Goal: Task Accomplishment & Management: Complete application form

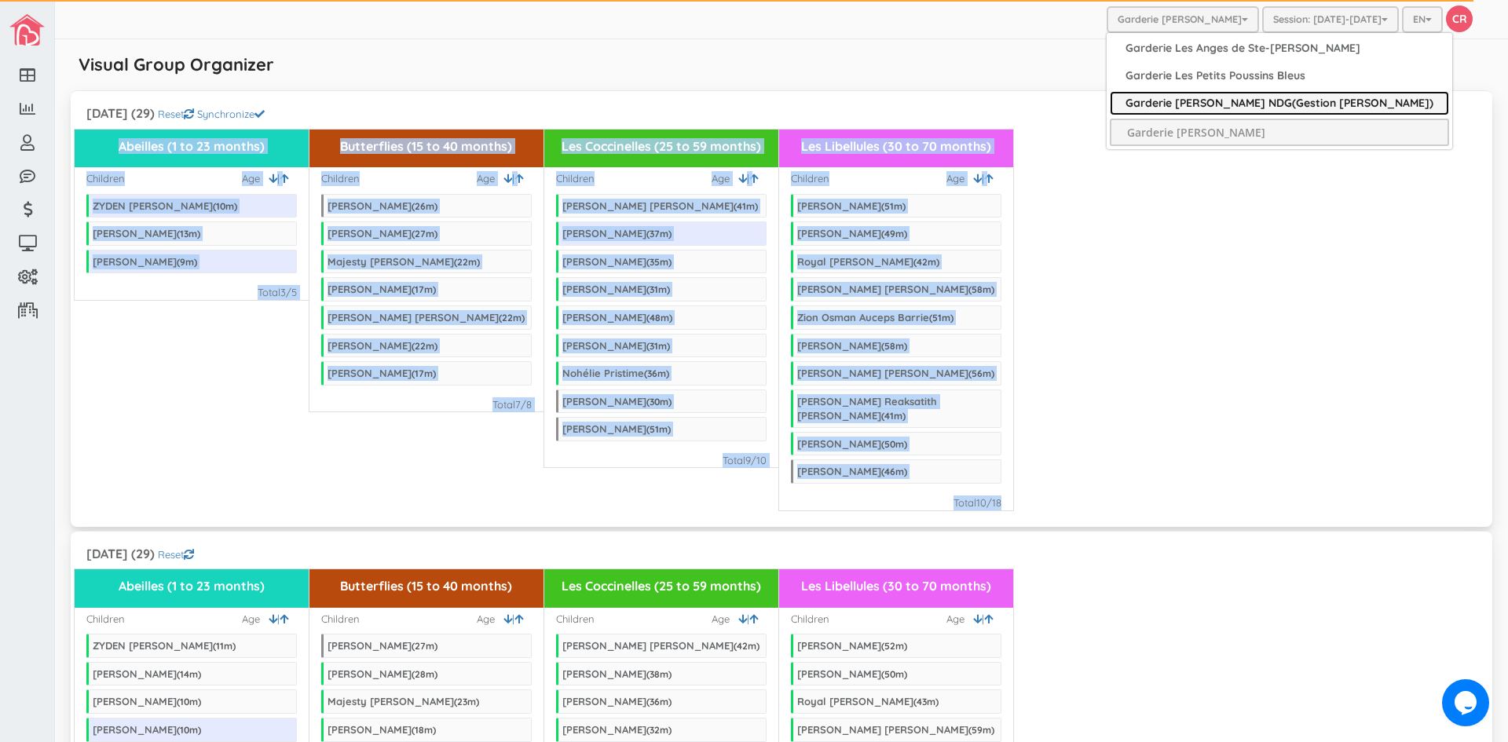
click at [1230, 95] on link "Garderie [PERSON_NAME] NDG(Gestion [PERSON_NAME])" at bounding box center [1279, 103] width 339 height 24
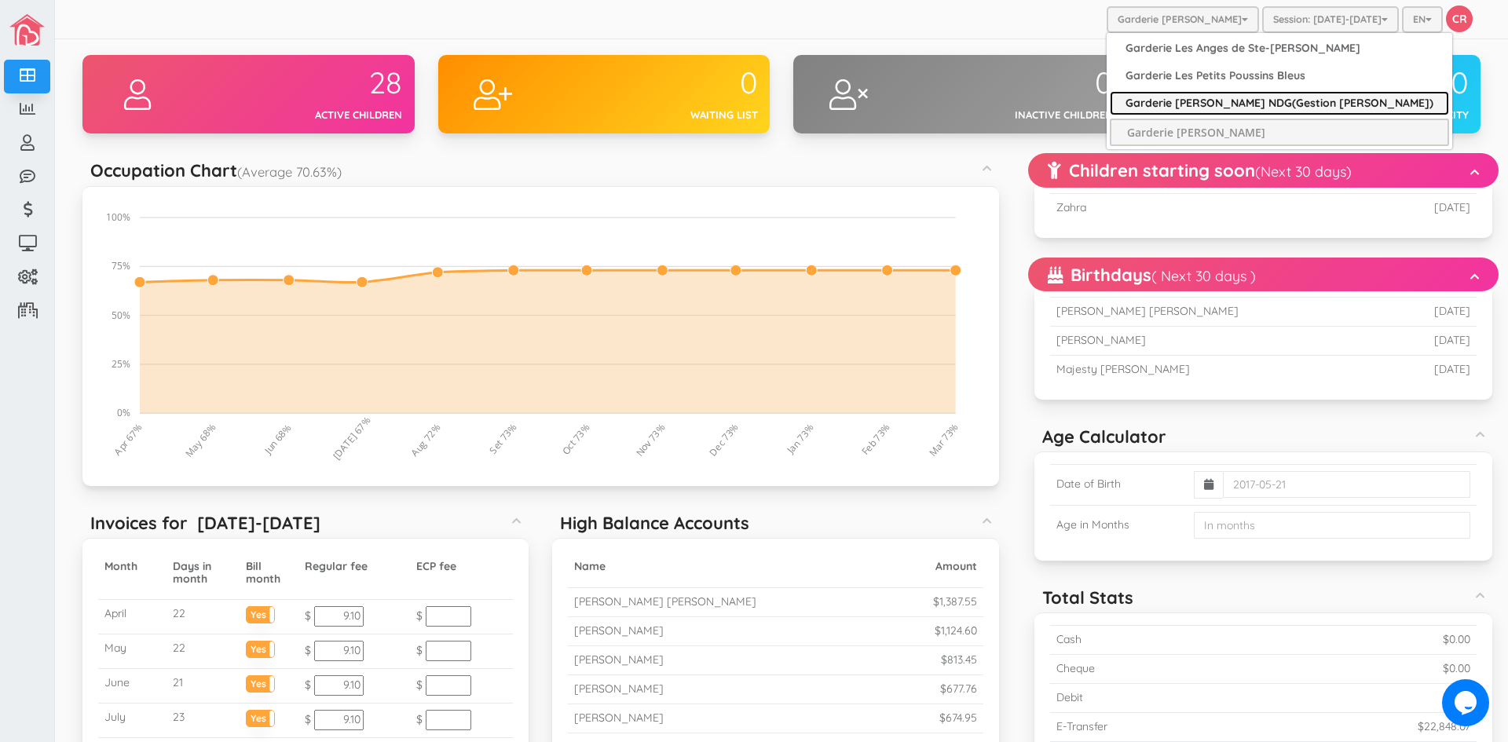
click at [1216, 104] on link "Garderie [PERSON_NAME] NDG(Gestion [PERSON_NAME])" at bounding box center [1279, 103] width 339 height 24
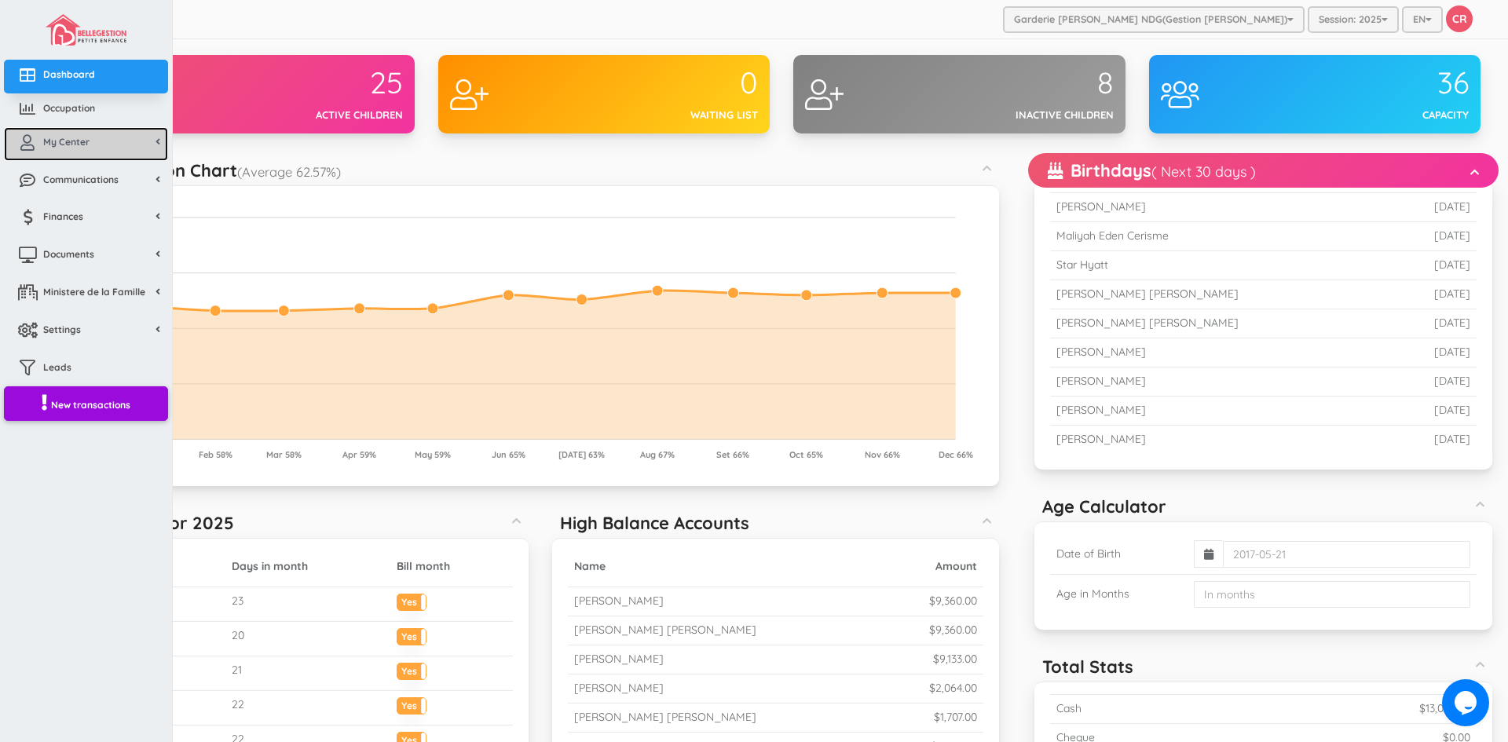
click at [49, 133] on link "My Center" at bounding box center [86, 144] width 164 height 34
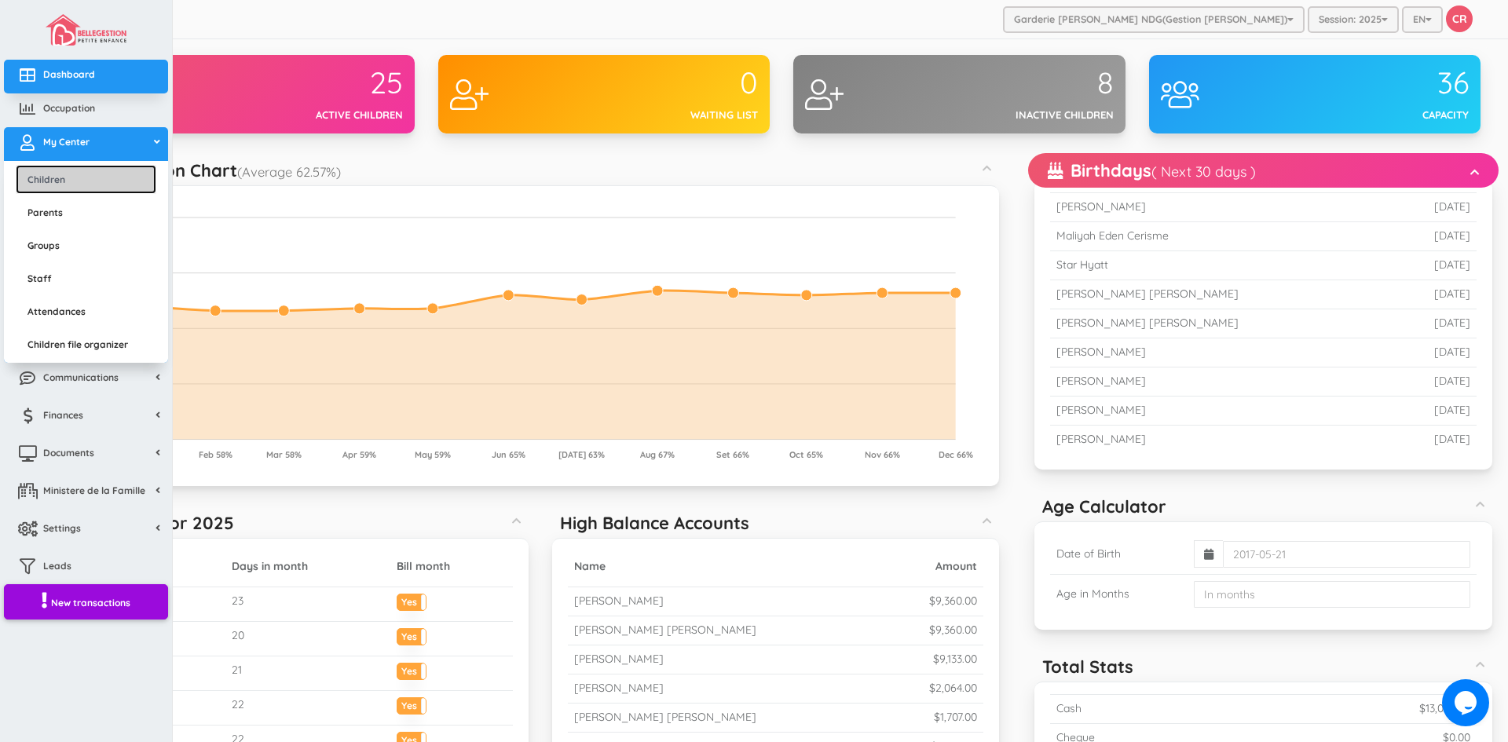
click at [42, 186] on link "Children" at bounding box center [86, 179] width 141 height 29
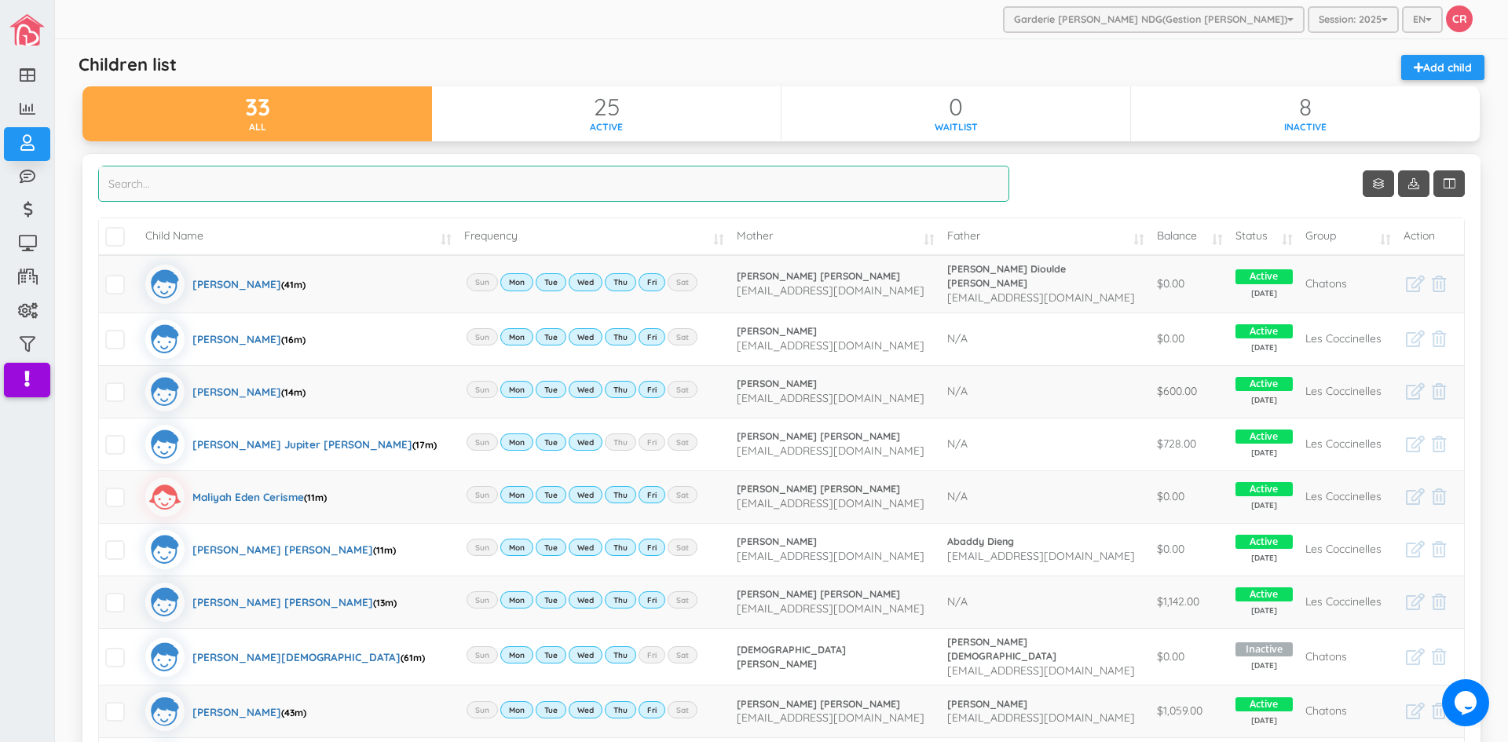
click at [191, 184] on input "search" at bounding box center [553, 184] width 911 height 36
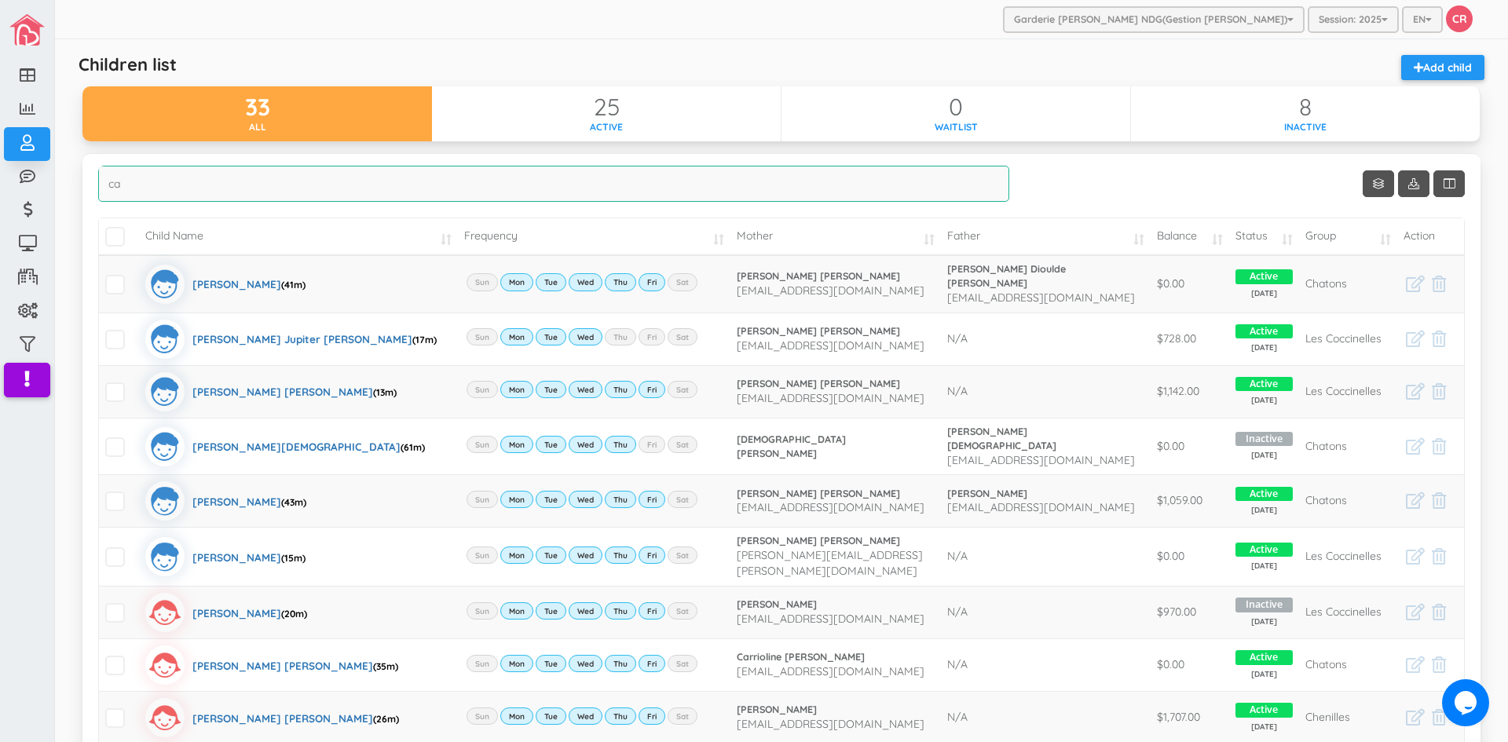
type input "c"
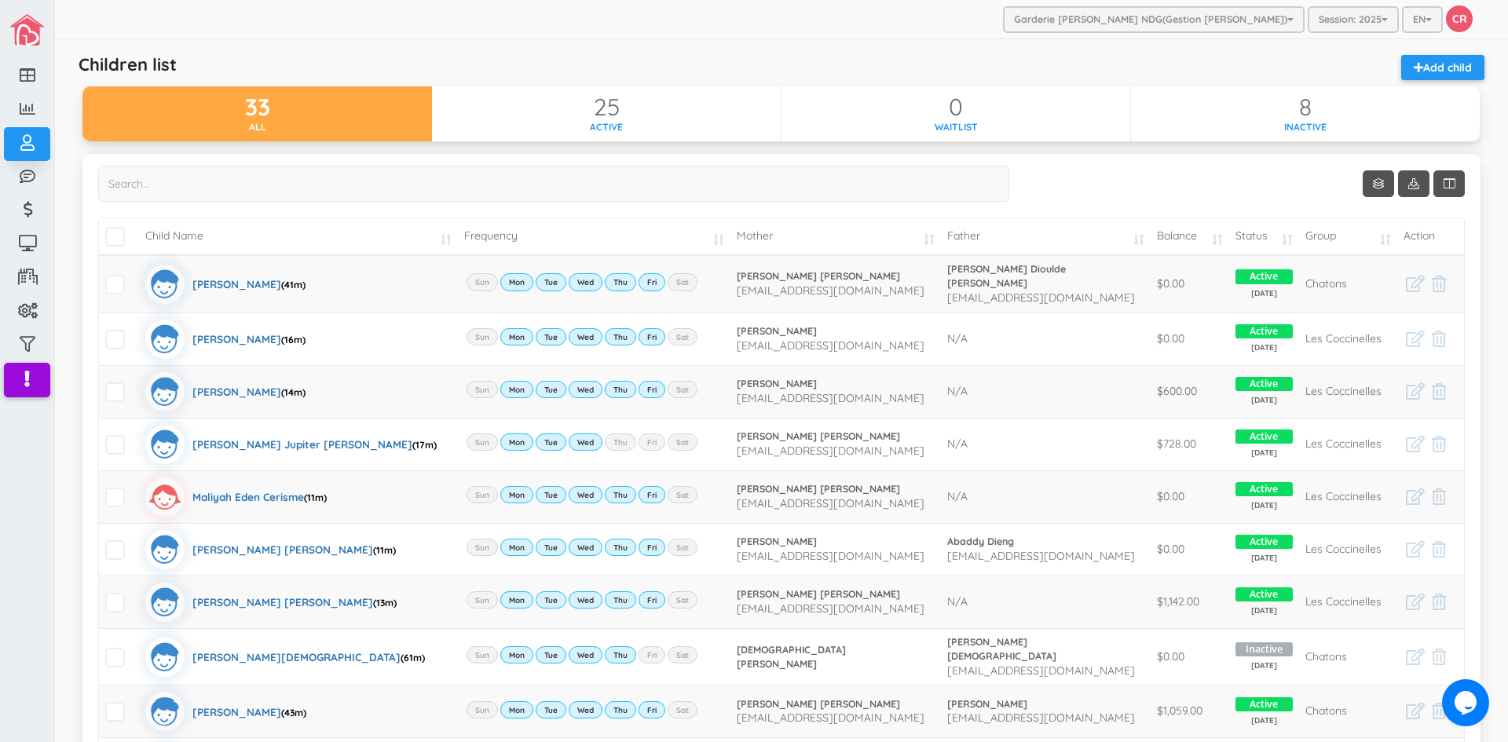
click at [439, 246] on td "Child Name" at bounding box center [298, 236] width 318 height 37
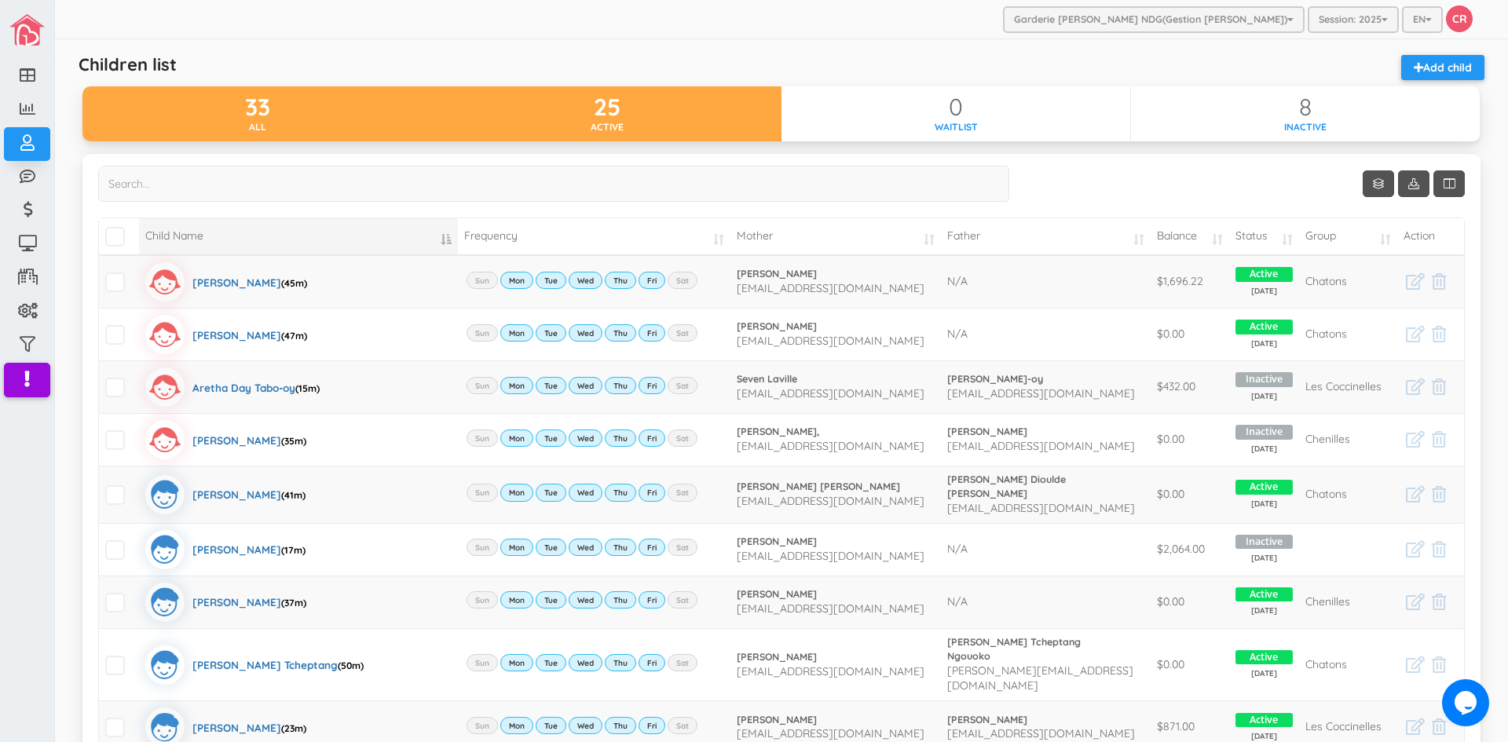
click at [625, 122] on div "Active" at bounding box center [607, 126] width 350 height 13
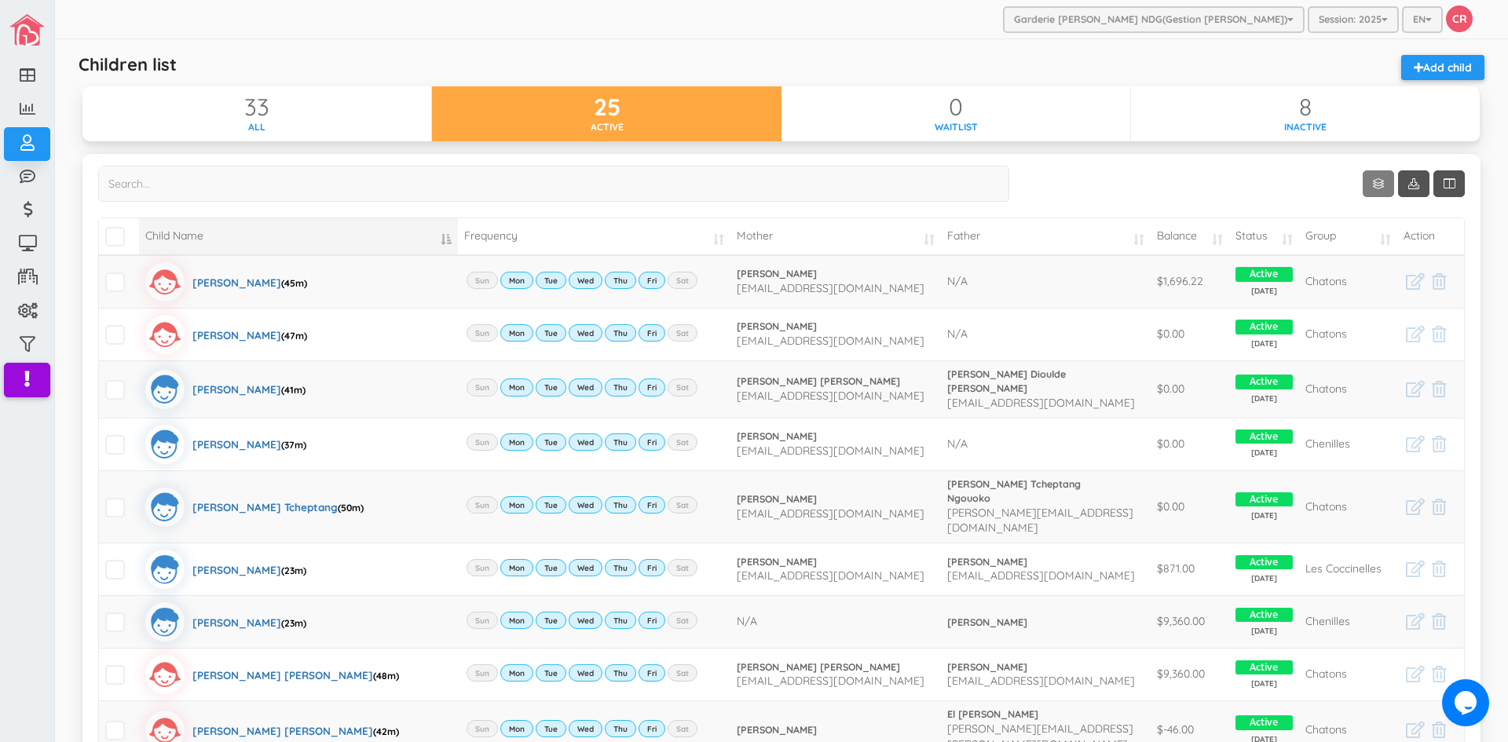
click at [1365, 183] on link "Show 10 rows" at bounding box center [1378, 183] width 31 height 27
click at [1350, 275] on link "50" at bounding box center [1390, 275] width 119 height 24
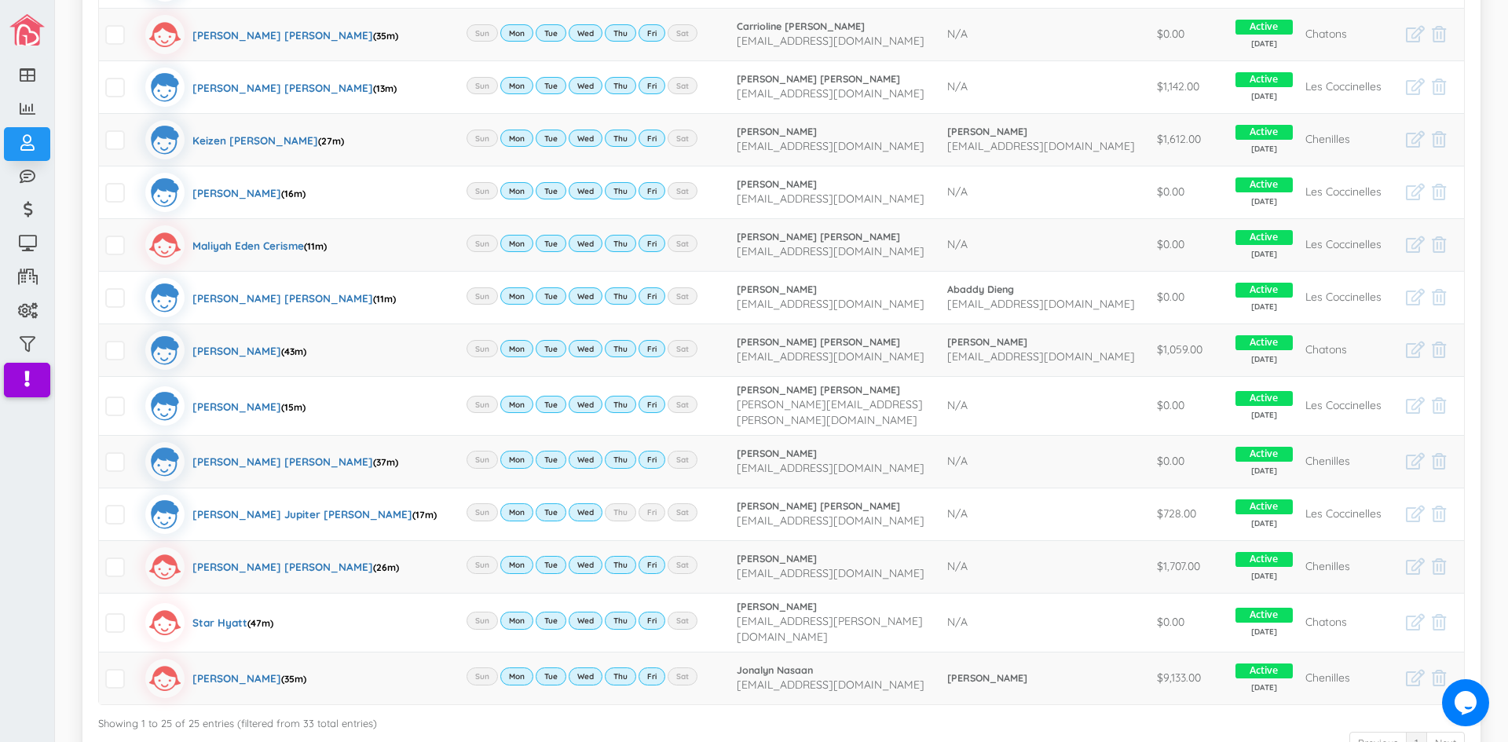
scroll to position [1020, 0]
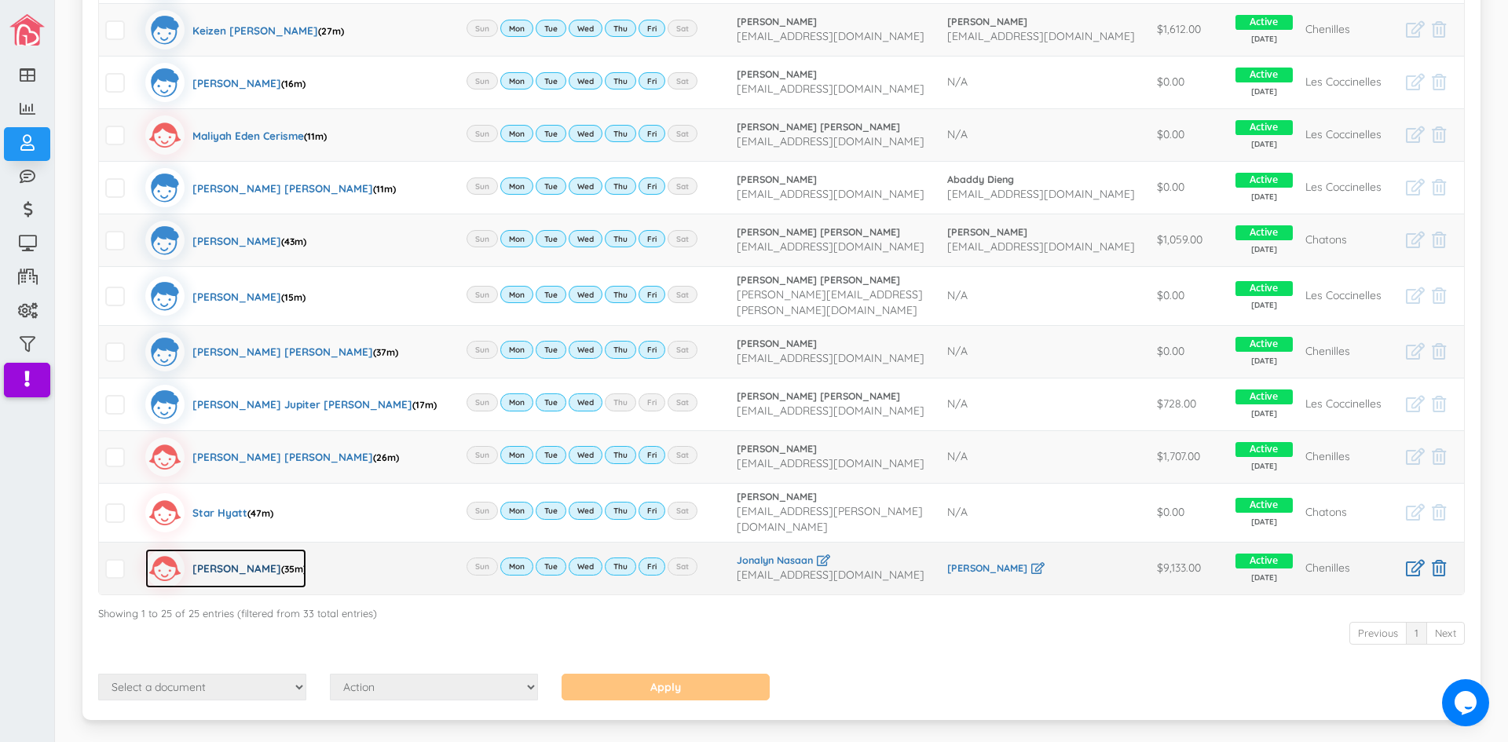
click at [200, 549] on div "Zaylee Alexie Cando (35m)" at bounding box center [249, 568] width 114 height 39
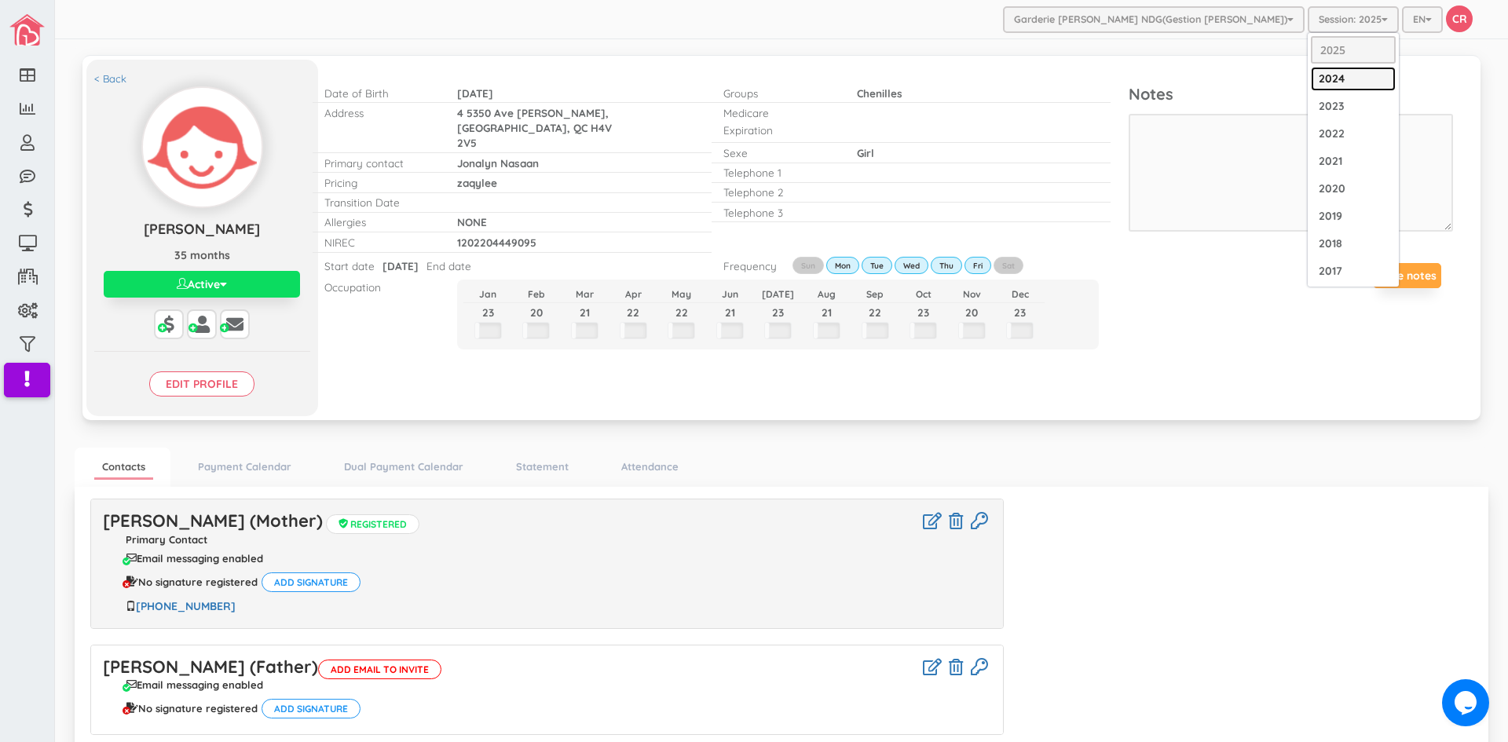
click at [1328, 76] on link "2024" at bounding box center [1353, 79] width 85 height 24
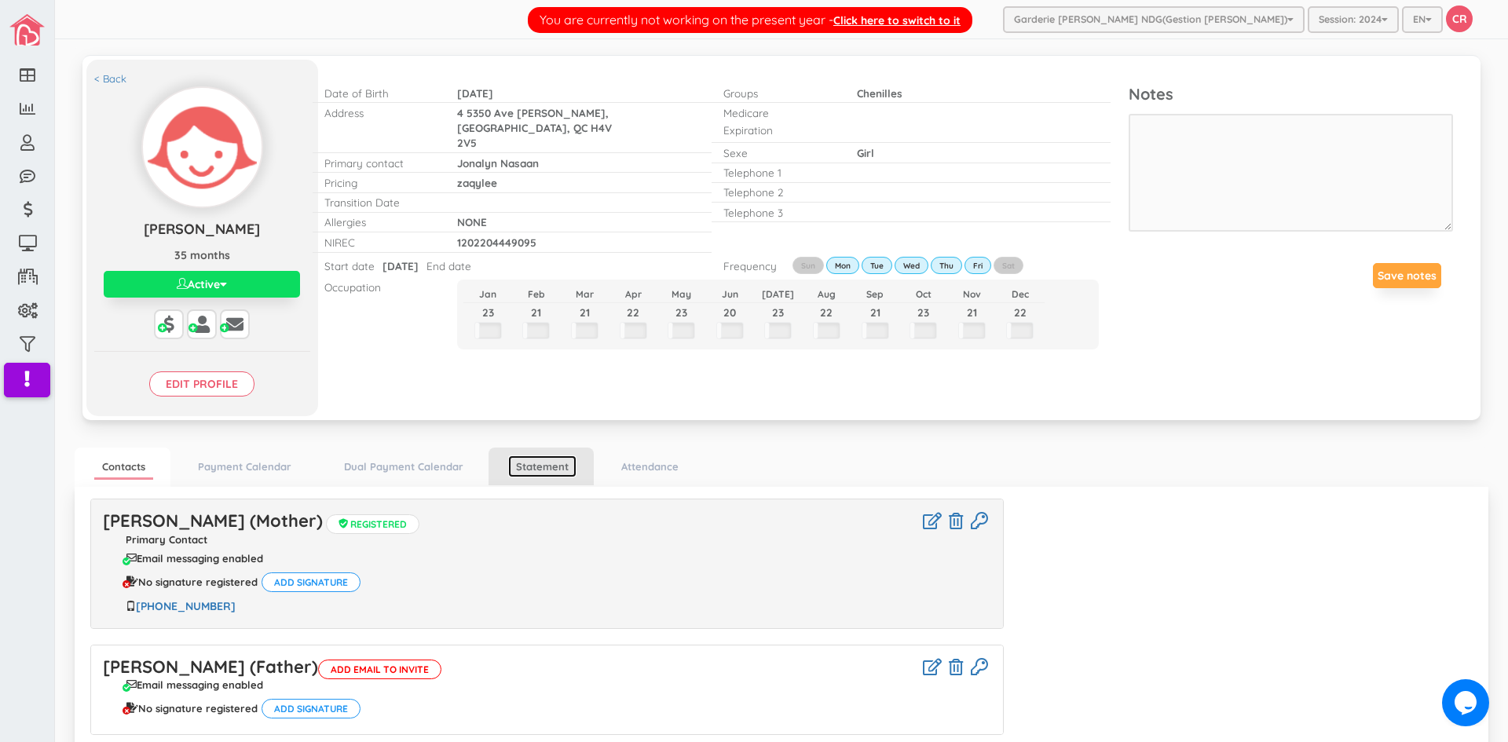
click at [551, 467] on link "Statement" at bounding box center [542, 467] width 68 height 23
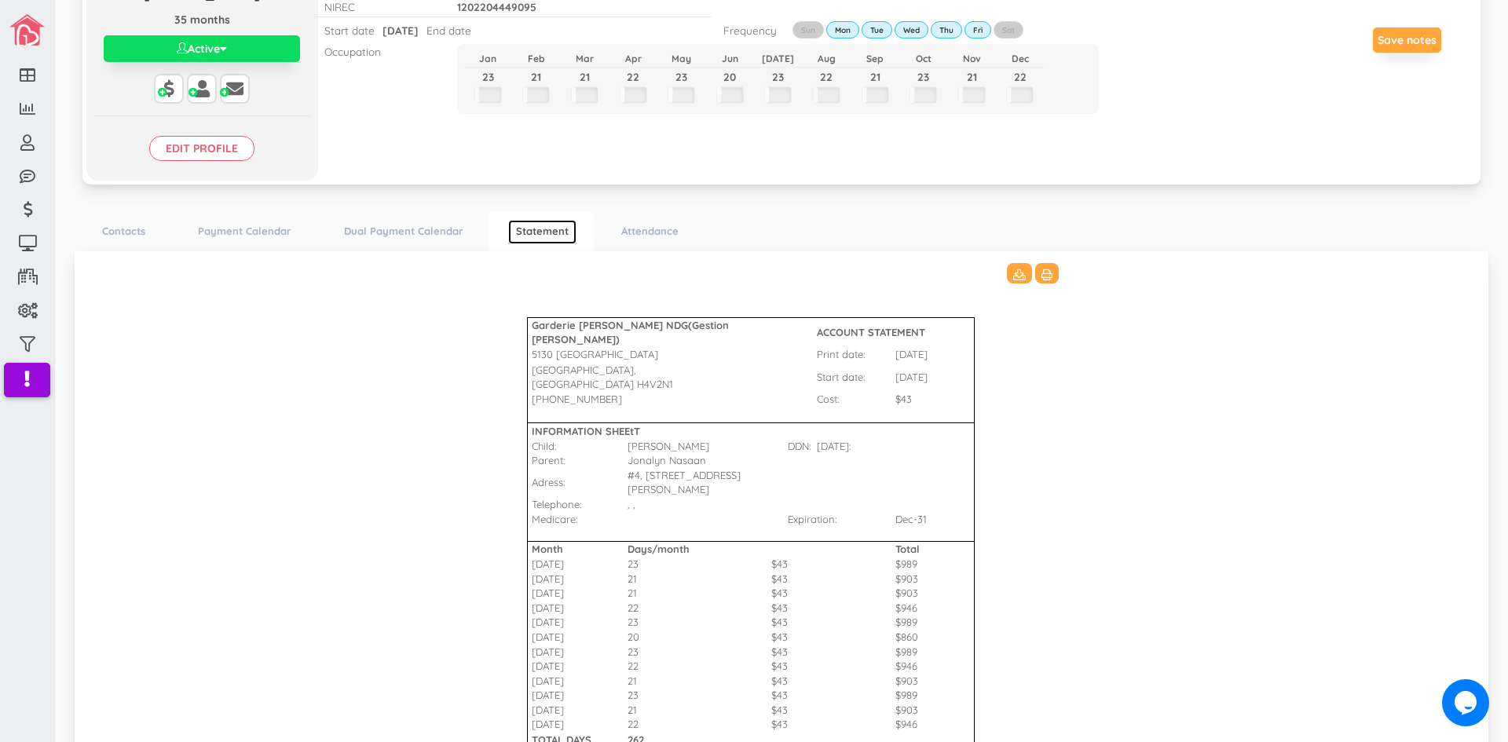
scroll to position [465, 0]
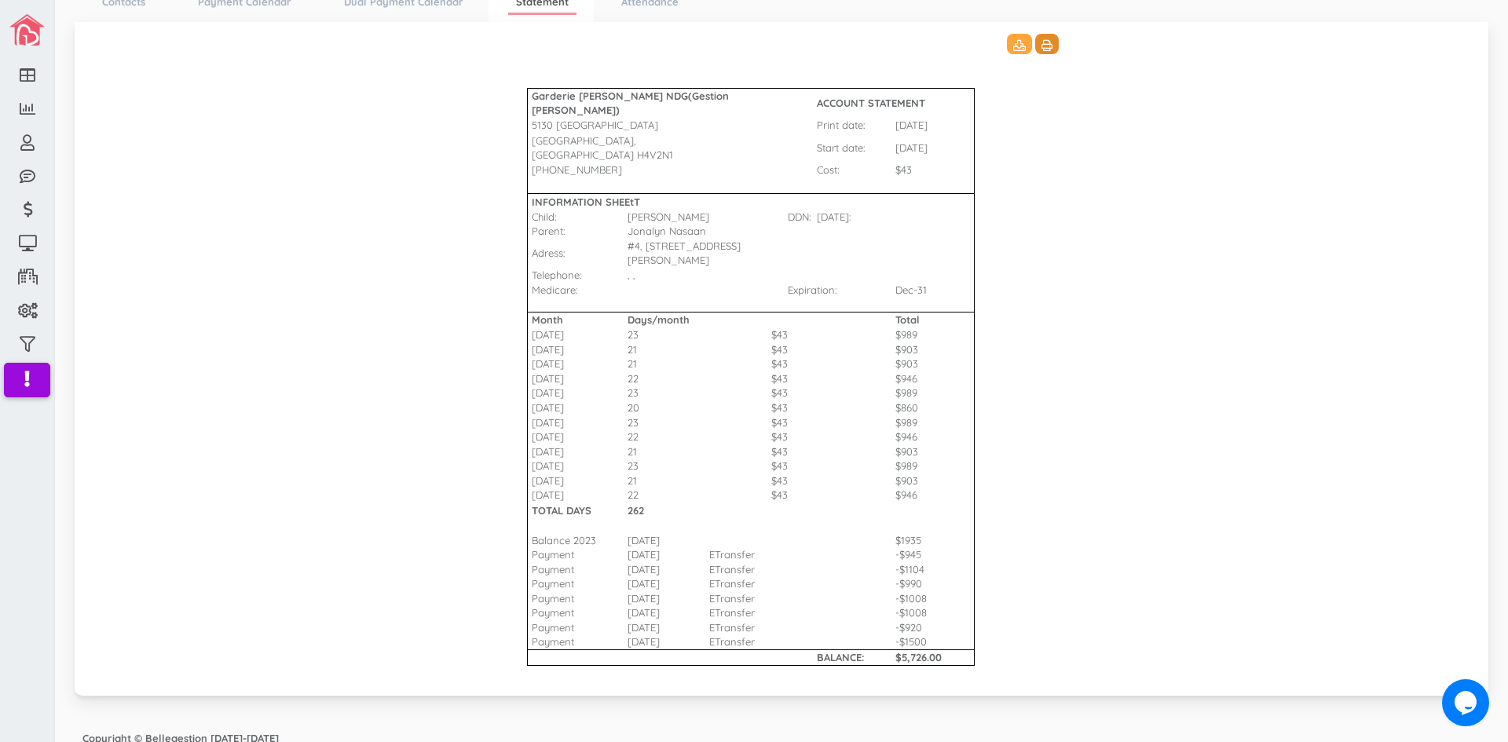
click at [1046, 48] on button at bounding box center [1047, 44] width 24 height 20
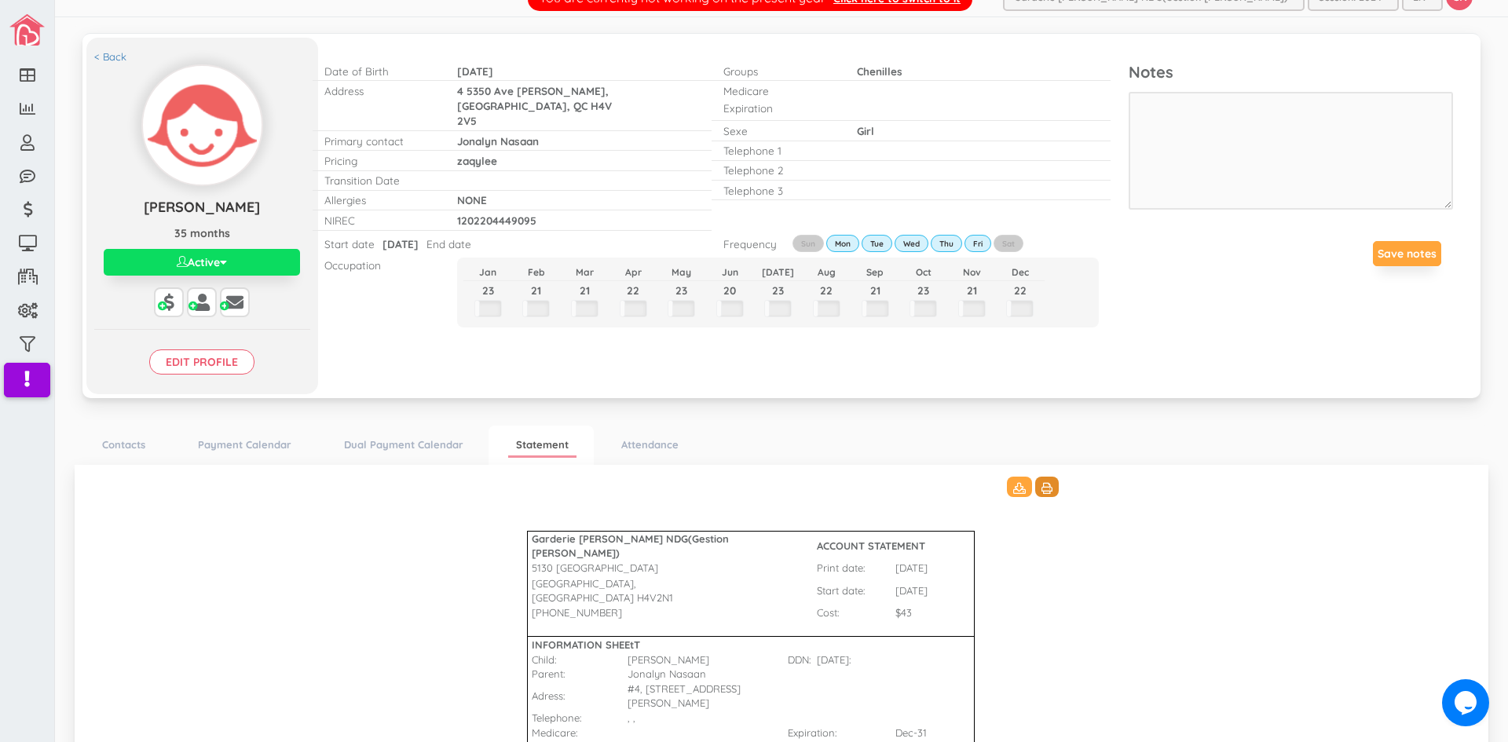
scroll to position [0, 0]
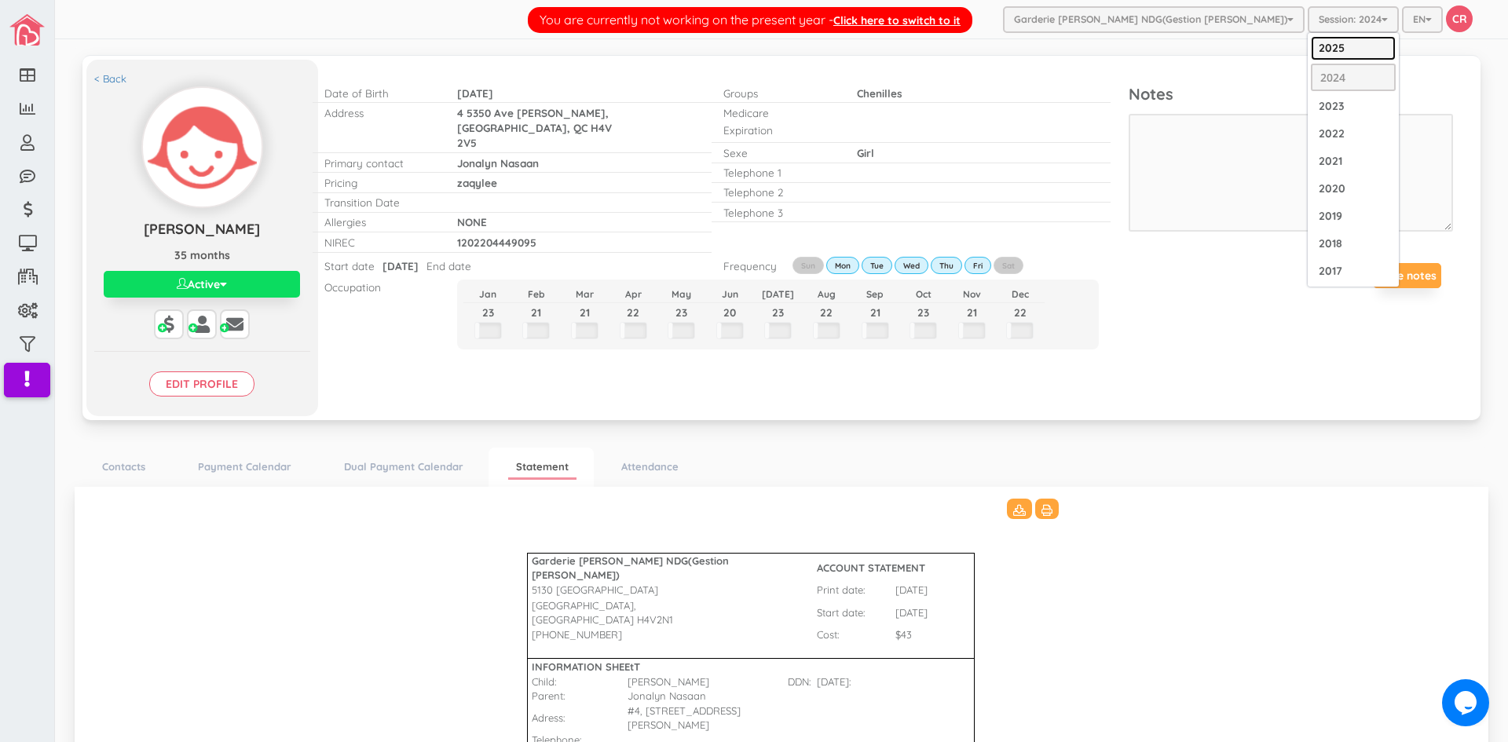
click at [1328, 45] on link "2025" at bounding box center [1353, 48] width 85 height 24
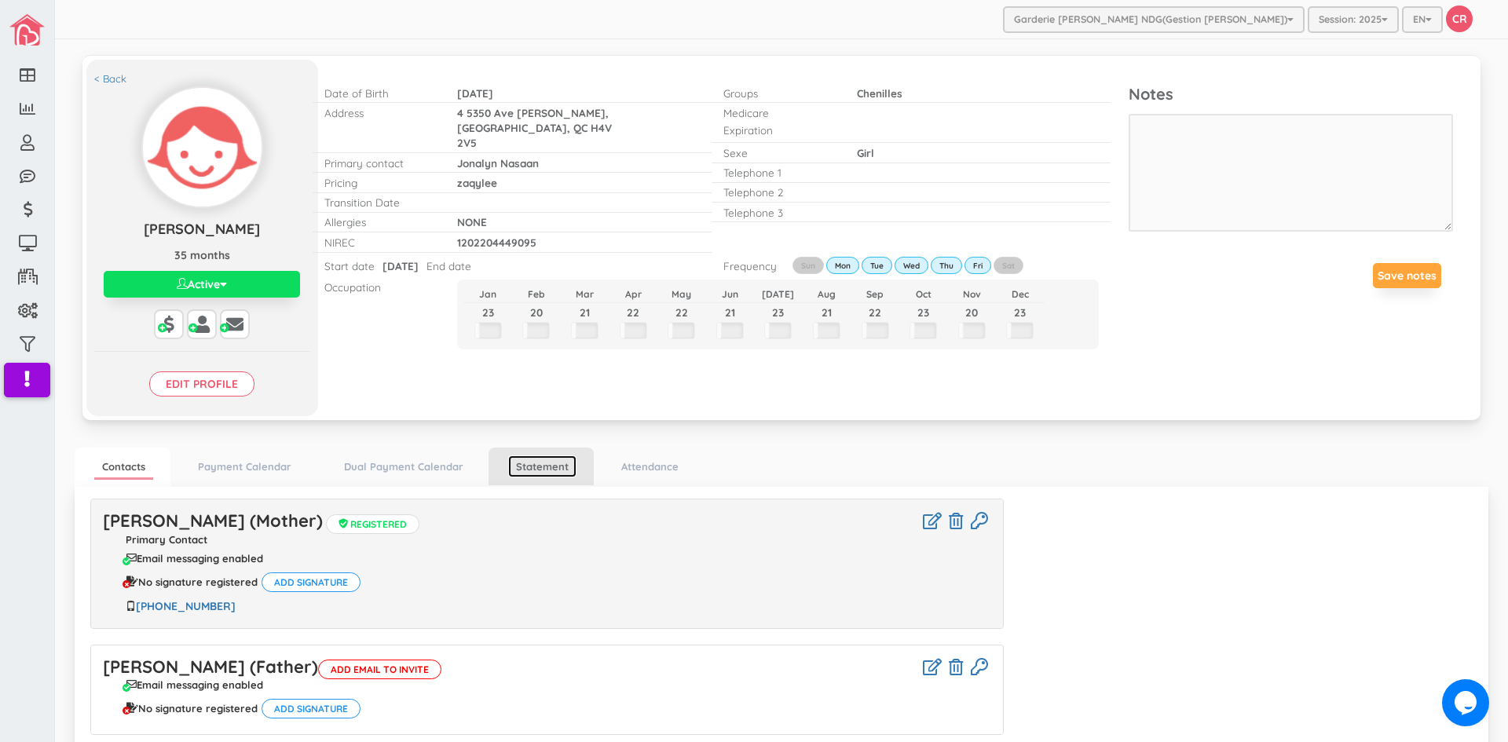
click at [544, 466] on link "Statement" at bounding box center [542, 467] width 68 height 23
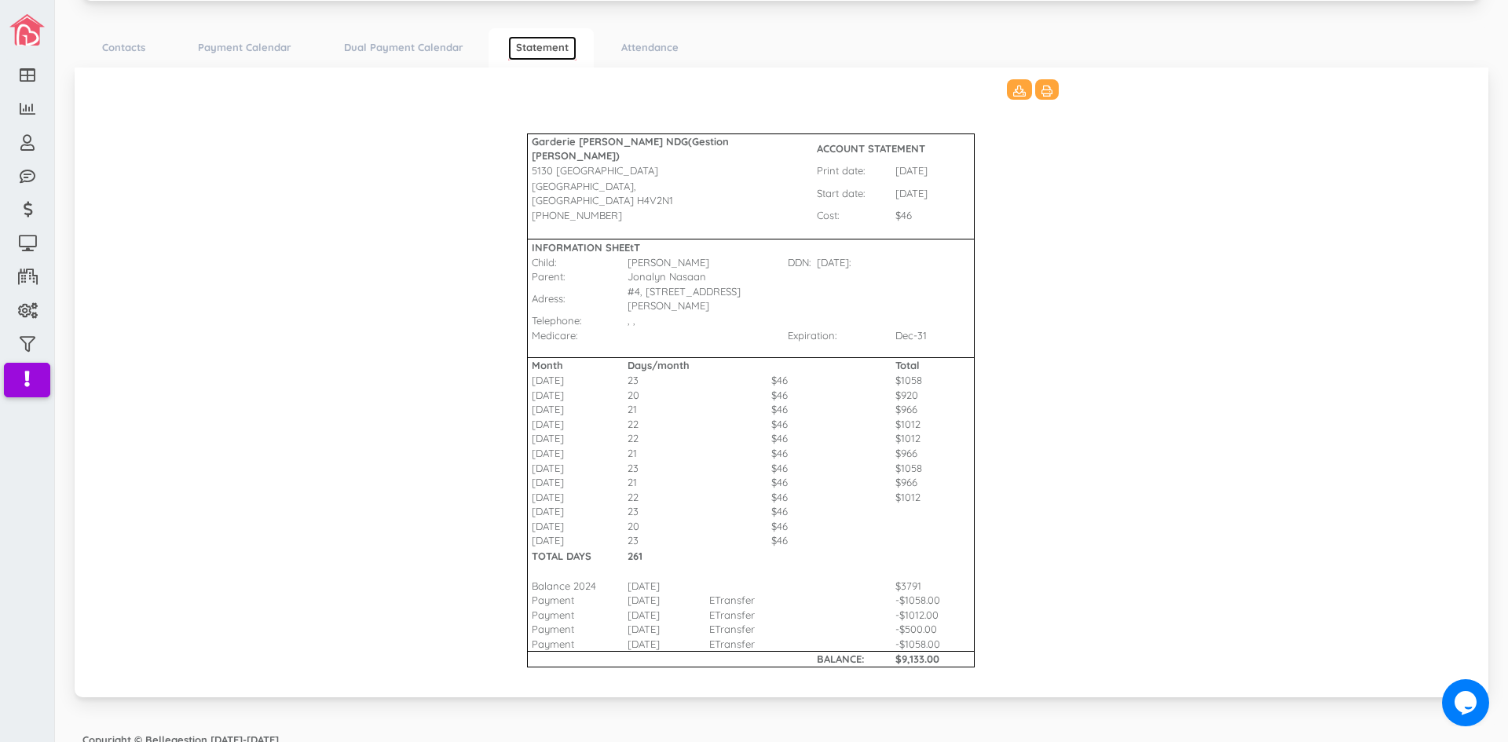
scroll to position [421, 0]
click at [1044, 88] on icon at bounding box center [1047, 89] width 11 height 11
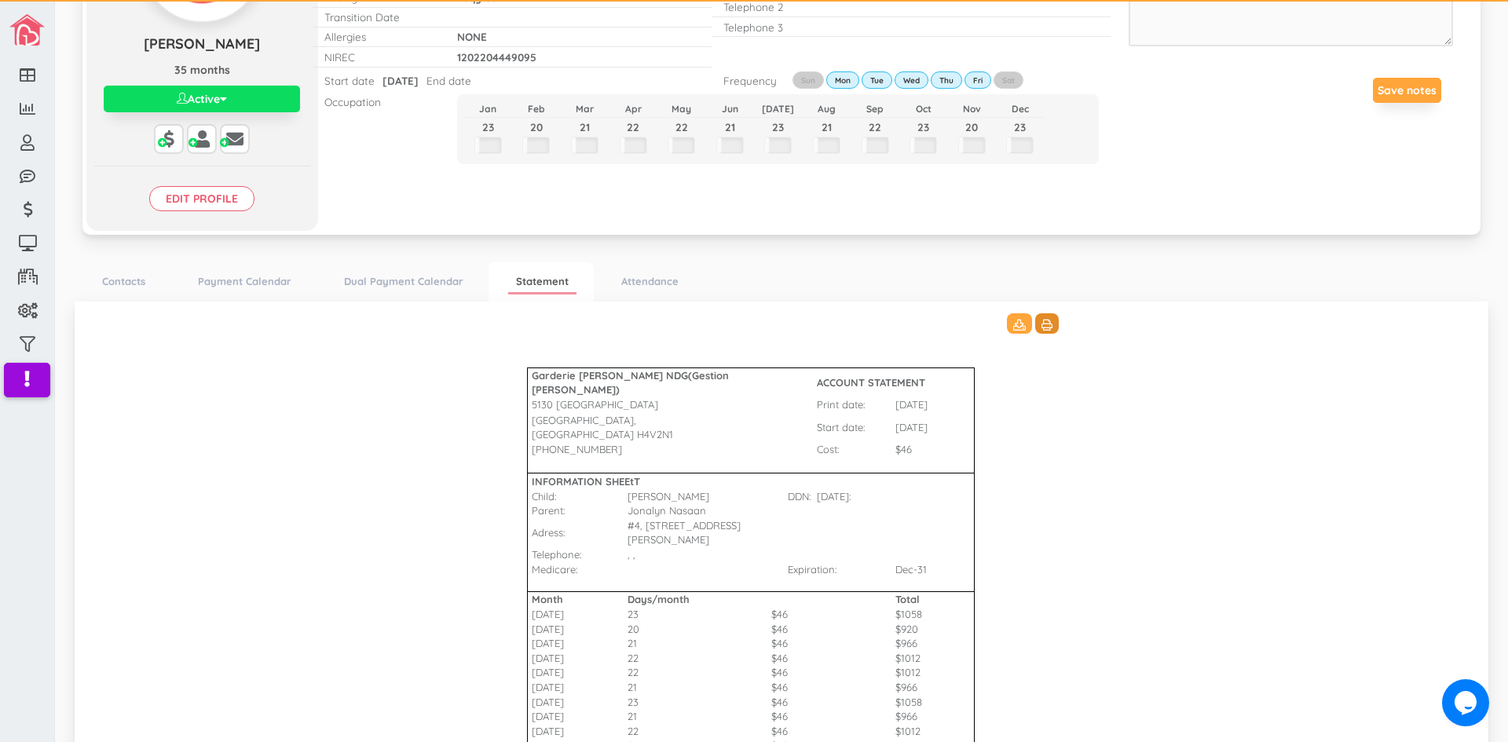
scroll to position [0, 0]
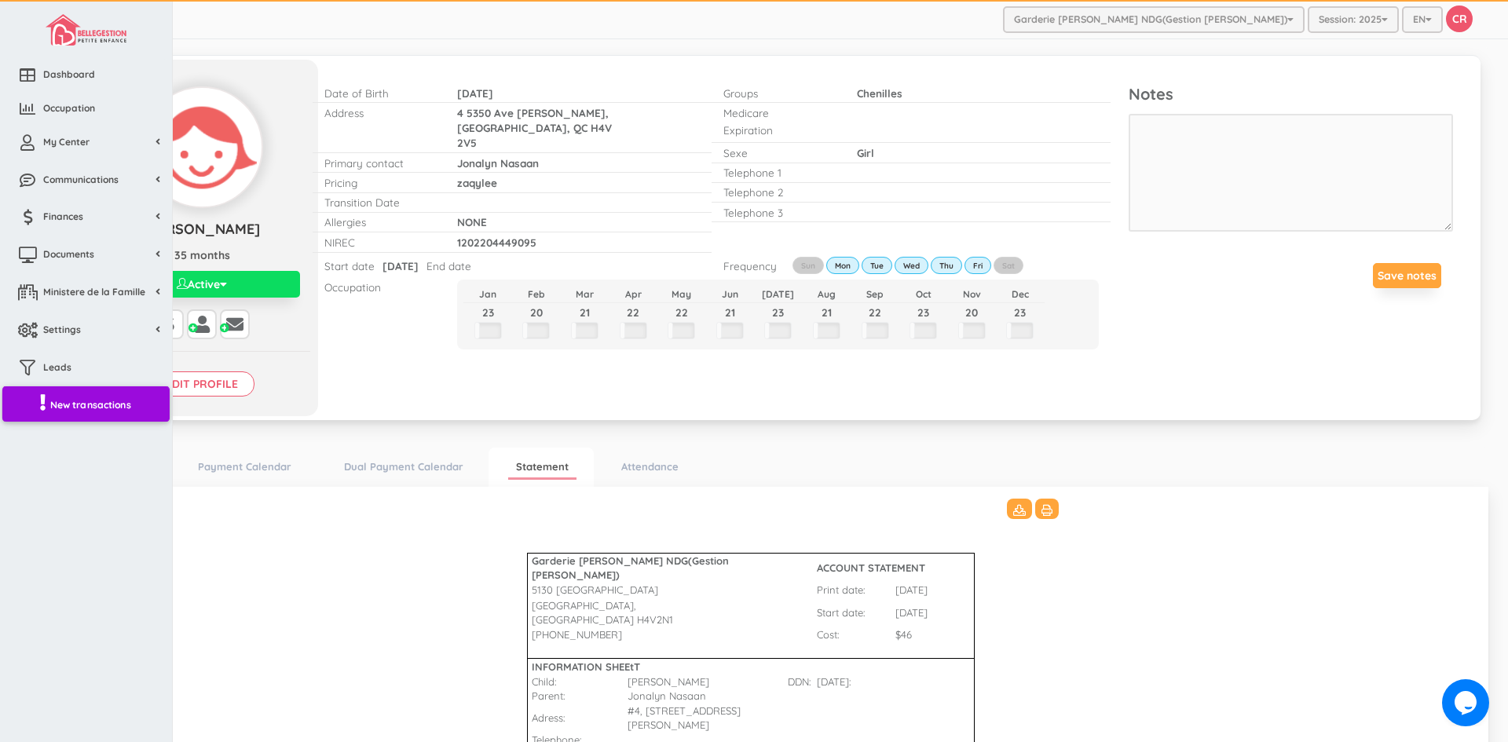
click at [90, 406] on span "New transactions" at bounding box center [90, 403] width 81 height 13
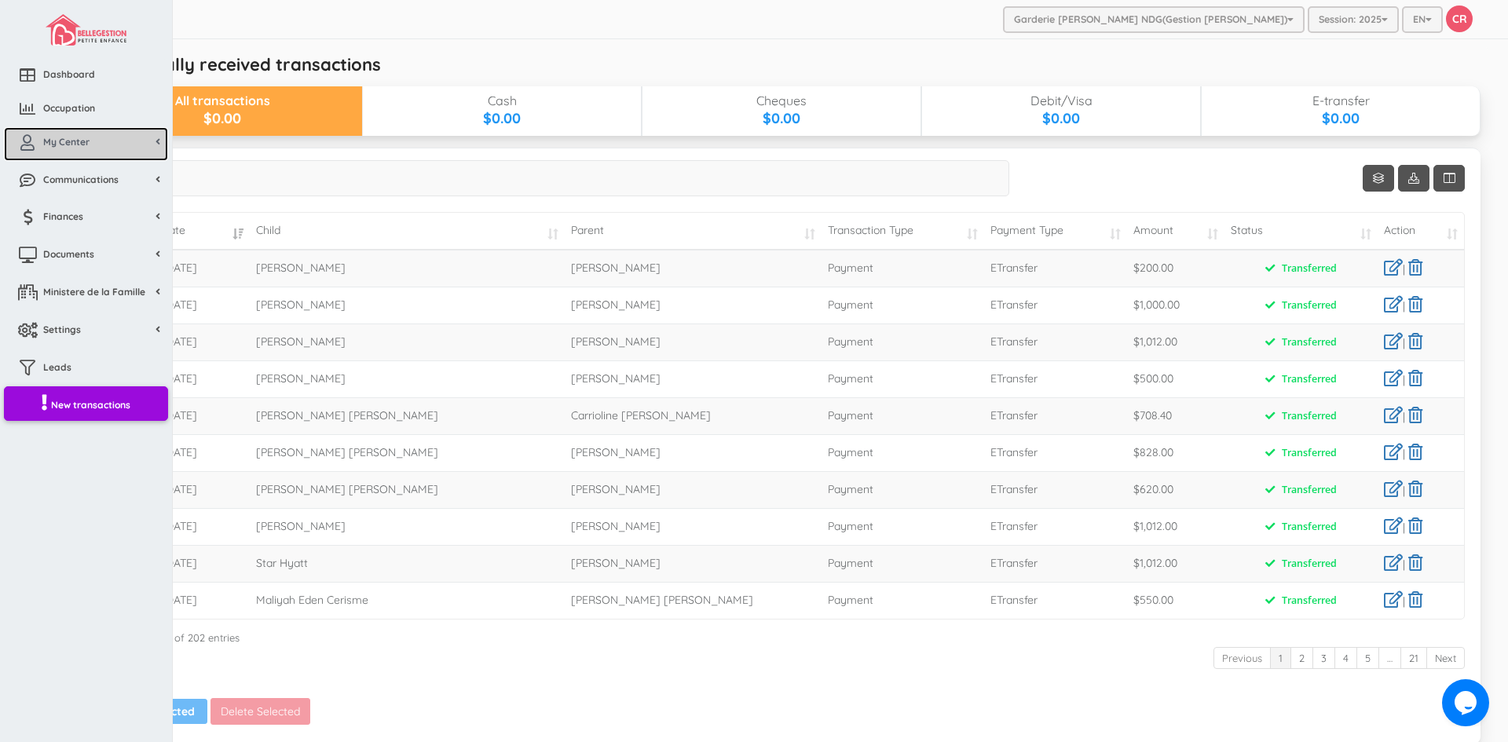
click at [71, 132] on link "My Center" at bounding box center [86, 144] width 164 height 34
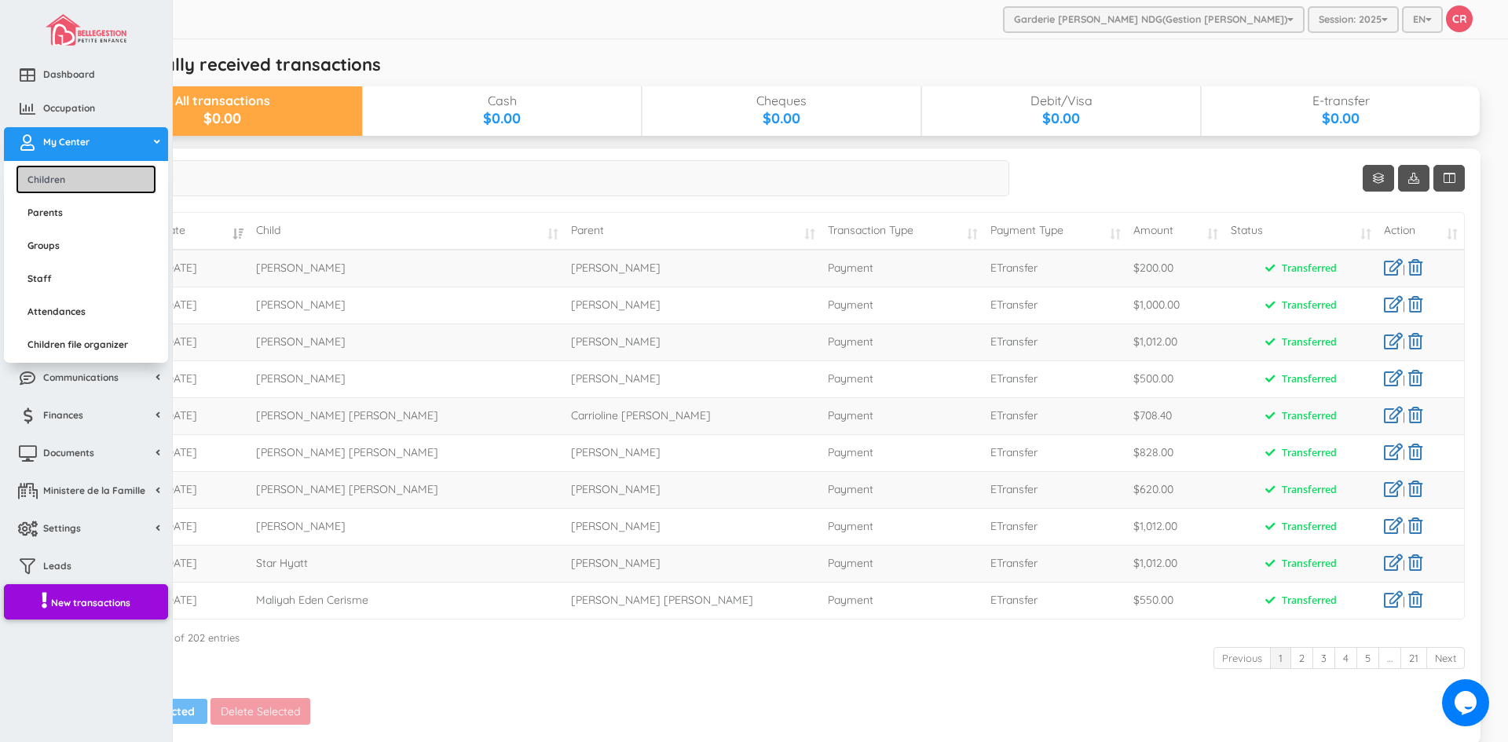
click at [59, 177] on link "Children" at bounding box center [86, 179] width 141 height 29
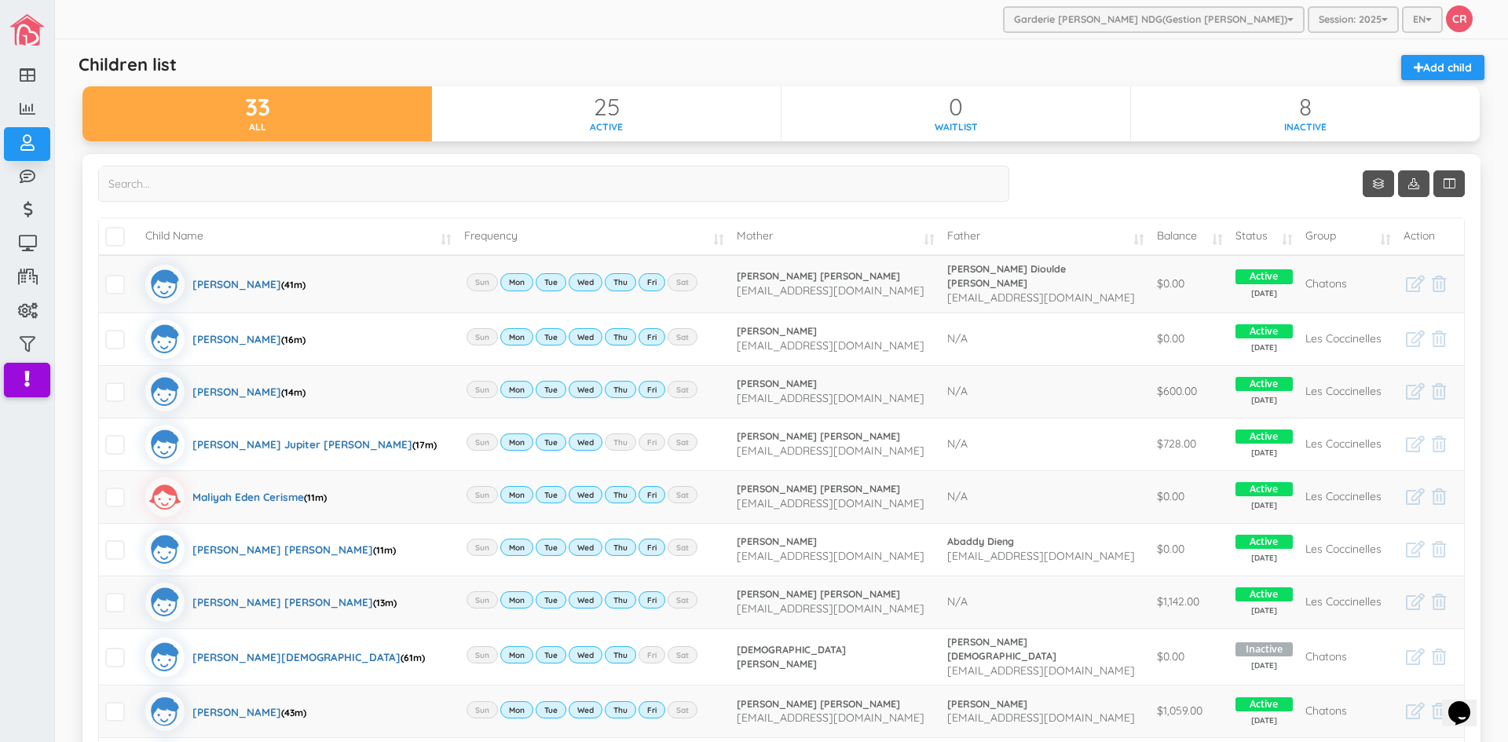
click at [431, 239] on td "Child Name" at bounding box center [298, 236] width 318 height 37
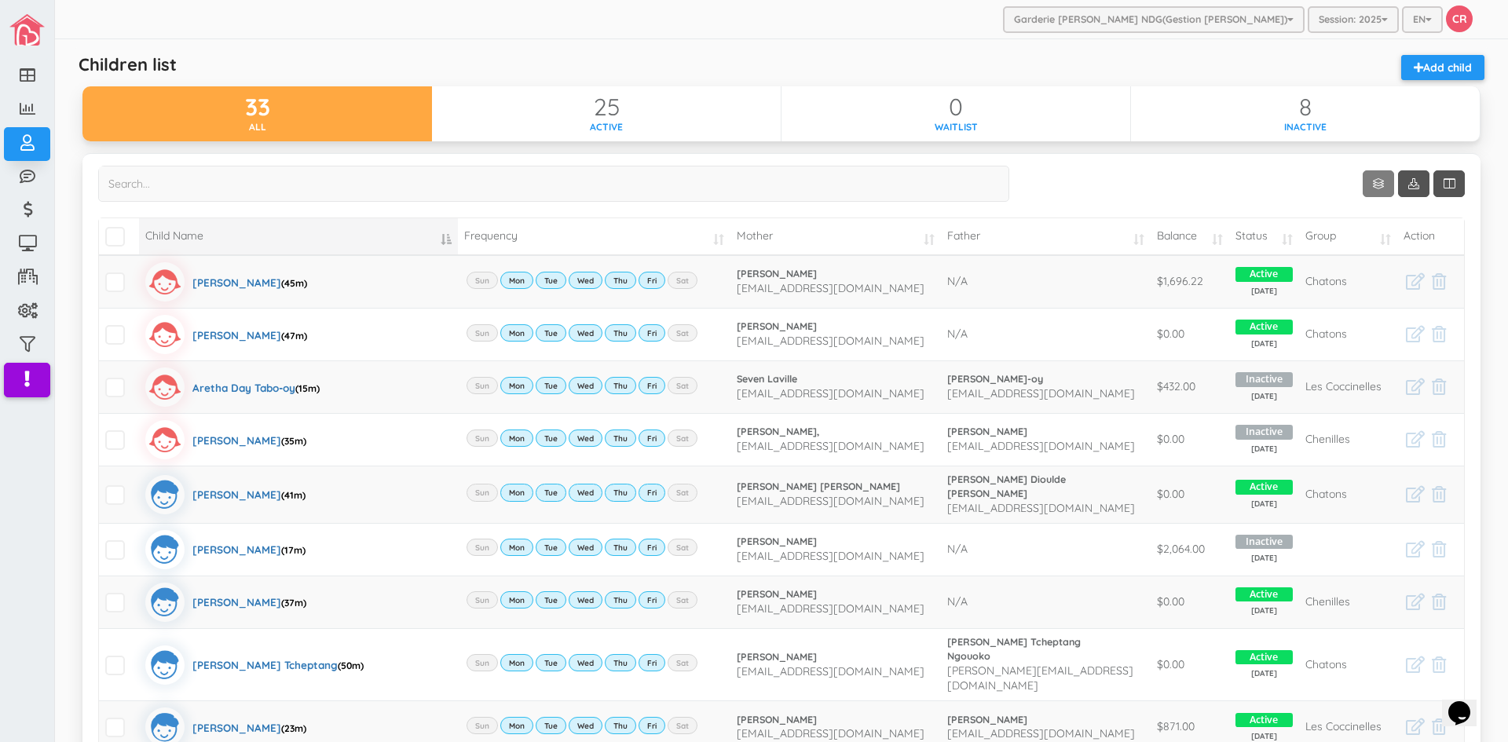
click at [1365, 180] on link "Show 10 rows" at bounding box center [1378, 183] width 31 height 27
click at [1348, 238] on link "25" at bounding box center [1390, 245] width 119 height 24
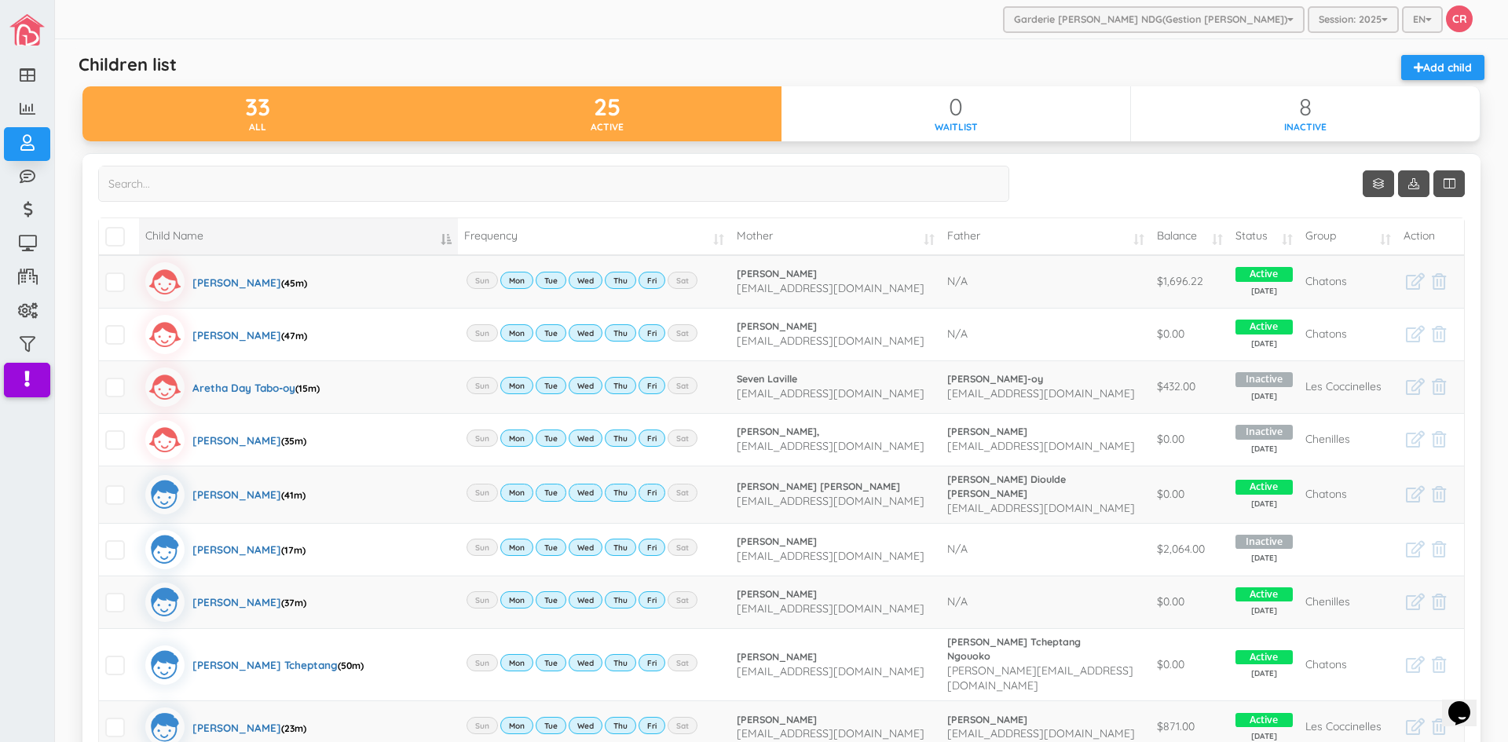
click at [685, 120] on div "Active" at bounding box center [607, 126] width 350 height 13
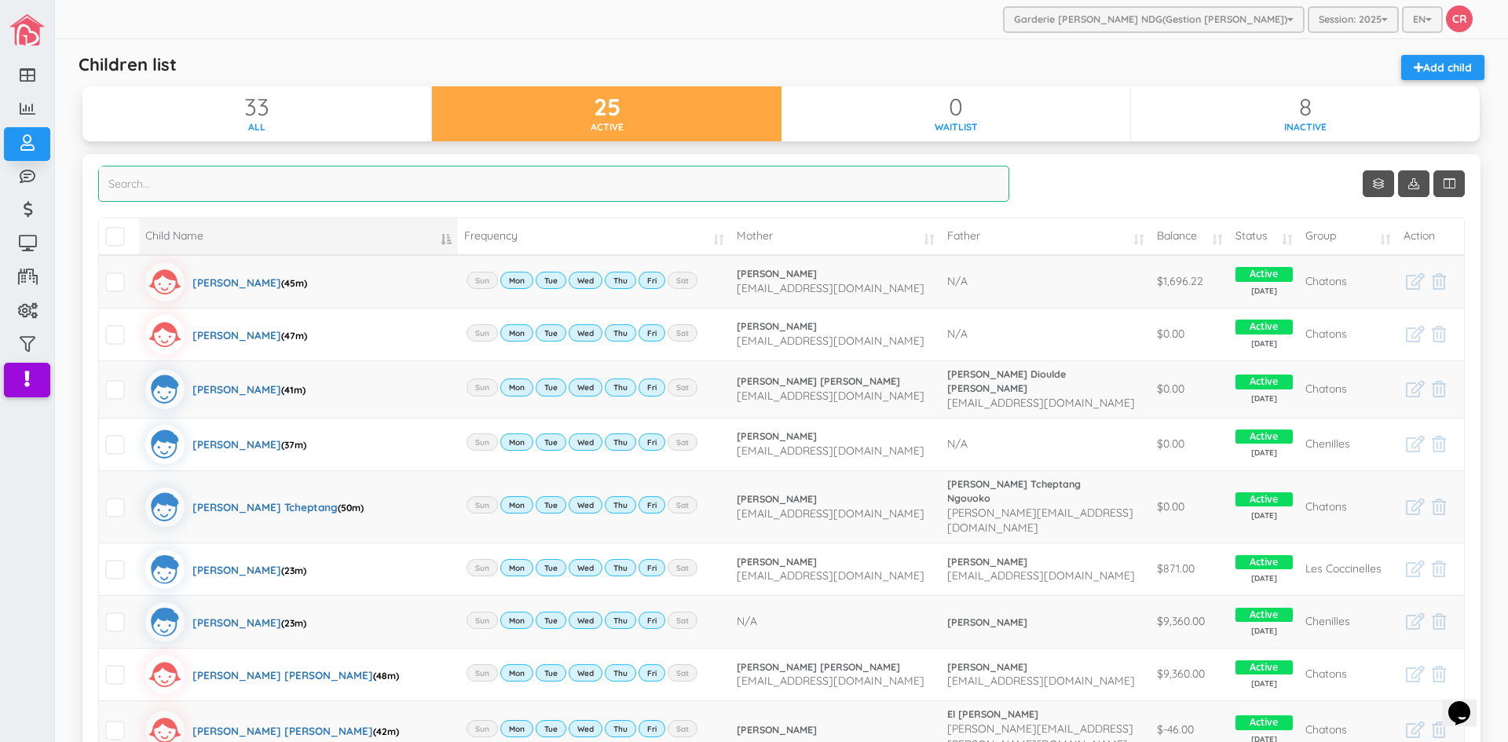
click at [144, 192] on input "search" at bounding box center [553, 184] width 911 height 36
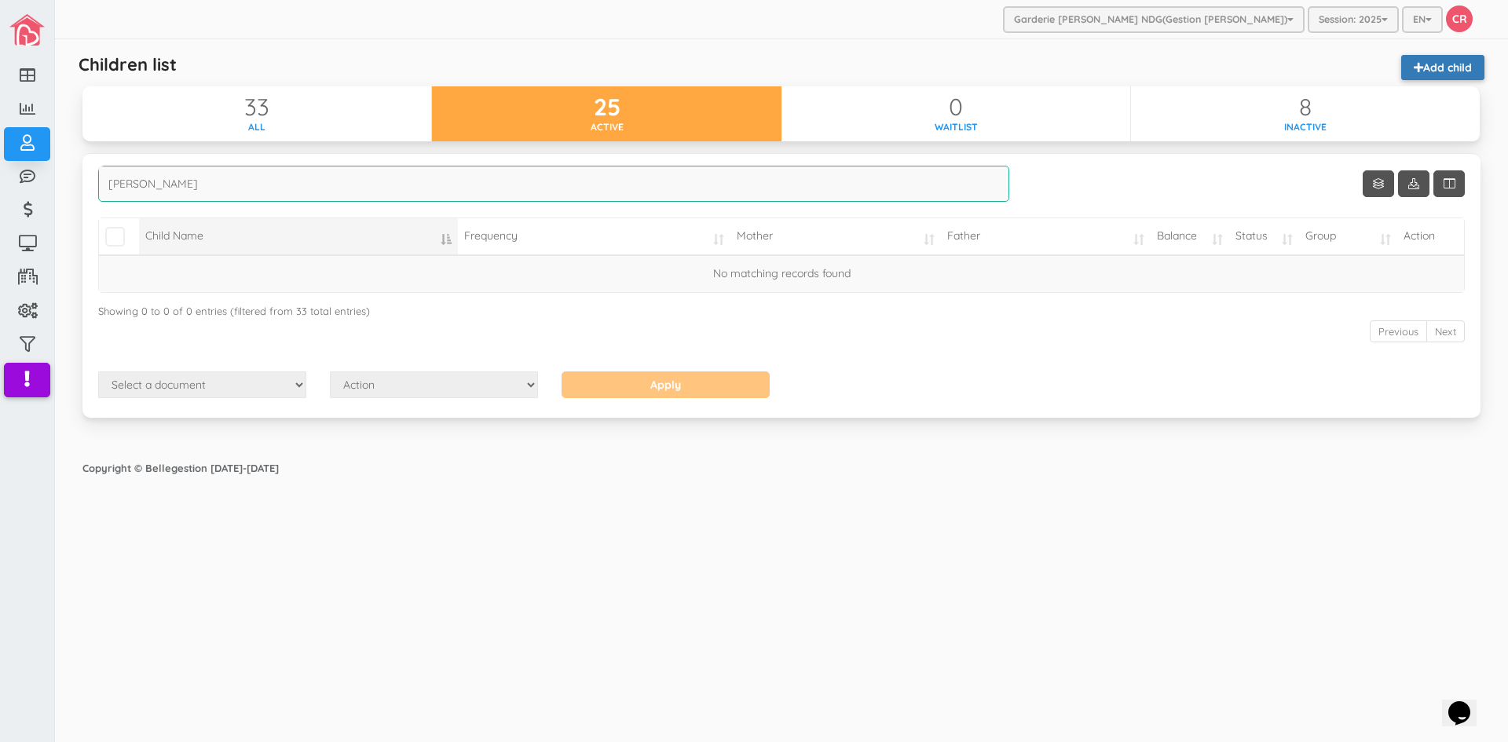
type input "castro"
click at [1427, 66] on link "Add child" at bounding box center [1442, 67] width 83 height 25
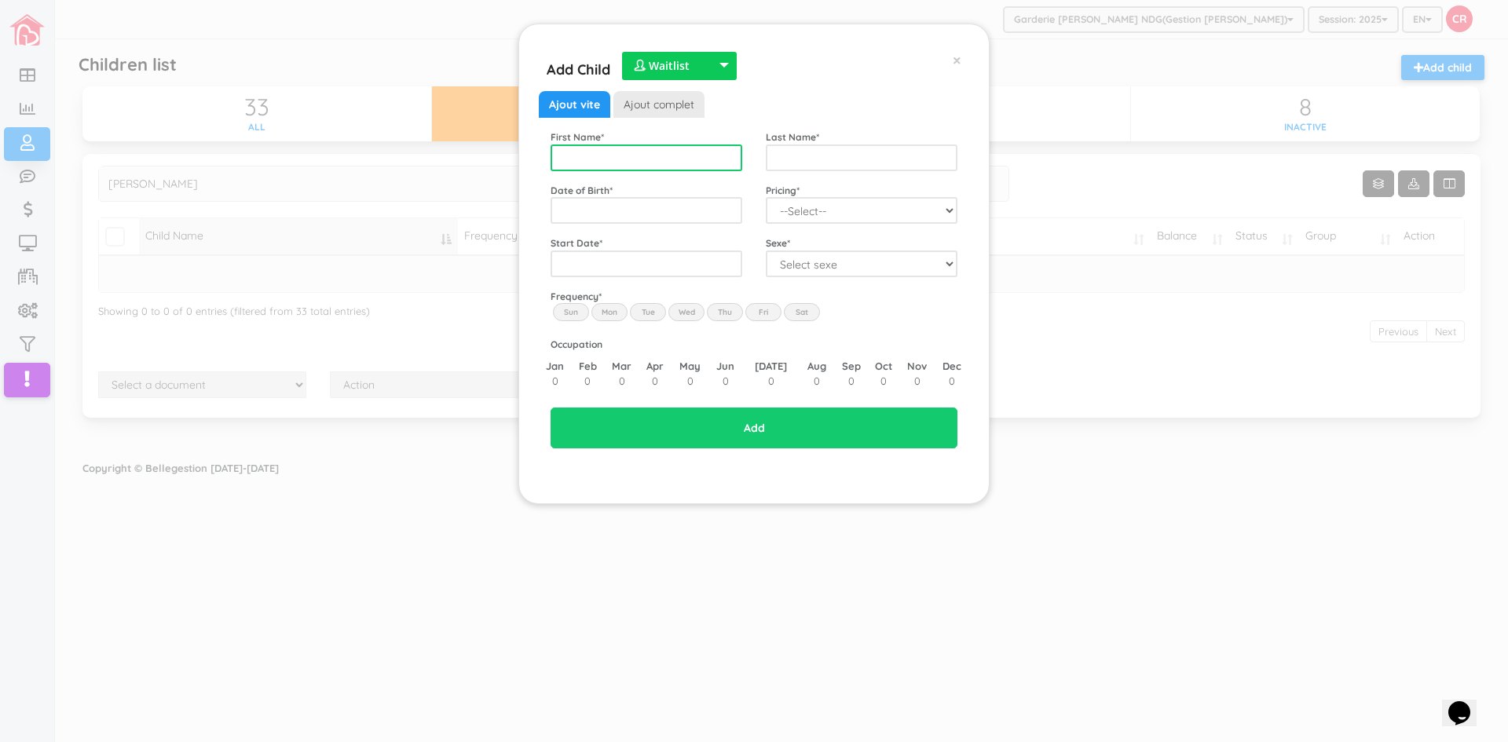
click at [569, 162] on input "text" at bounding box center [647, 158] width 192 height 27
type input "Lester Jr"
type input "Castro Pedro"
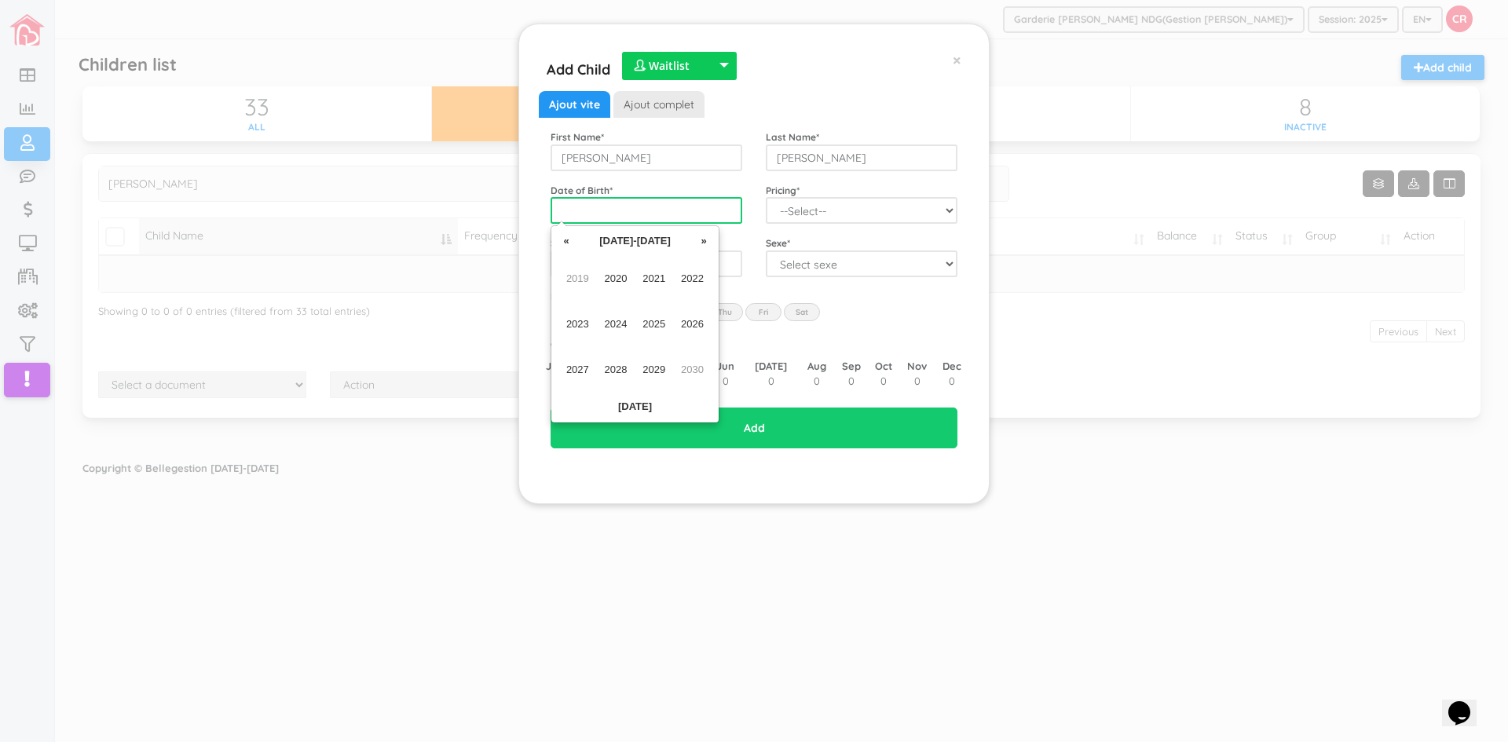
click at [573, 203] on input "text" at bounding box center [647, 210] width 192 height 27
click at [569, 317] on span "2023" at bounding box center [577, 324] width 35 height 42
click at [607, 321] on span "Jun" at bounding box center [616, 324] width 35 height 42
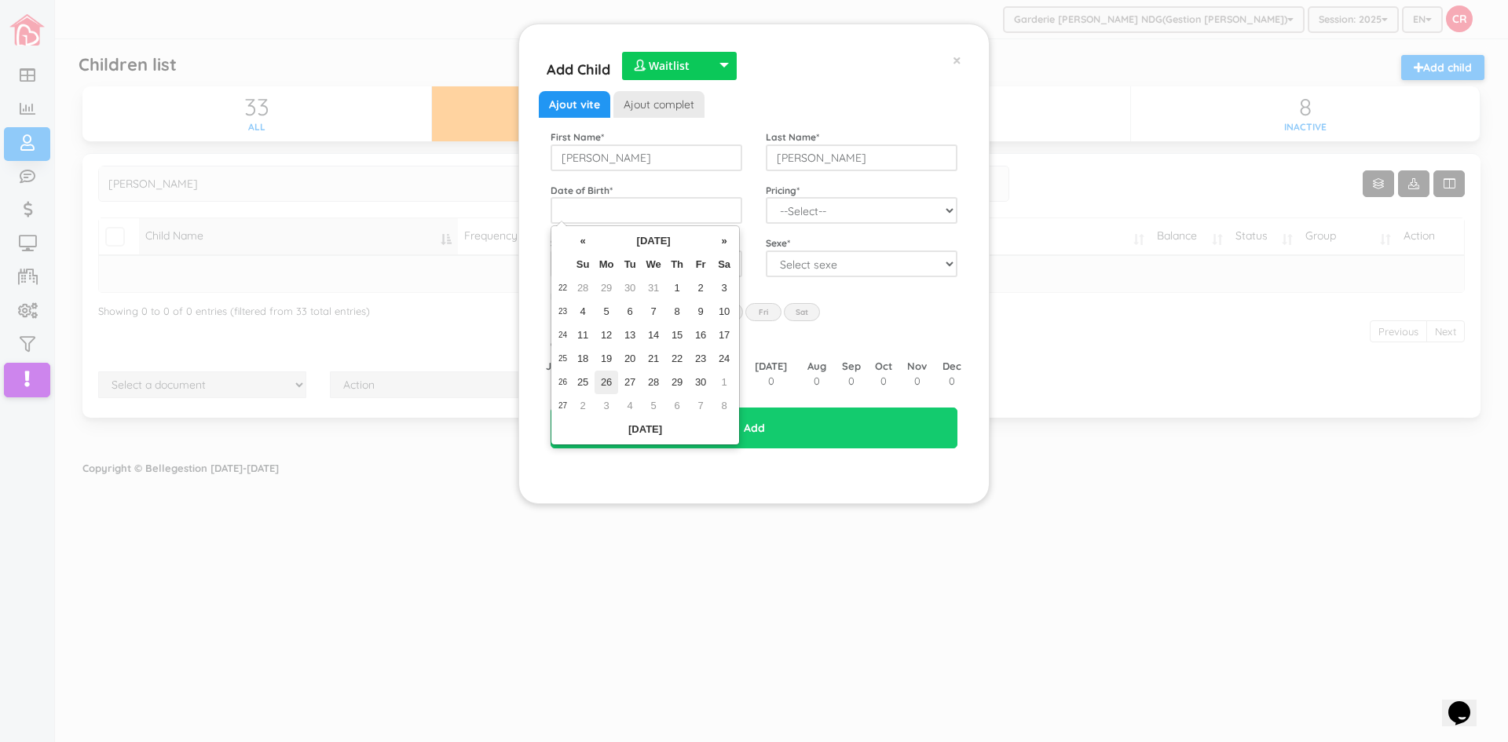
click at [601, 380] on td "26" at bounding box center [607, 383] width 24 height 24
type input "2023-06-26"
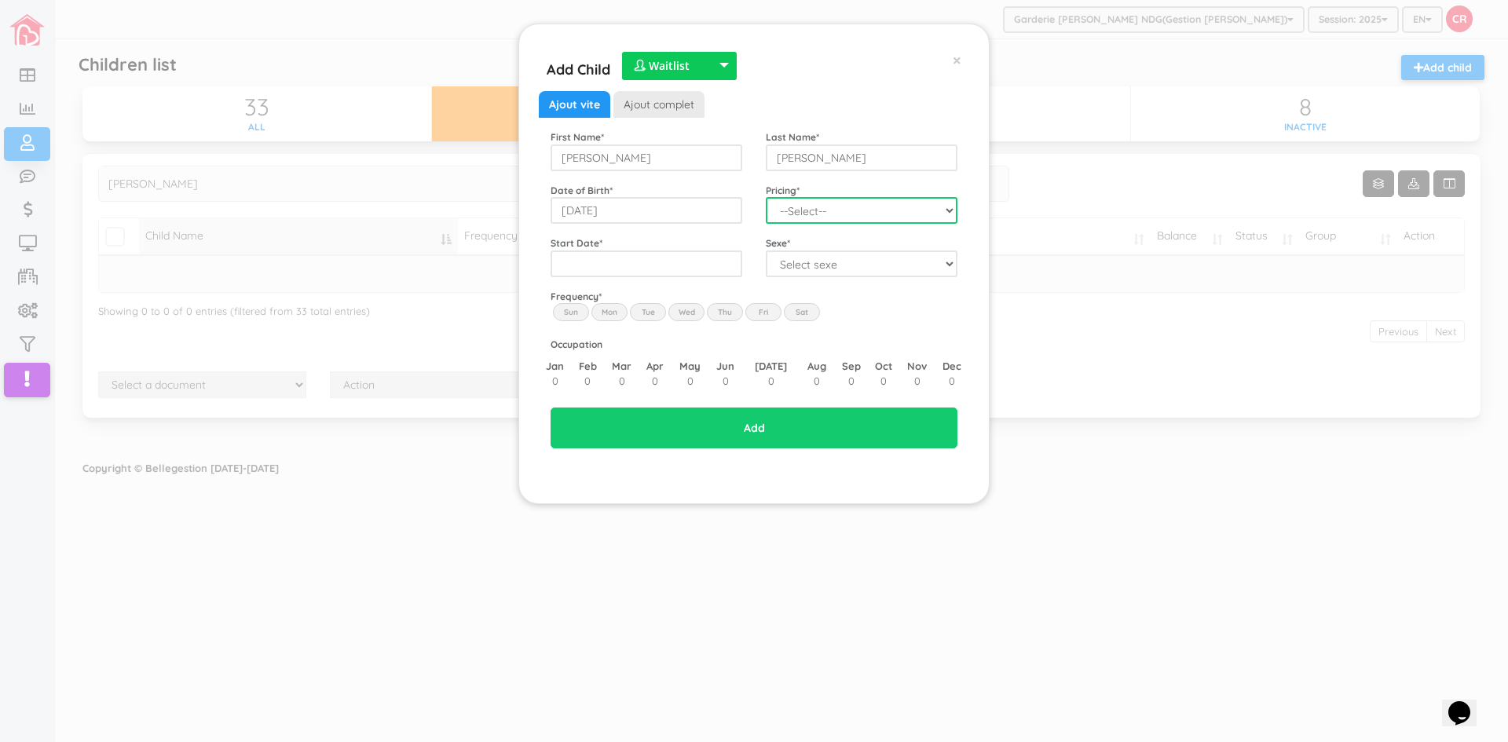
click at [944, 211] on select "--Select-- Fees for daycare 2025 Part time zaqylee Fees for daycare 2025 Evelyn…" at bounding box center [862, 210] width 192 height 27
select select "132"
click at [766, 197] on select "--Select-- Fees for daycare 2025 Part time zaqylee Fees for daycare 2025 Evelyn…" at bounding box center [862, 210] width 192 height 27
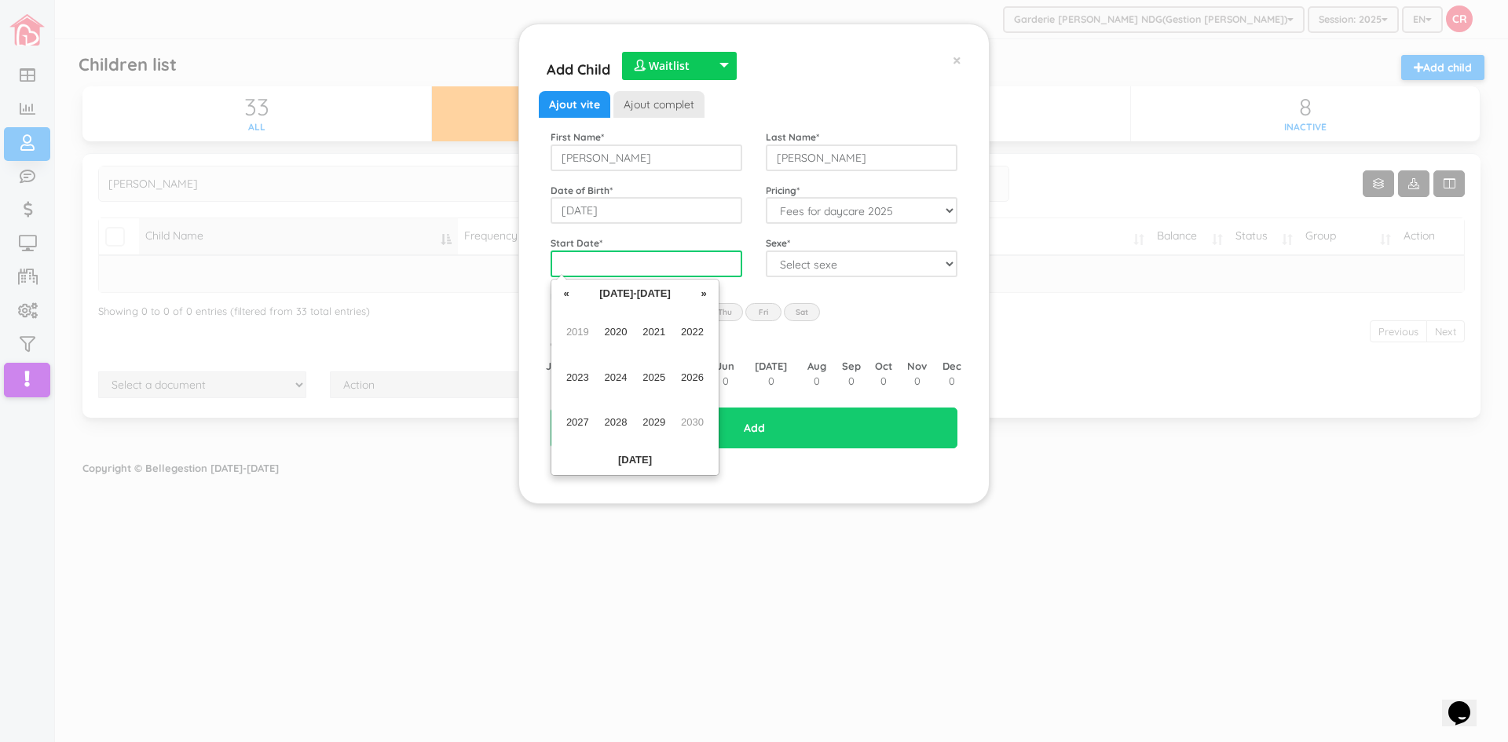
click at [592, 269] on input "text" at bounding box center [647, 264] width 192 height 27
click at [650, 367] on span "2025" at bounding box center [653, 378] width 35 height 42
click at [578, 417] on span "Sep" at bounding box center [577, 422] width 35 height 42
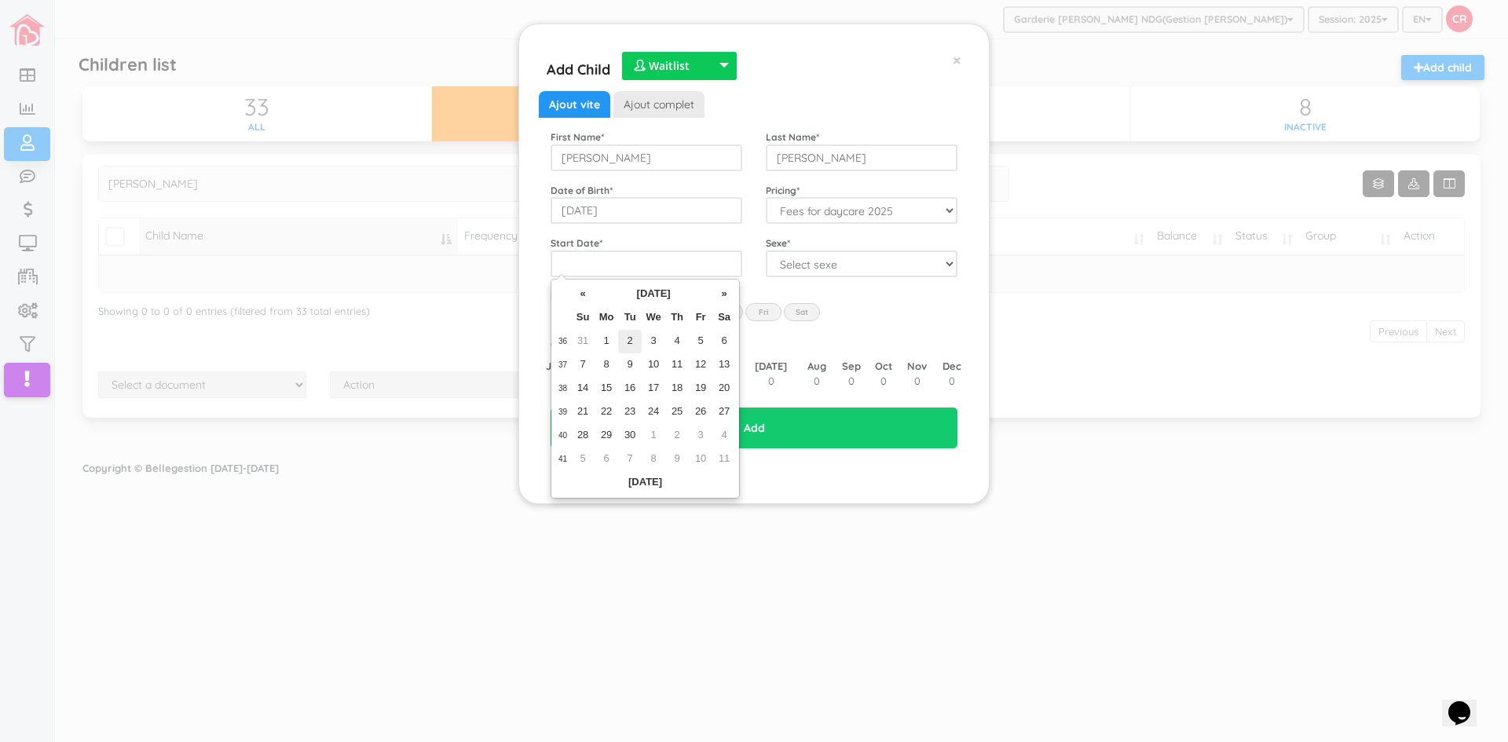
click at [626, 336] on td "2" at bounding box center [630, 342] width 24 height 24
type input "2025-09-02"
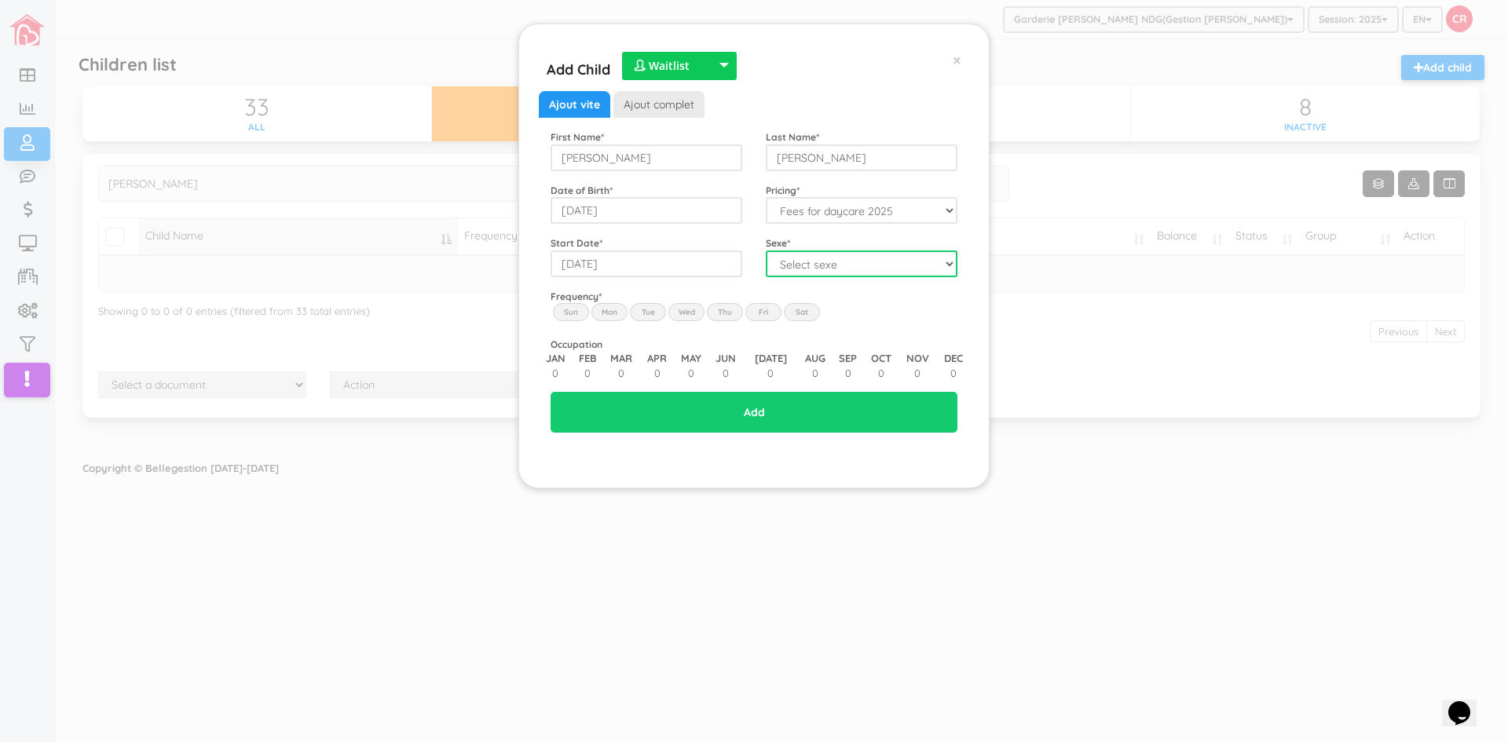
click at [935, 266] on select "Select sexe Boy Girl" at bounding box center [862, 264] width 192 height 27
select select "1"
click at [766, 251] on select "Select sexe Boy Girl" at bounding box center [862, 264] width 192 height 27
click at [650, 313] on label "Tue" at bounding box center [648, 311] width 36 height 17
click at [0, 0] on input "Tue" at bounding box center [0, 0] width 0 height 0
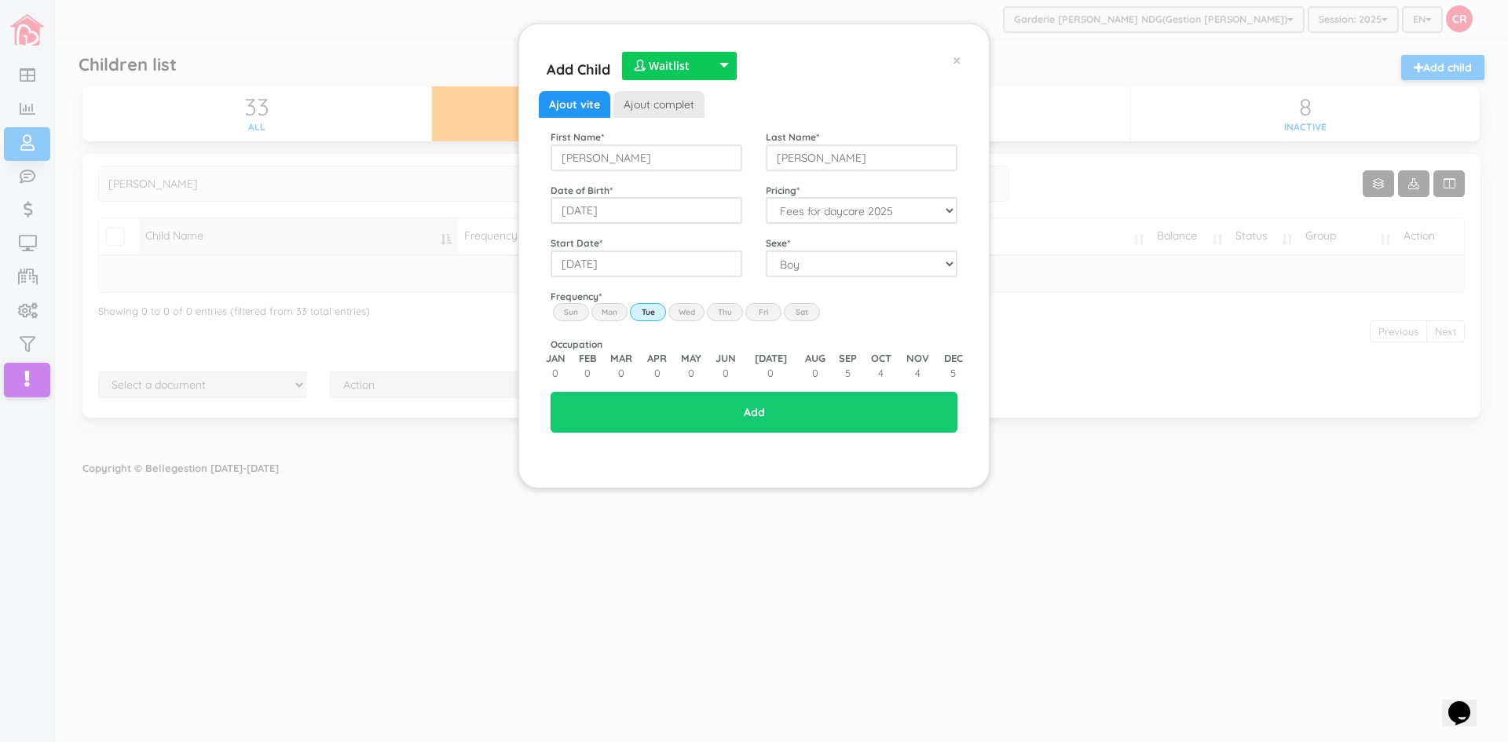
click at [683, 310] on label "Wed" at bounding box center [687, 311] width 36 height 17
click at [0, 0] on input "Wed" at bounding box center [0, 0] width 0 height 0
click at [723, 310] on label "Thu" at bounding box center [725, 311] width 36 height 17
click at [0, 0] on input "Thu" at bounding box center [0, 0] width 0 height 0
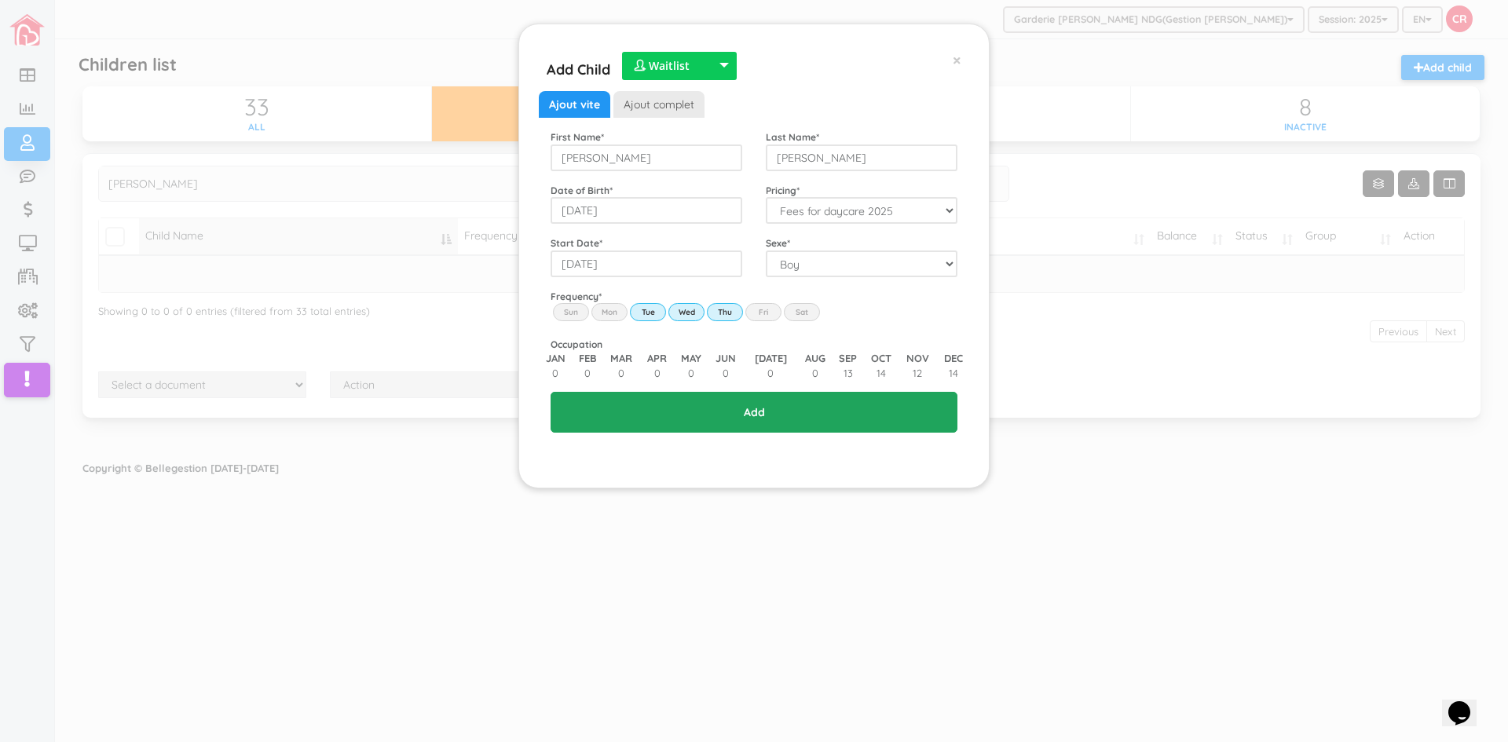
click at [749, 410] on input "Add" at bounding box center [754, 412] width 407 height 41
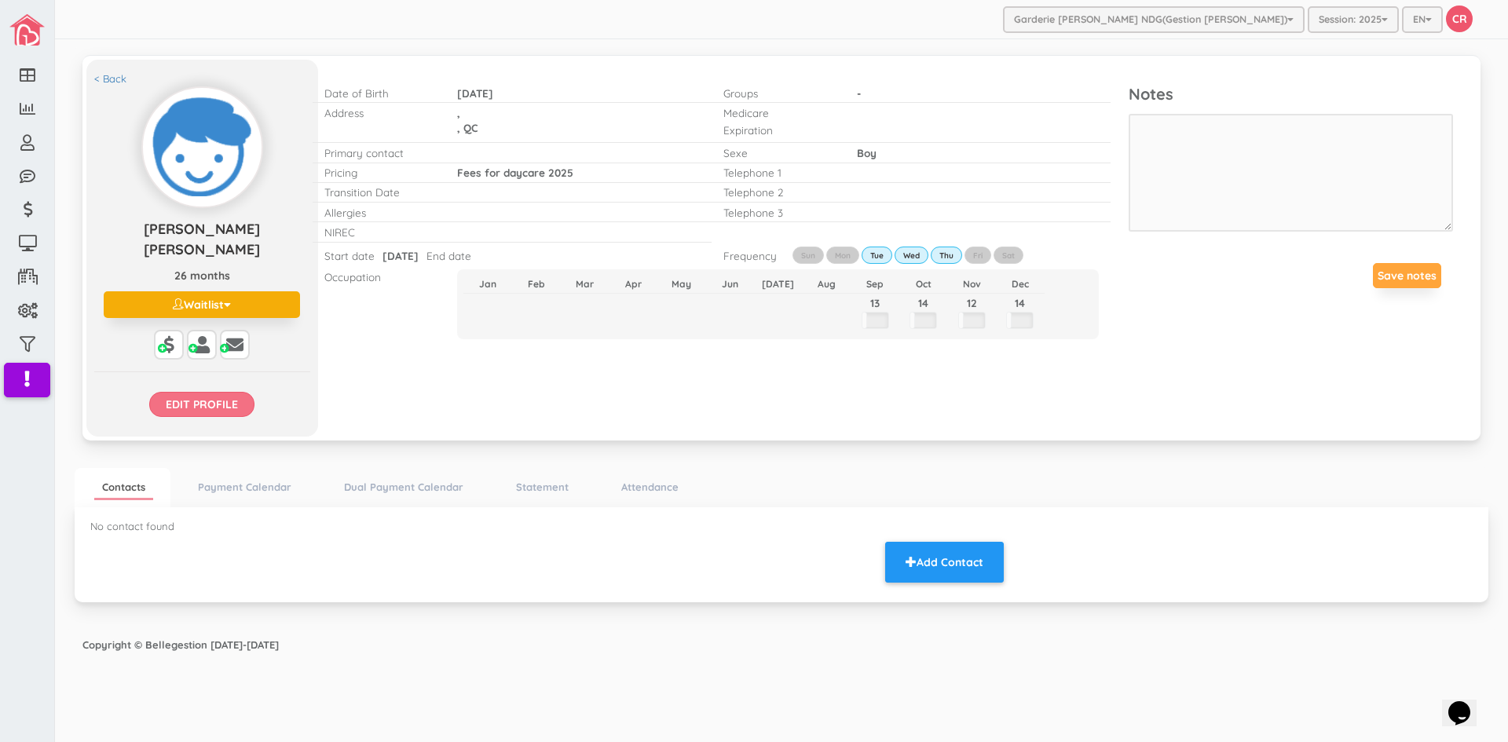
click at [237, 392] on input "Edit profile" at bounding box center [201, 404] width 105 height 25
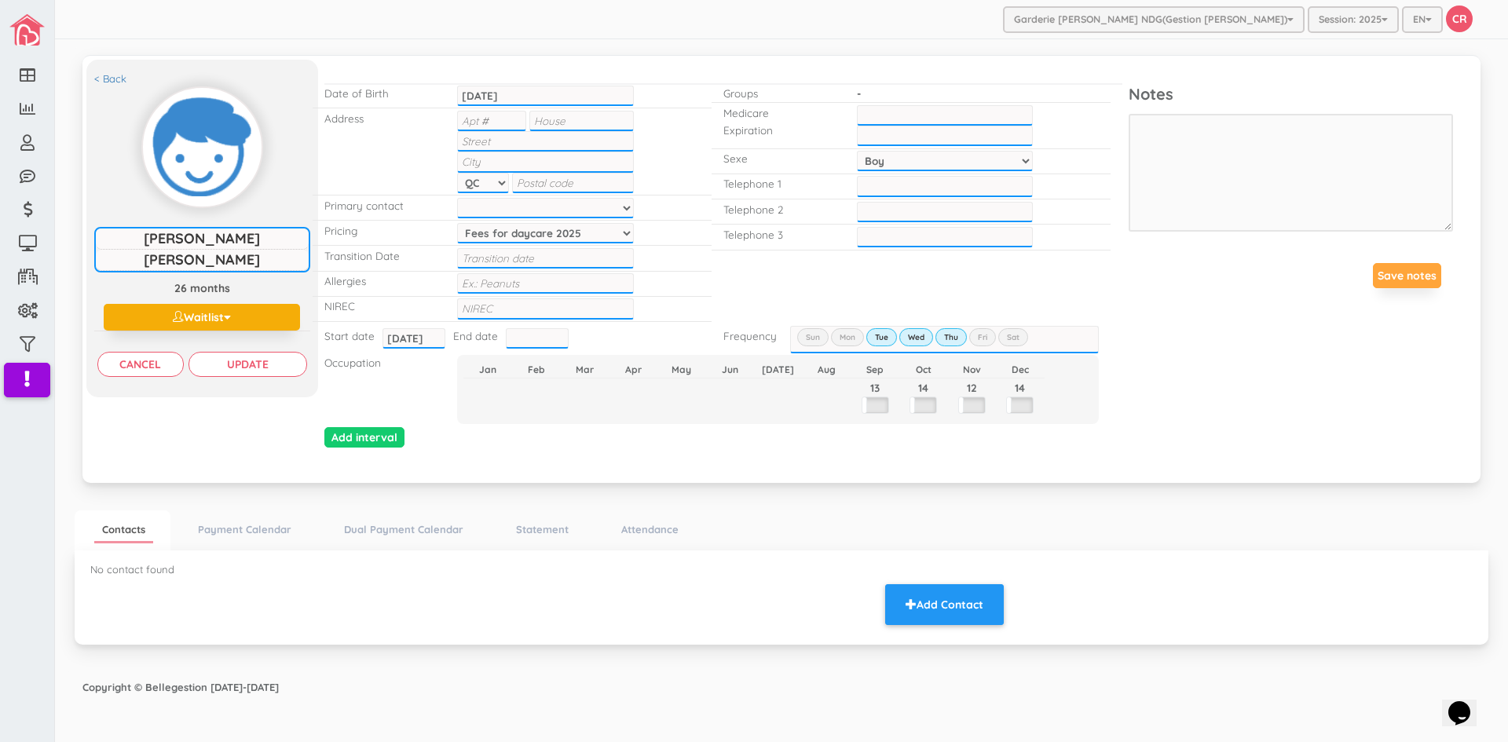
click at [482, 123] on input "text" at bounding box center [491, 121] width 69 height 20
type input "3"
type input "4570"
type input "Walkley ave"
type input "[GEOGRAPHIC_DATA]"
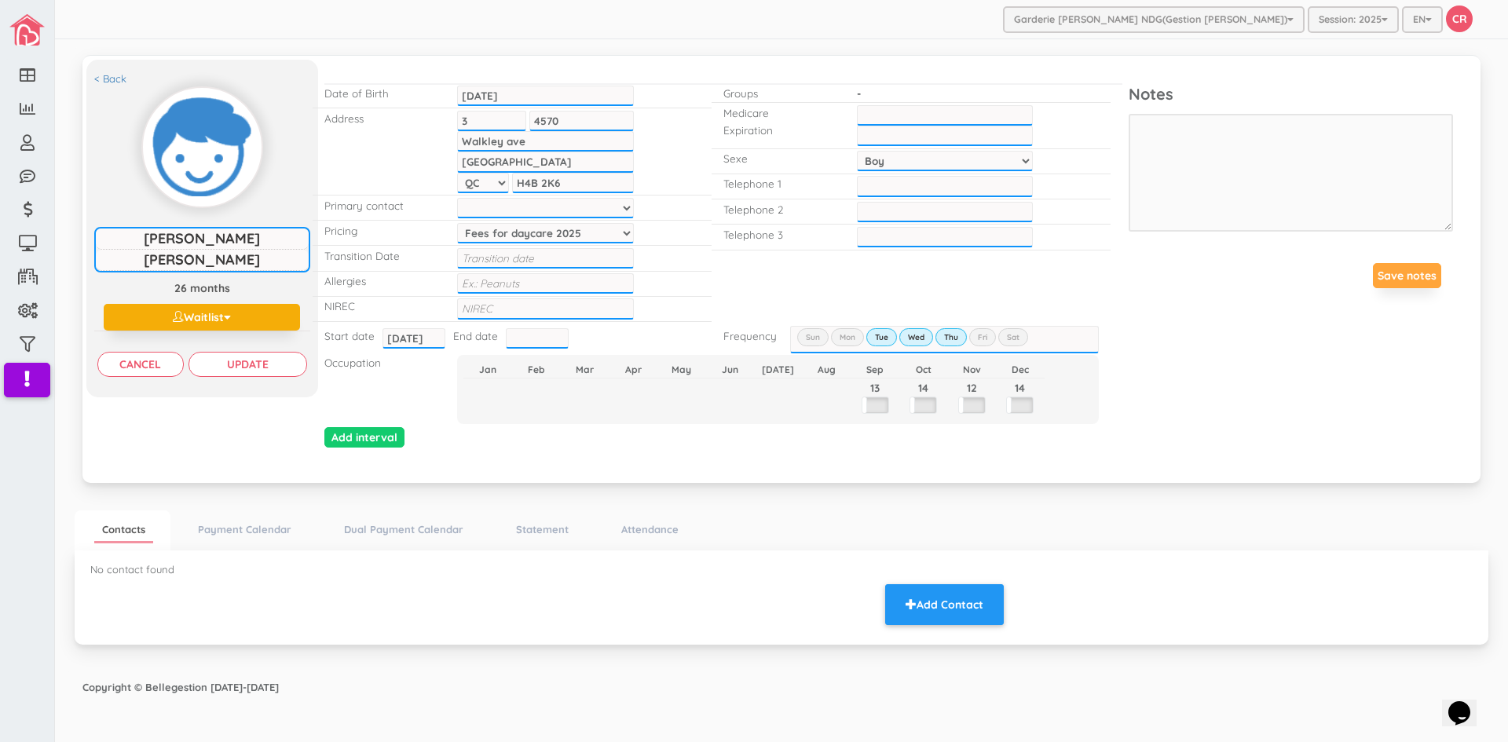
type input "H4B 2K6"
type input "NONE"
click at [471, 310] on input "text" at bounding box center [545, 309] width 176 height 20
click at [461, 310] on input "text" at bounding box center [545, 309] width 176 height 20
type input "1202304206159"
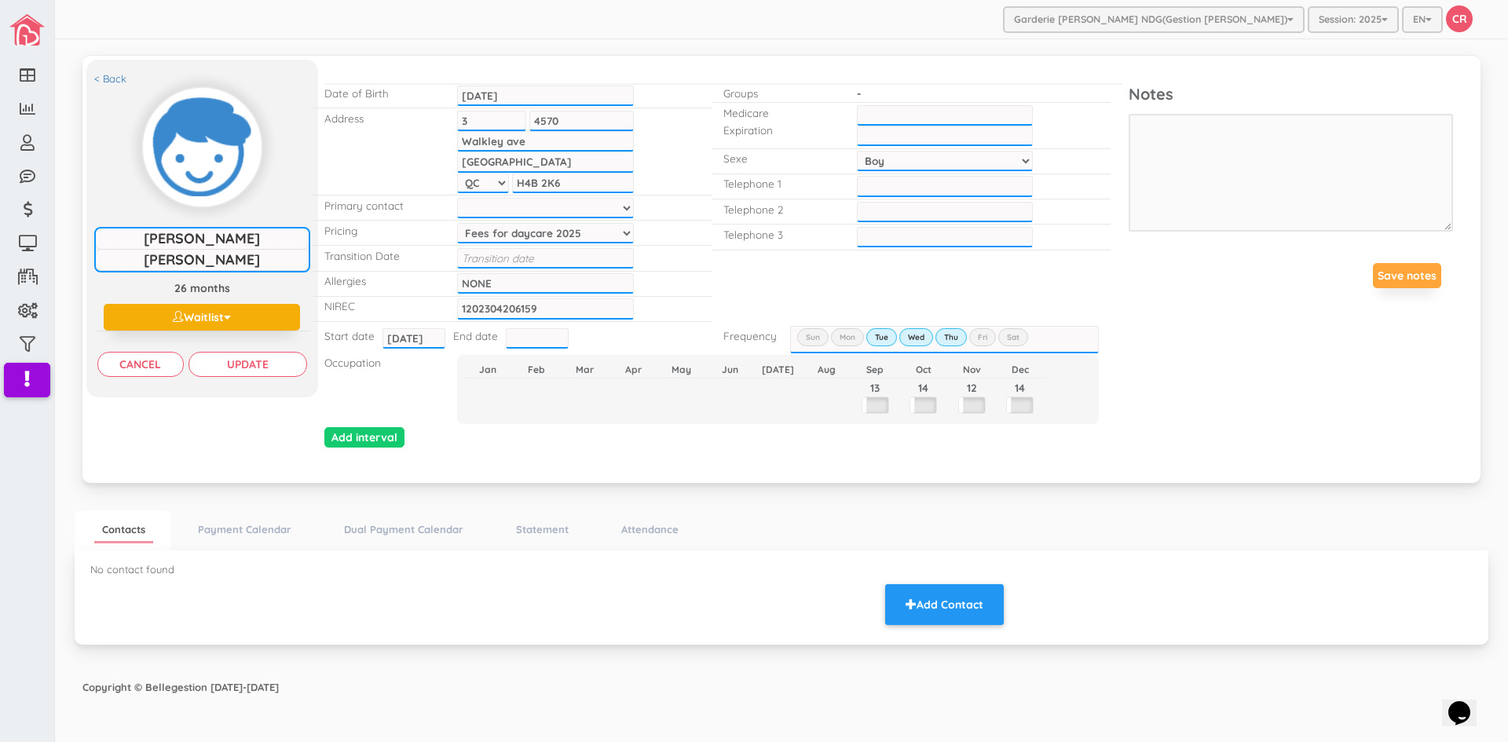
click at [869, 138] on input "text" at bounding box center [945, 136] width 176 height 20
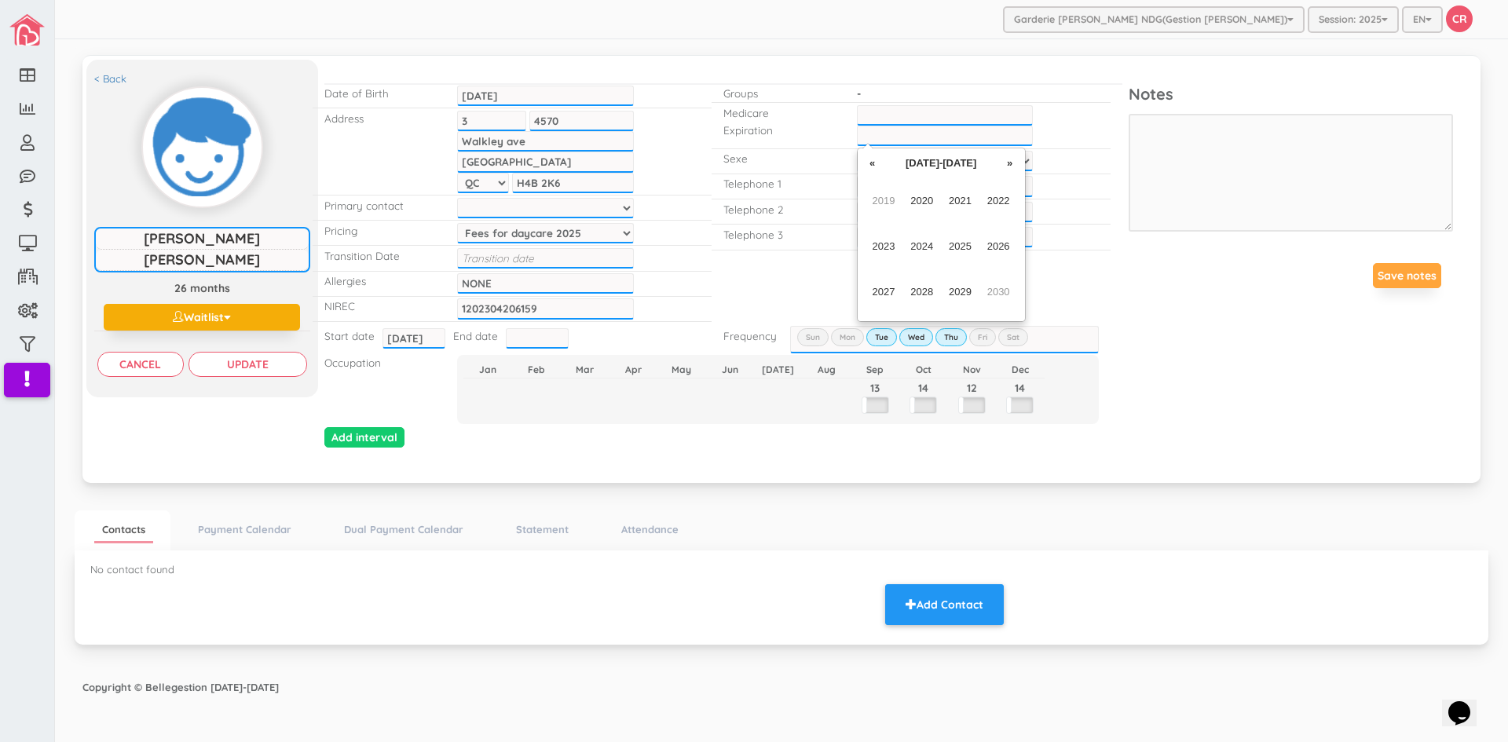
click at [878, 115] on input "text" at bounding box center [945, 115] width 176 height 20
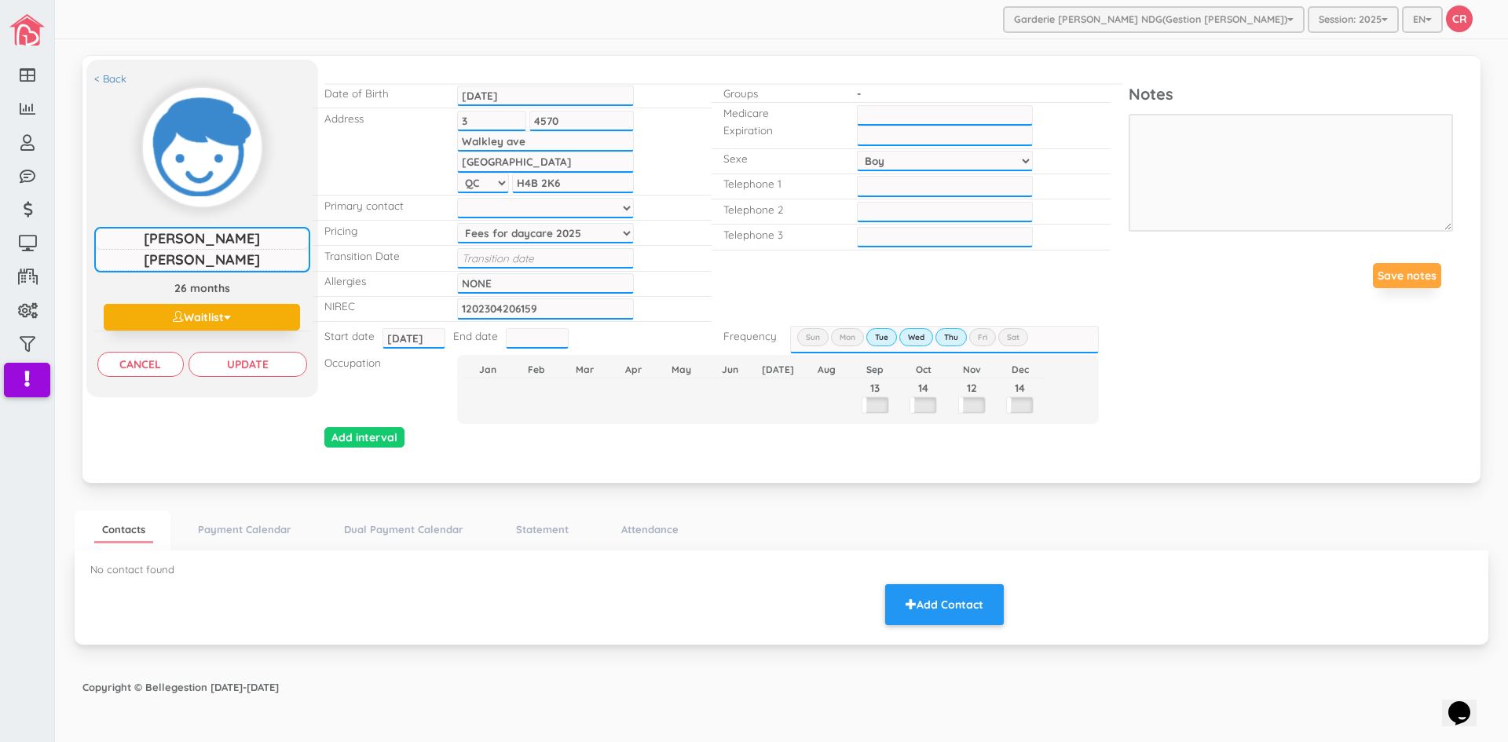
click at [865, 117] on input "text" at bounding box center [945, 115] width 176 height 20
type input "CASL 2306 2615"
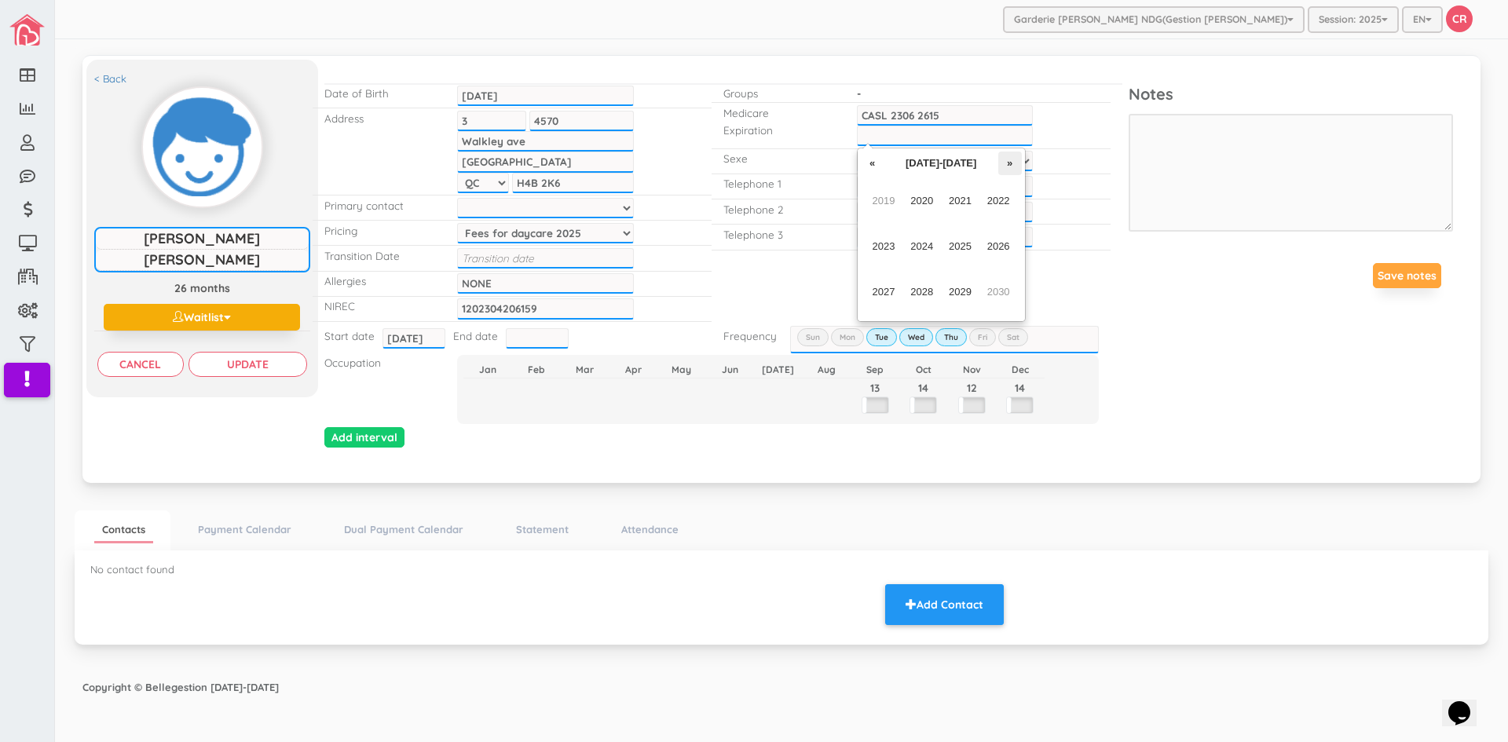
click at [1007, 163] on th "»" at bounding box center [1010, 164] width 24 height 24
click at [962, 196] on span "2031" at bounding box center [960, 201] width 35 height 42
click at [920, 241] on span "Jun" at bounding box center [921, 246] width 35 height 42
type input "Jun-2031"
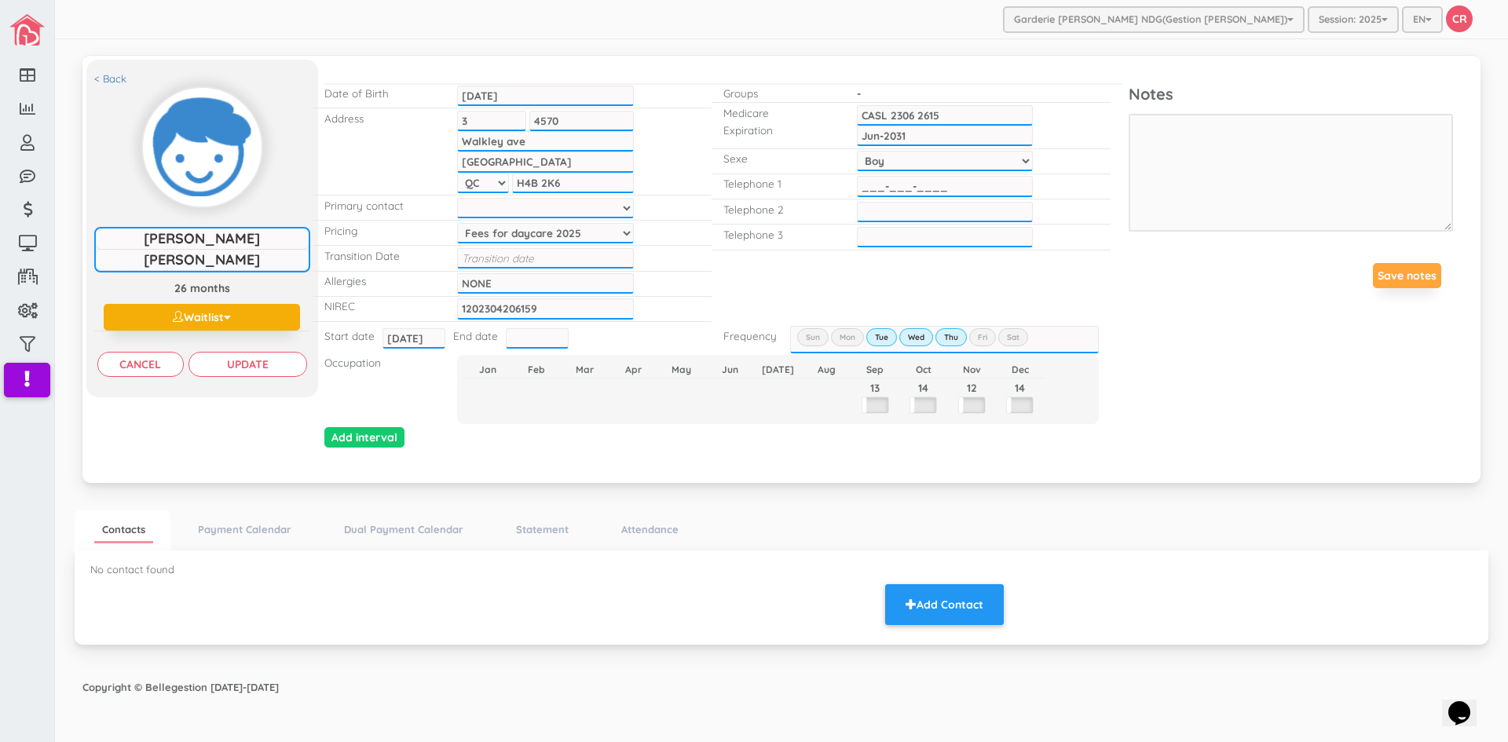
click at [860, 189] on input "___-___-____" at bounding box center [945, 186] width 176 height 20
type input "[PHONE_NUMBER]"
click at [870, 218] on input "___-___-____" at bounding box center [945, 212] width 176 height 20
type input "[PHONE_NUMBER]"
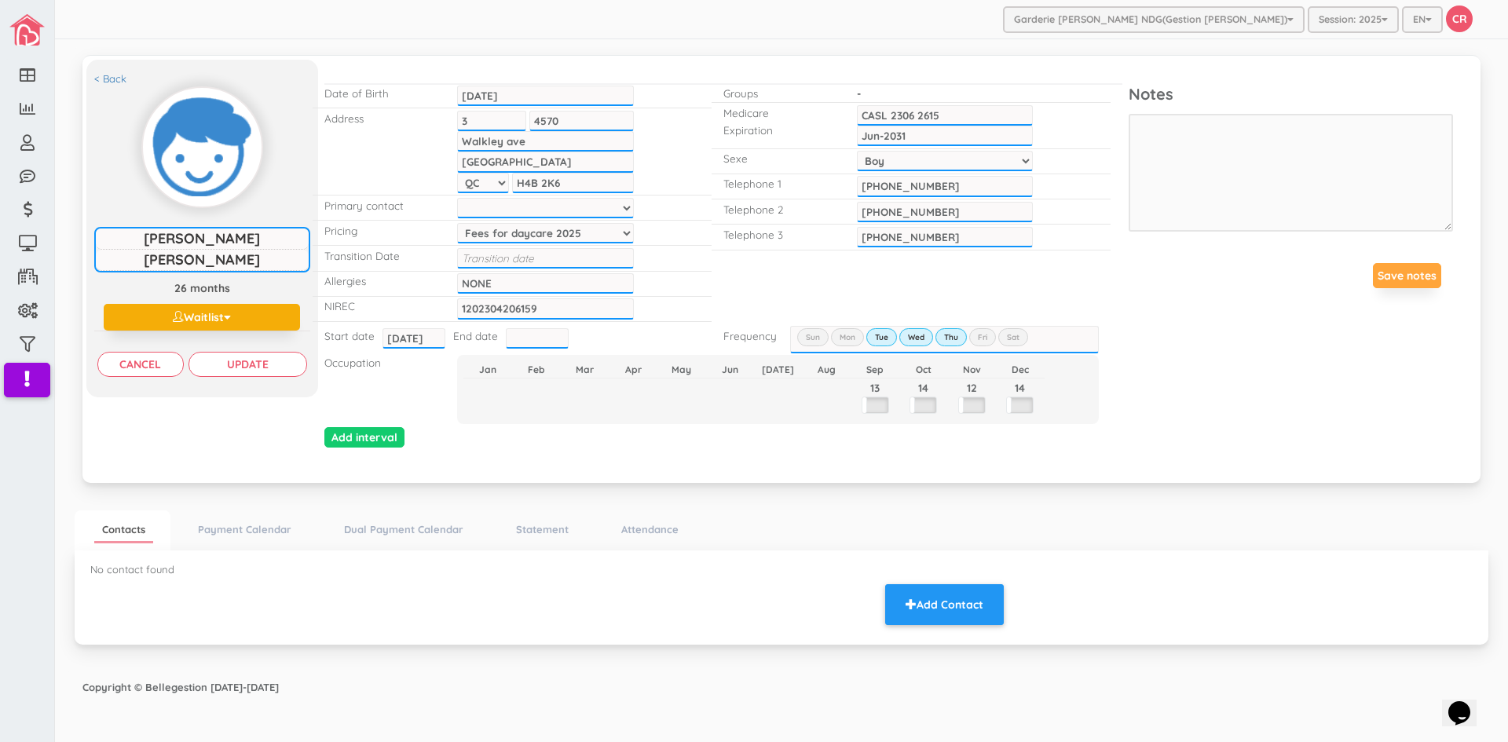
click at [1248, 381] on div "< Back [PERSON_NAME] [PERSON_NAME] [PERSON_NAME] [PERSON_NAME] 26 months Waitli…" at bounding box center [781, 268] width 1390 height 400
click at [251, 364] on input "Update" at bounding box center [248, 364] width 119 height 25
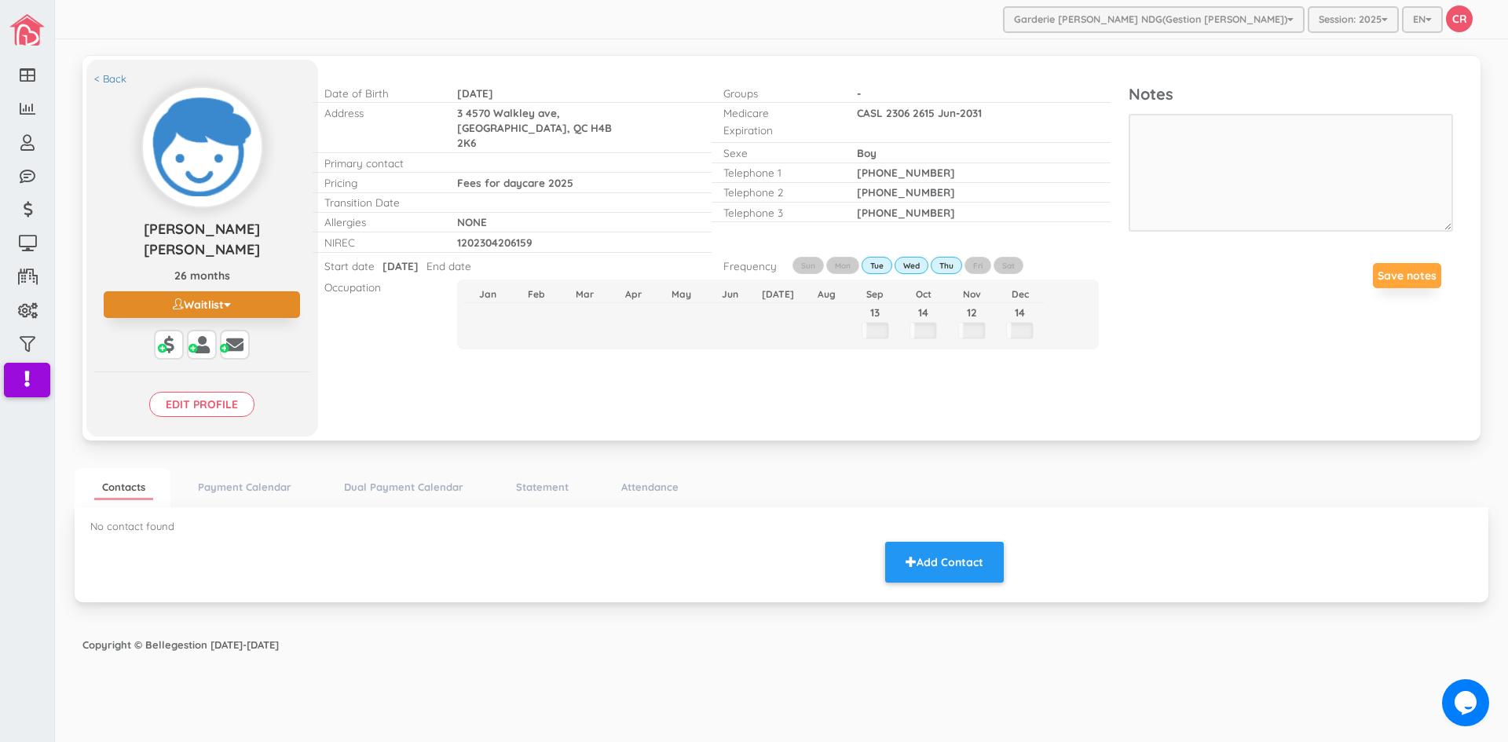
click at [214, 291] on button "Waitlist" at bounding box center [202, 304] width 196 height 27
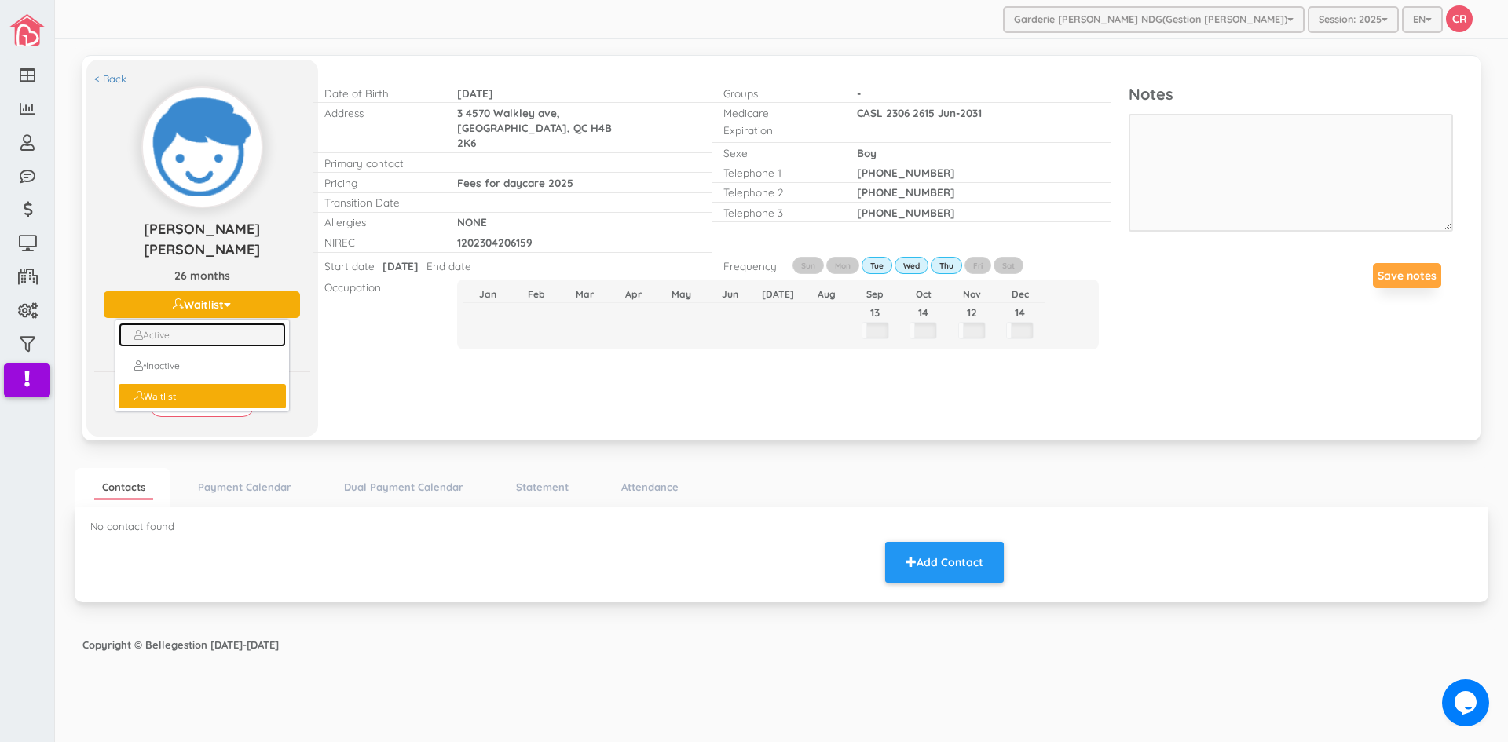
click at [185, 323] on link "Active" at bounding box center [202, 335] width 167 height 24
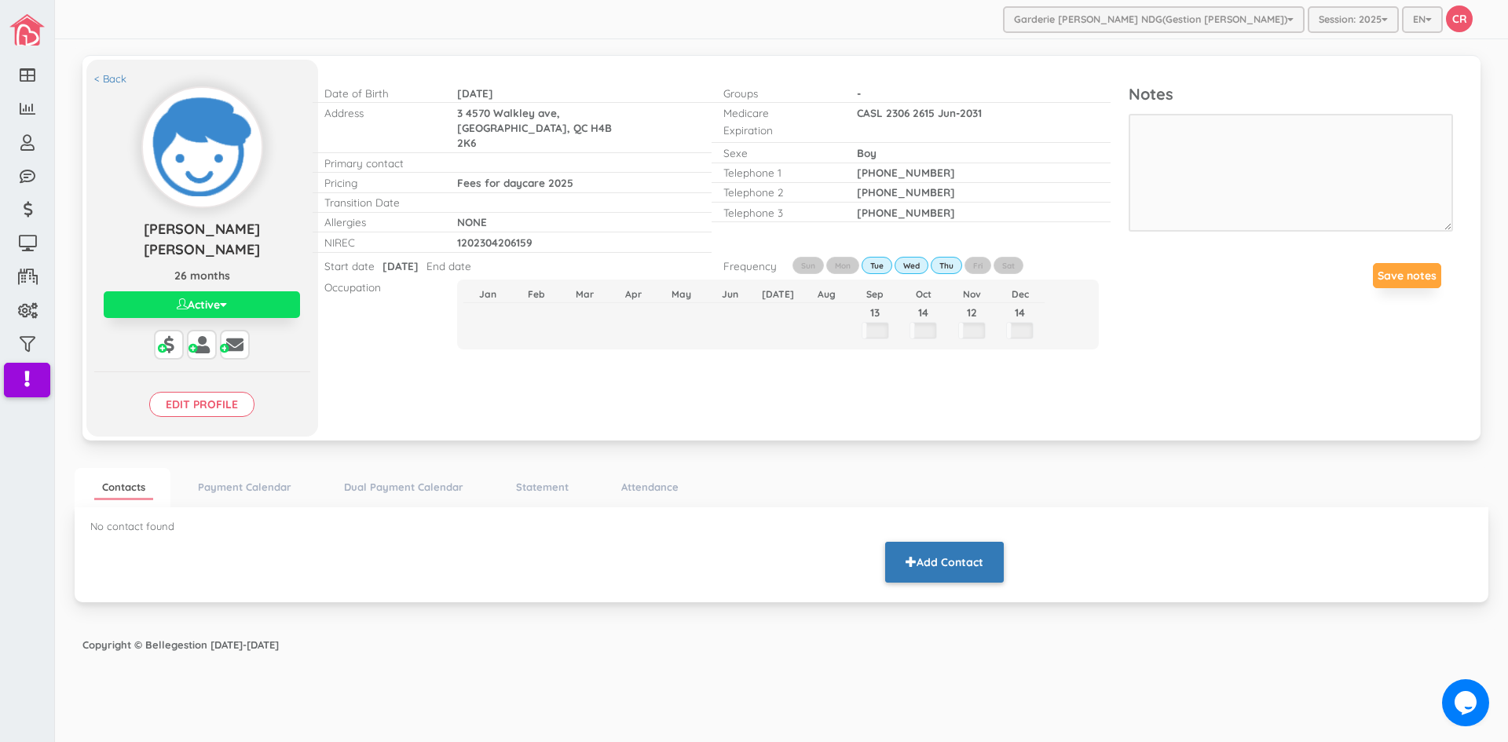
click at [941, 542] on button "Add Contact" at bounding box center [944, 562] width 119 height 41
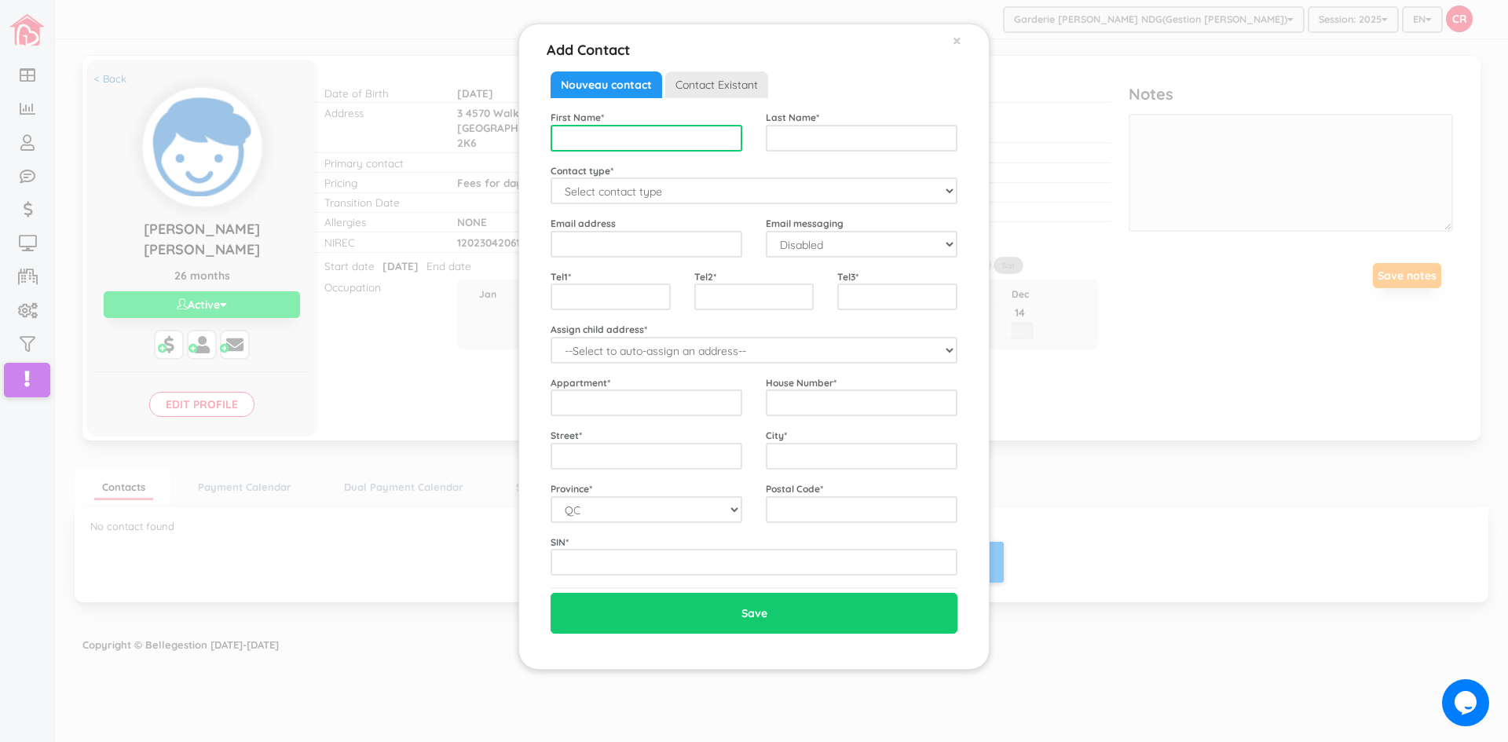
click at [610, 139] on input "text" at bounding box center [647, 138] width 192 height 27
type input "Lester"
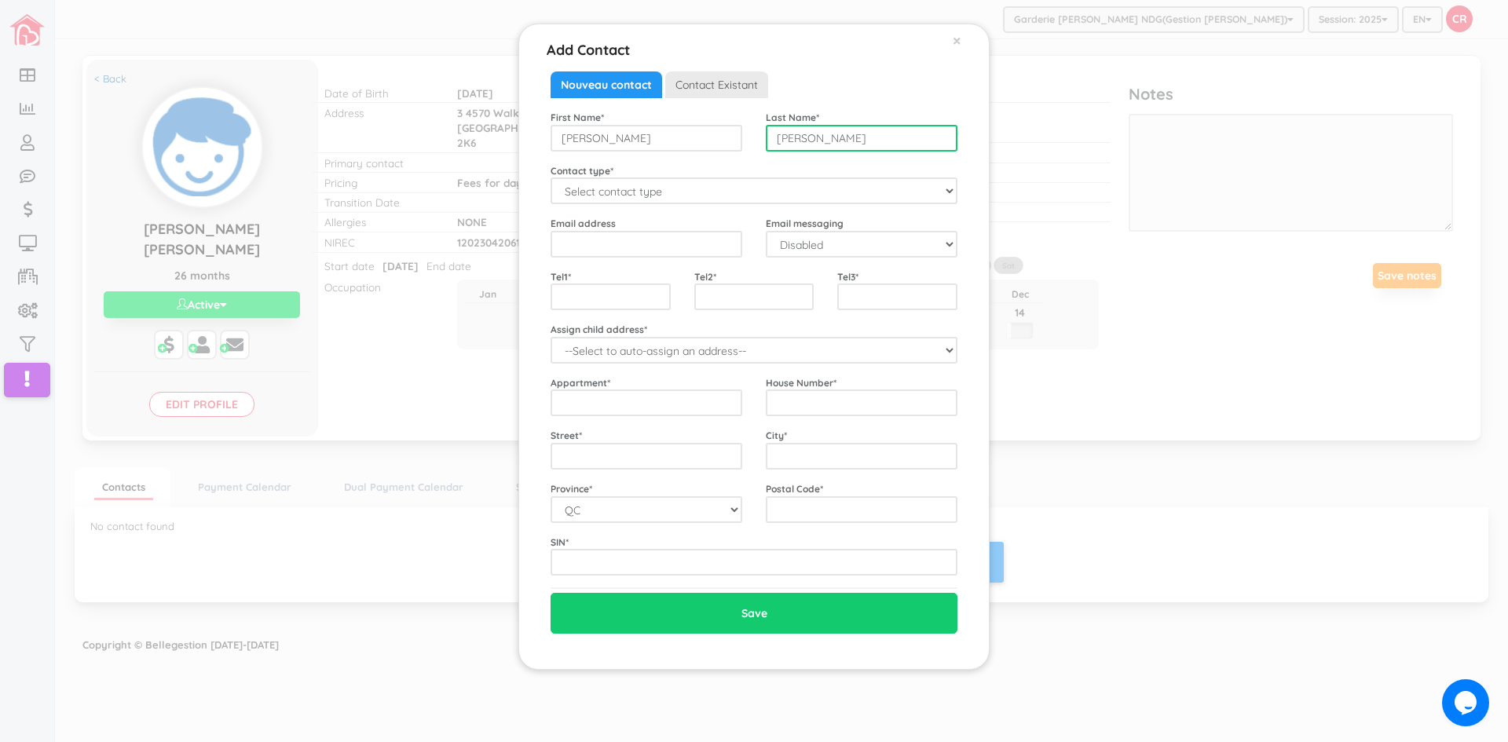
type input "Castro Mendoza"
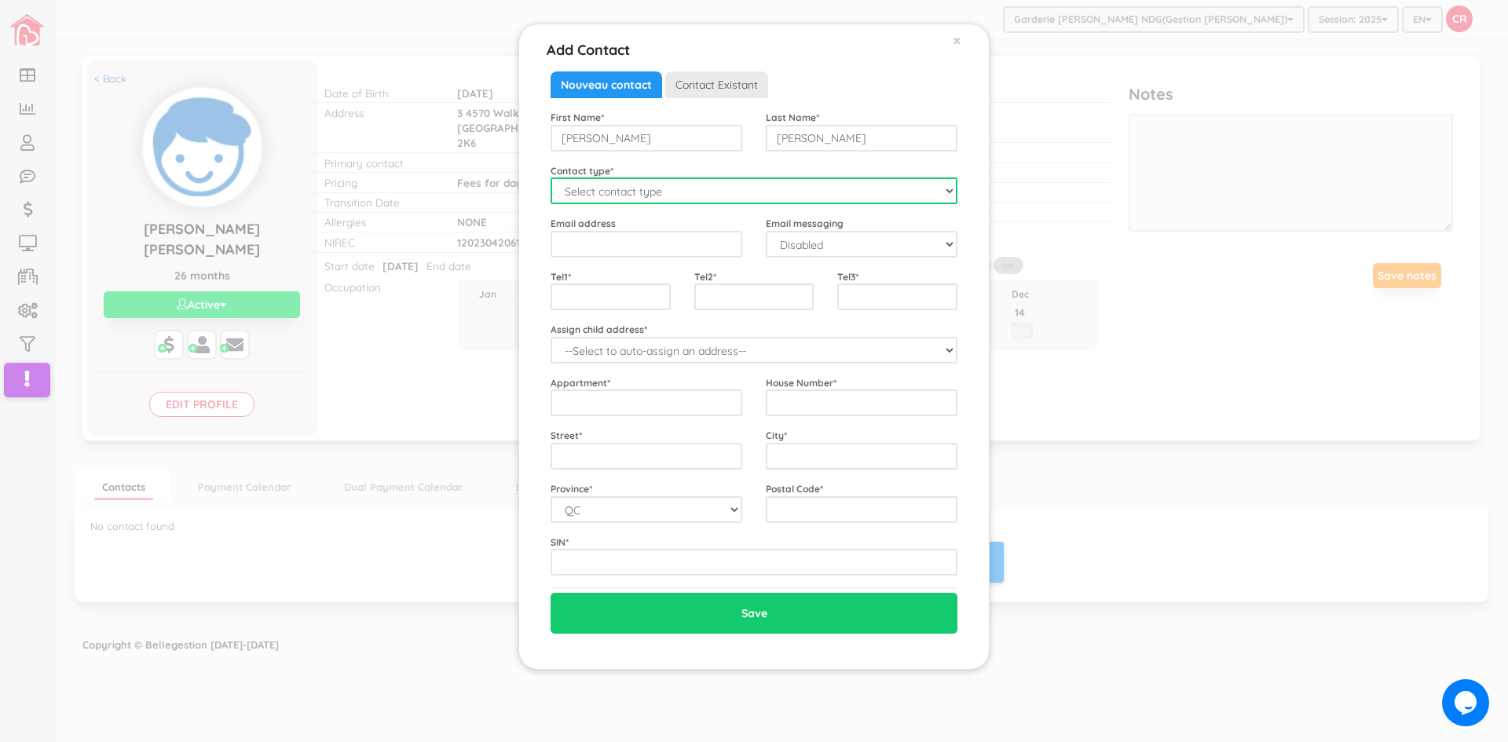
select select "Father"
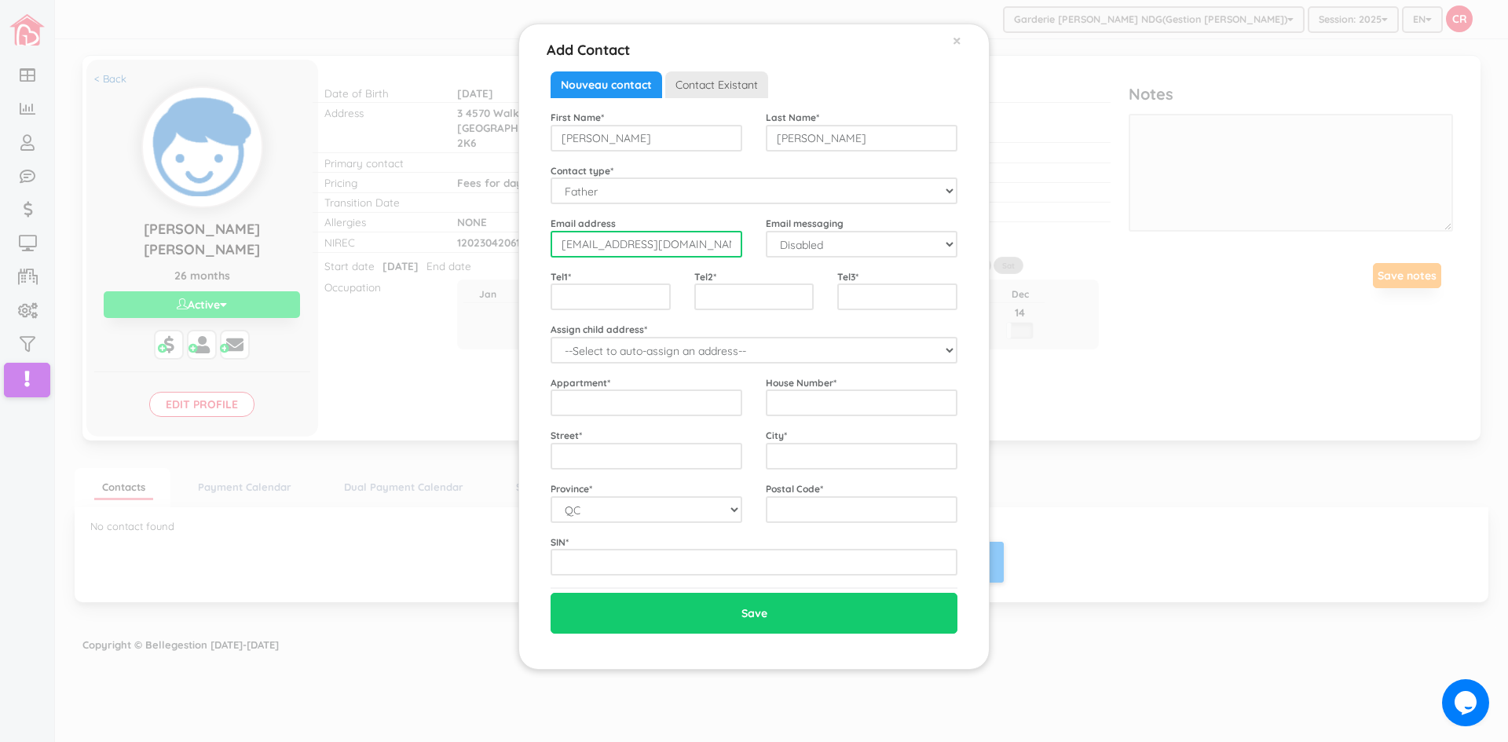
type input "castrolesterm@gmail.com"
click at [556, 290] on input "text" at bounding box center [611, 297] width 120 height 27
type input "4504920172"
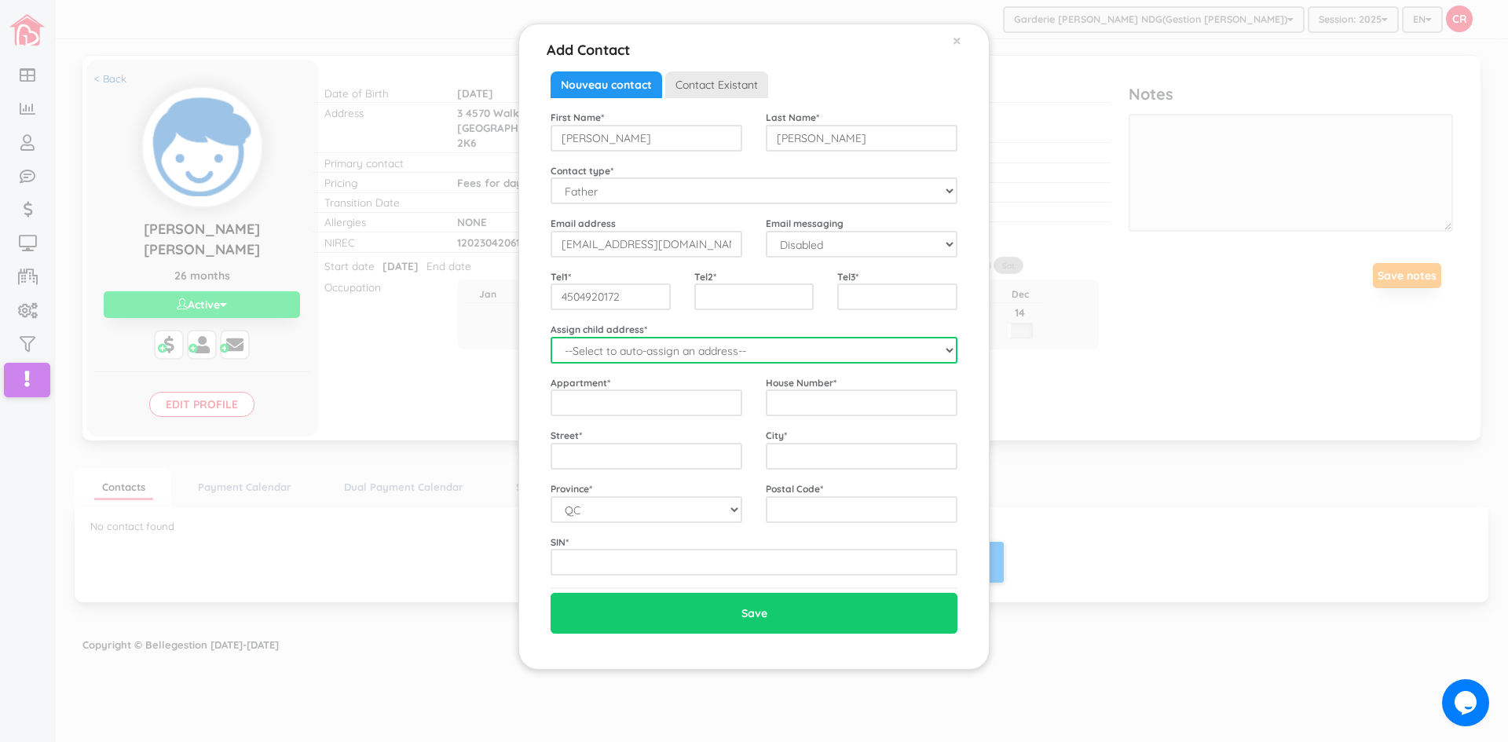
click at [950, 350] on select "--Select to auto-assign an address-- Lester Jr (3 4570 Walkley ave, Montreal, Q…" at bounding box center [754, 350] width 407 height 27
select select "2320"
click at [551, 337] on select "--Select to auto-assign an address-- Lester Jr (3 4570 Walkley ave, Montreal, Q…" at bounding box center [754, 350] width 407 height 27
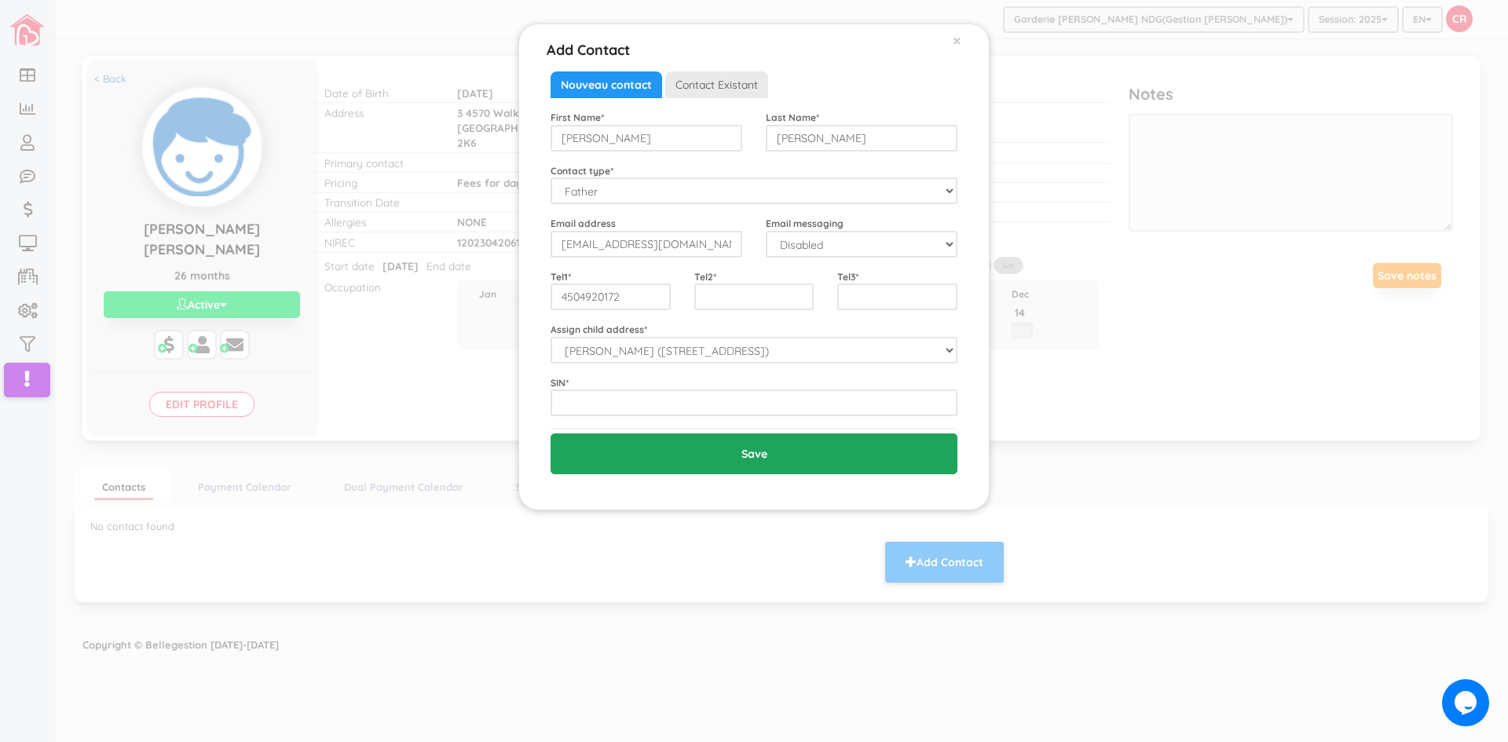
click at [788, 451] on input "Save" at bounding box center [754, 454] width 407 height 41
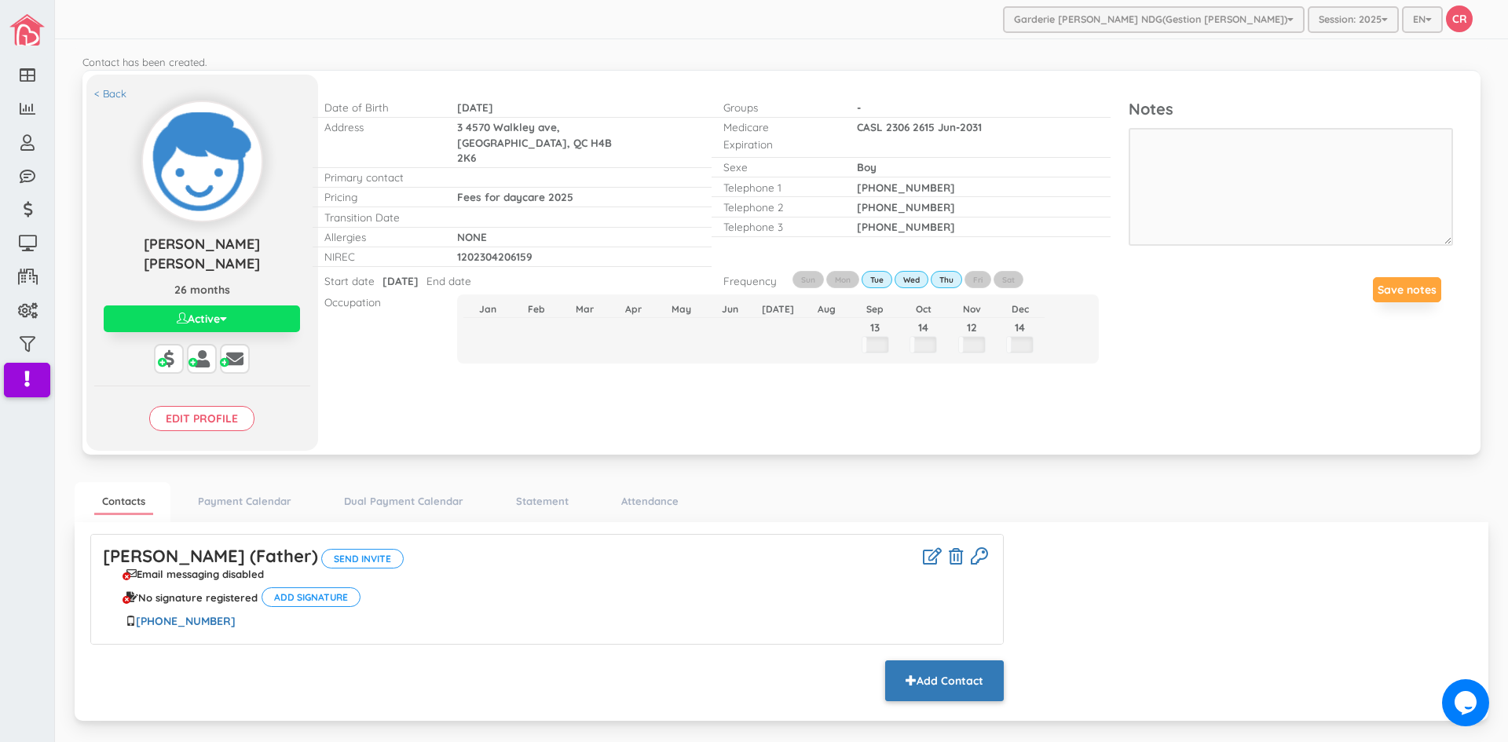
click at [947, 672] on button "Add Contact" at bounding box center [944, 681] width 119 height 41
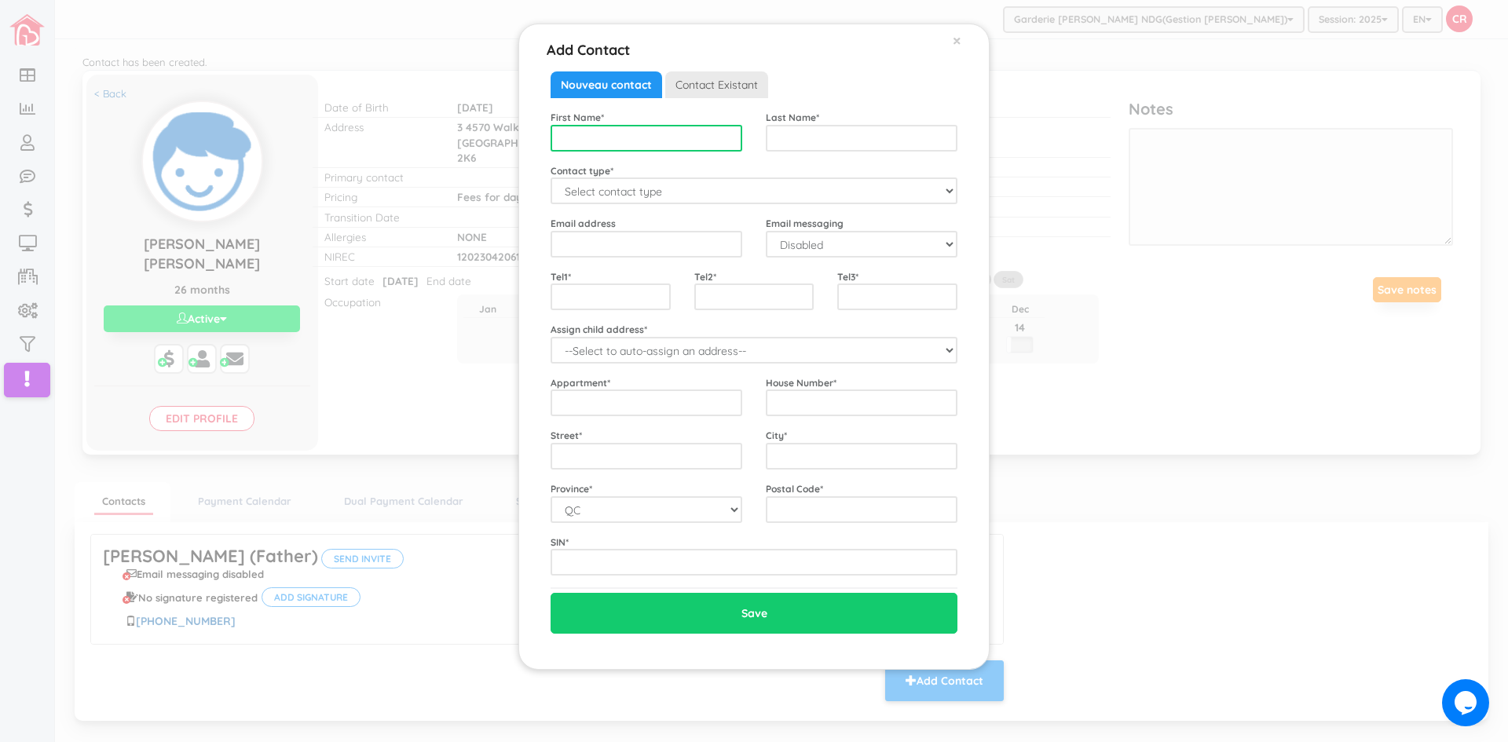
click at [582, 132] on input "text" at bounding box center [647, 138] width 192 height 27
type input "[PERSON_NAME]"
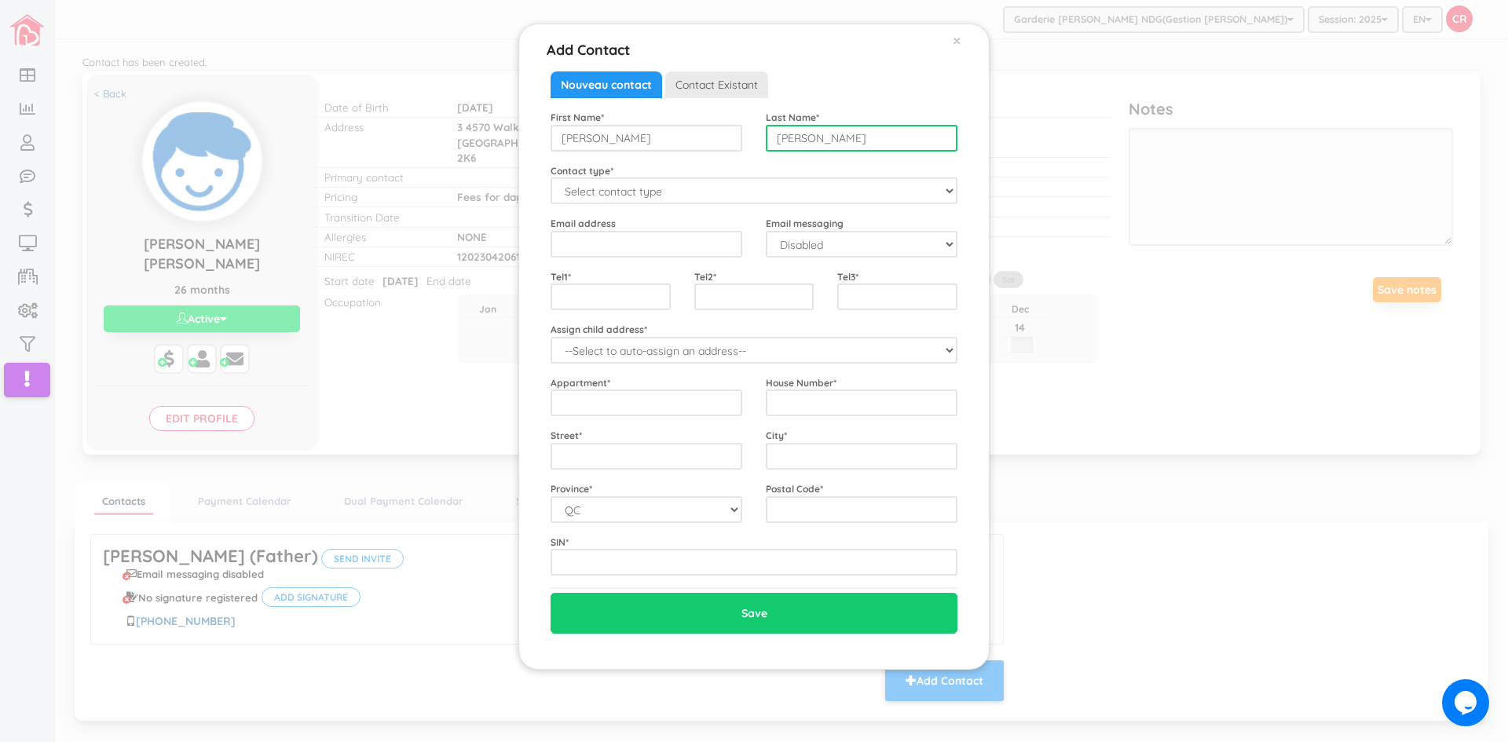
type input "[PERSON_NAME]"
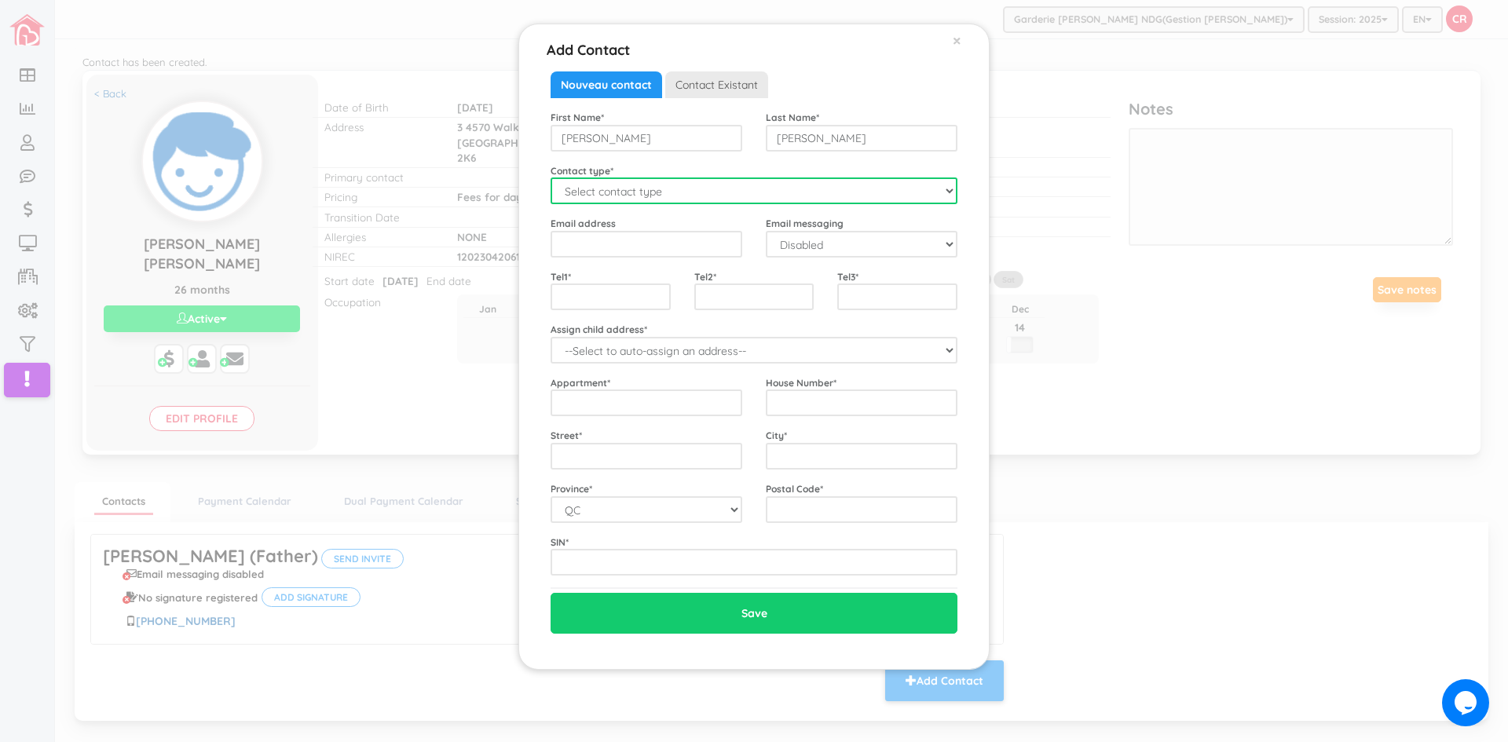
select select "Mother"
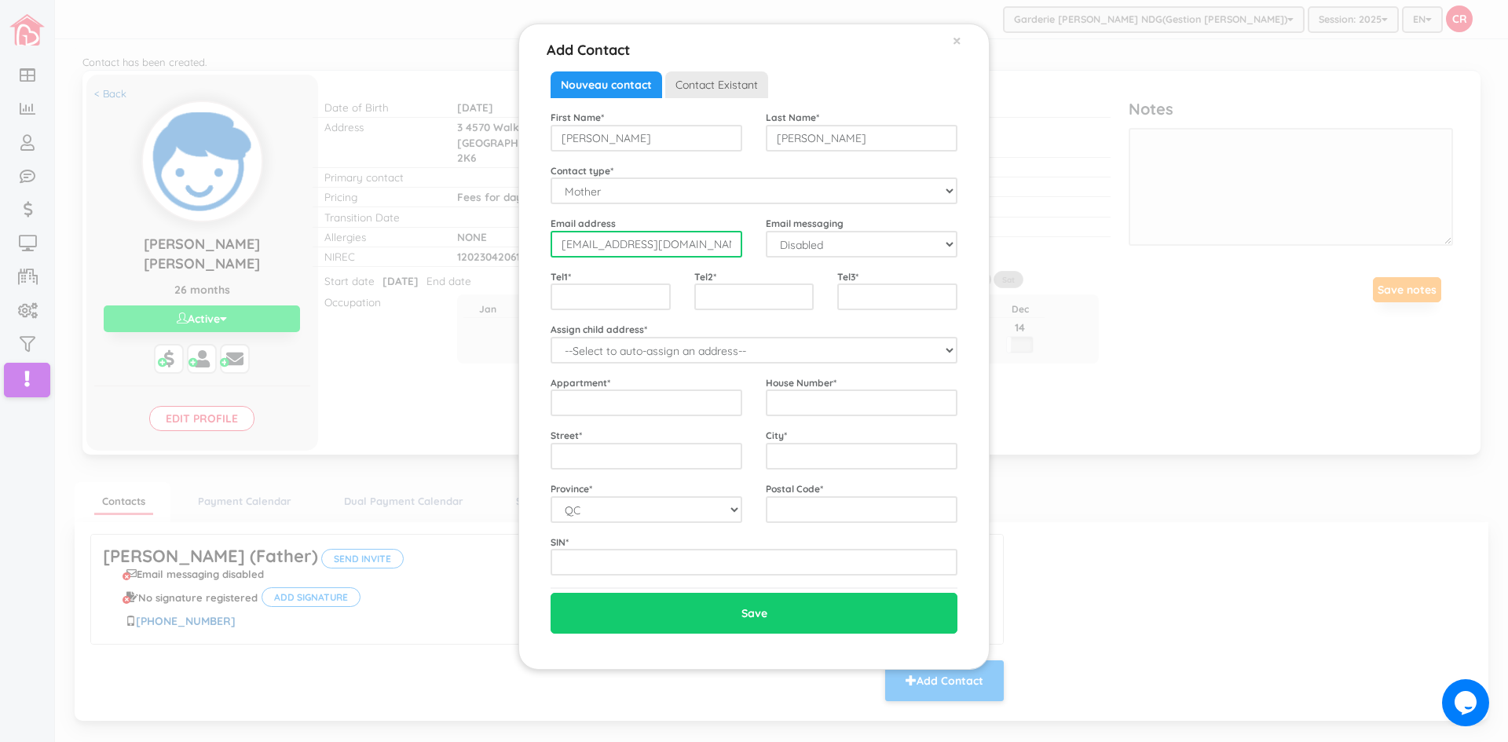
type input "[EMAIL_ADDRESS][DOMAIN_NAME]"
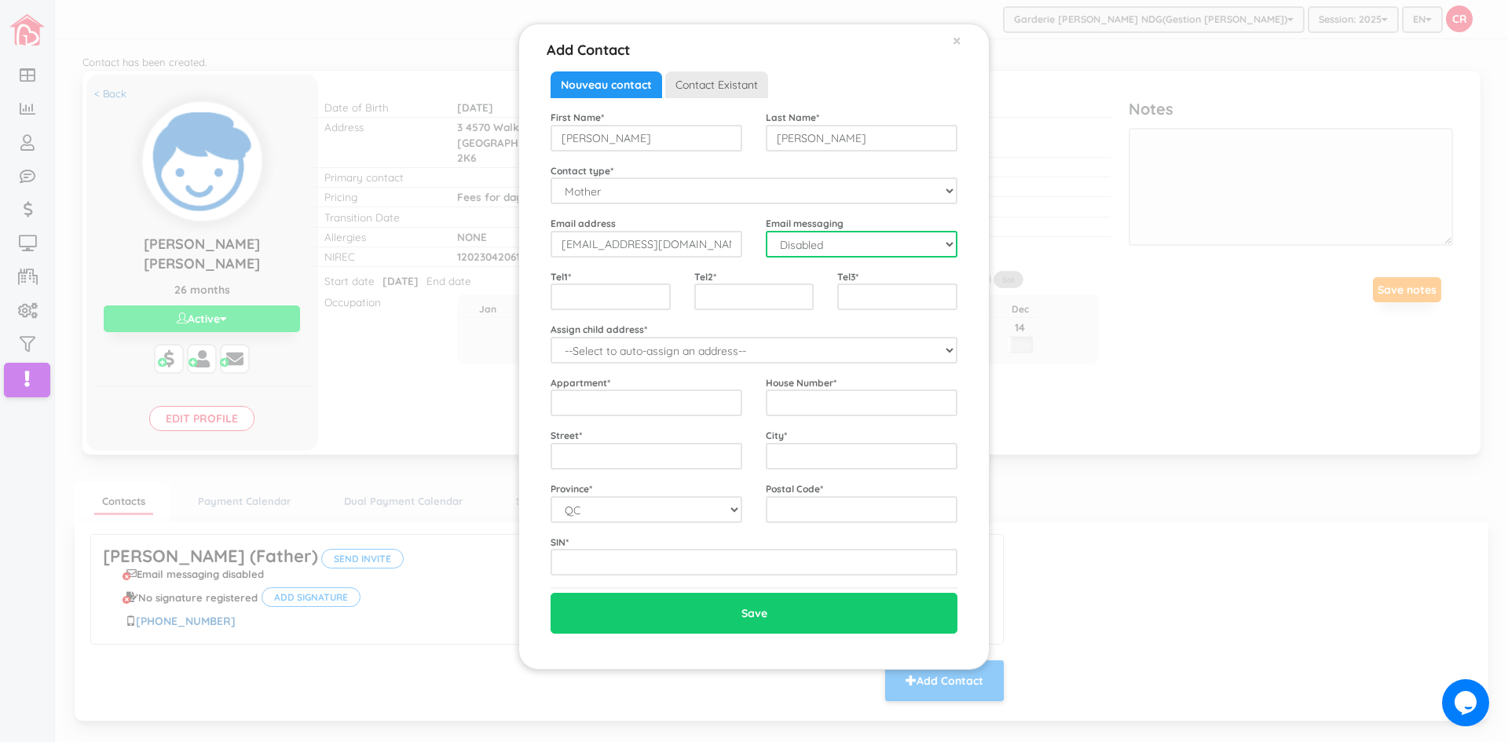
select select "1"
type input "5144731368"
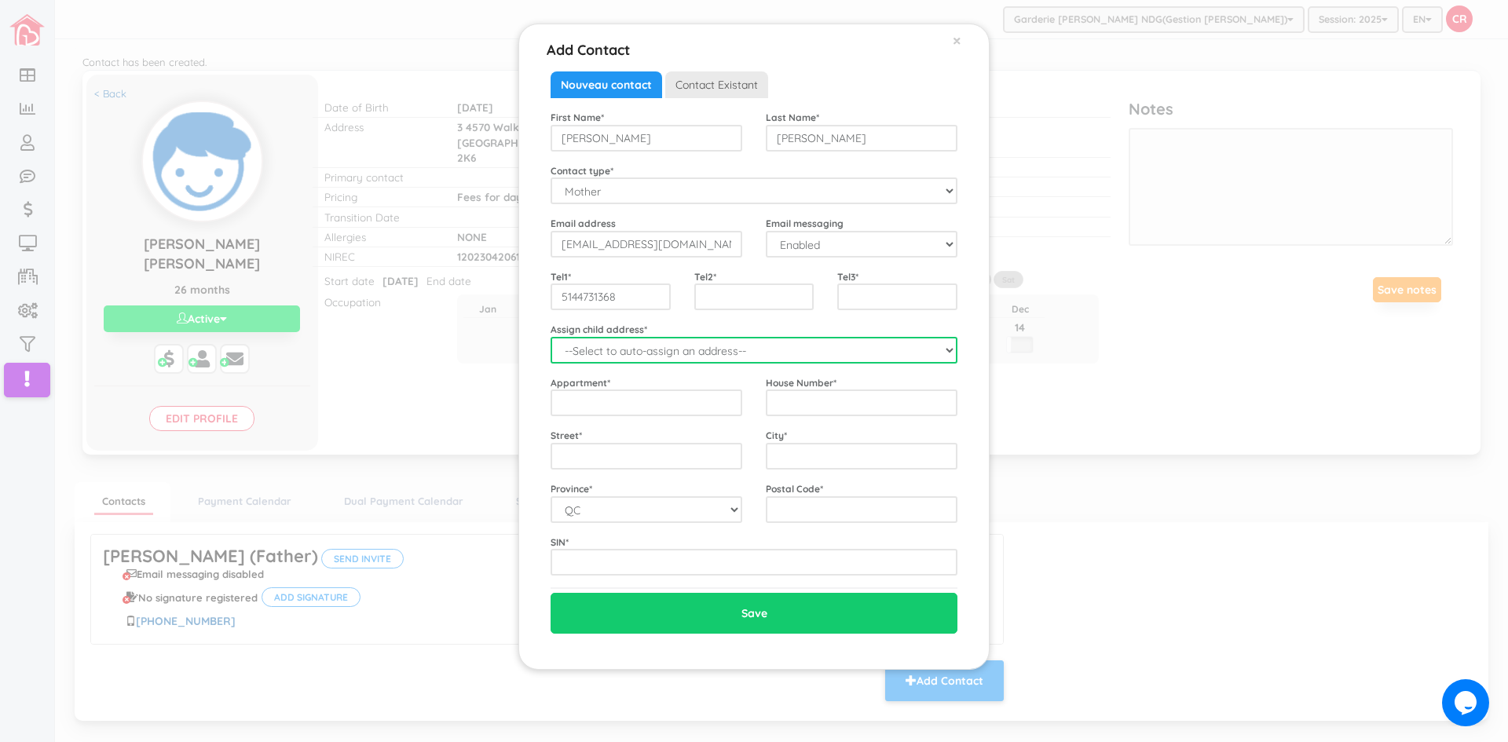
click at [943, 352] on select "--Select to auto-assign an address-- [PERSON_NAME] ([STREET_ADDRESS])" at bounding box center [754, 350] width 407 height 27
select select "2320"
click at [551, 337] on select "--Select to auto-assign an address-- [PERSON_NAME] ([STREET_ADDRESS])" at bounding box center [754, 350] width 407 height 27
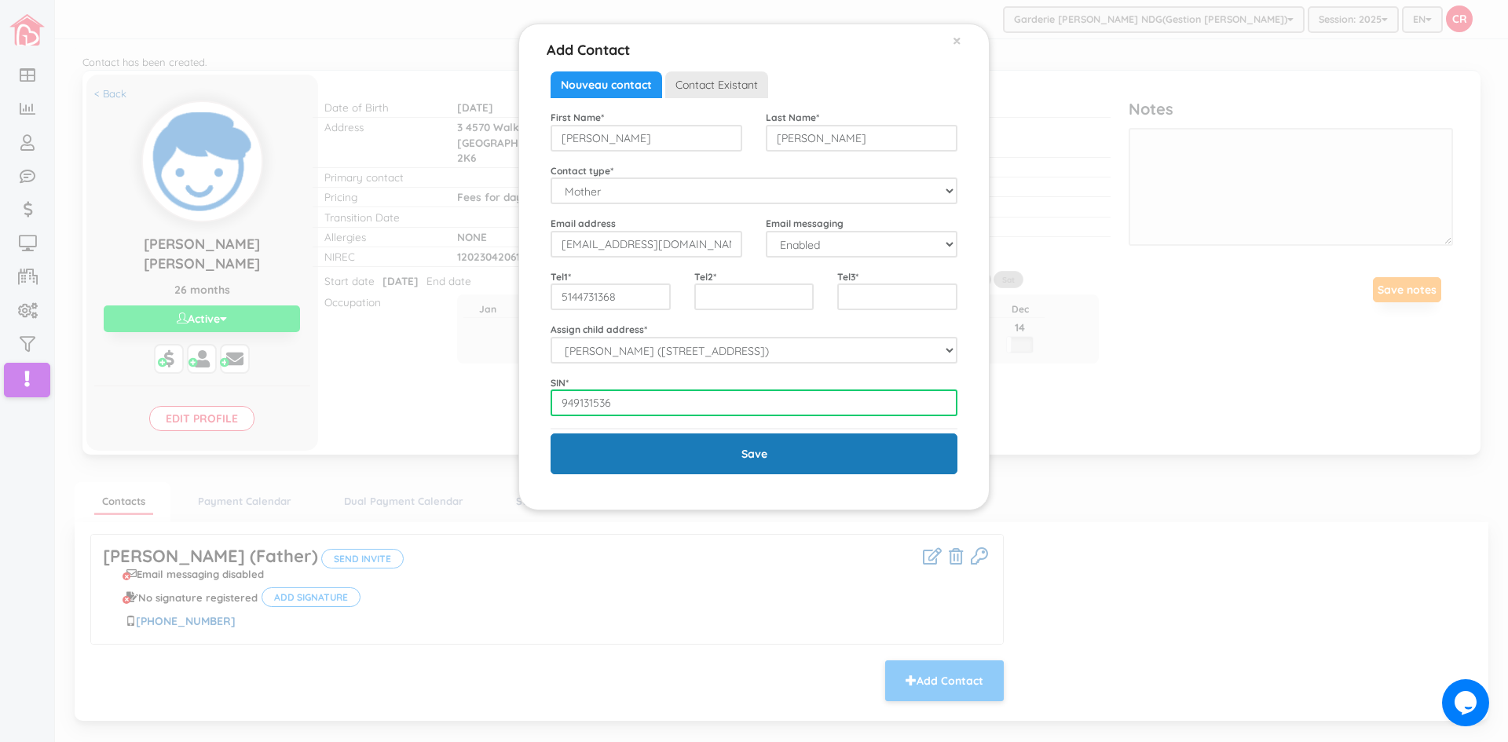
type input "949131536"
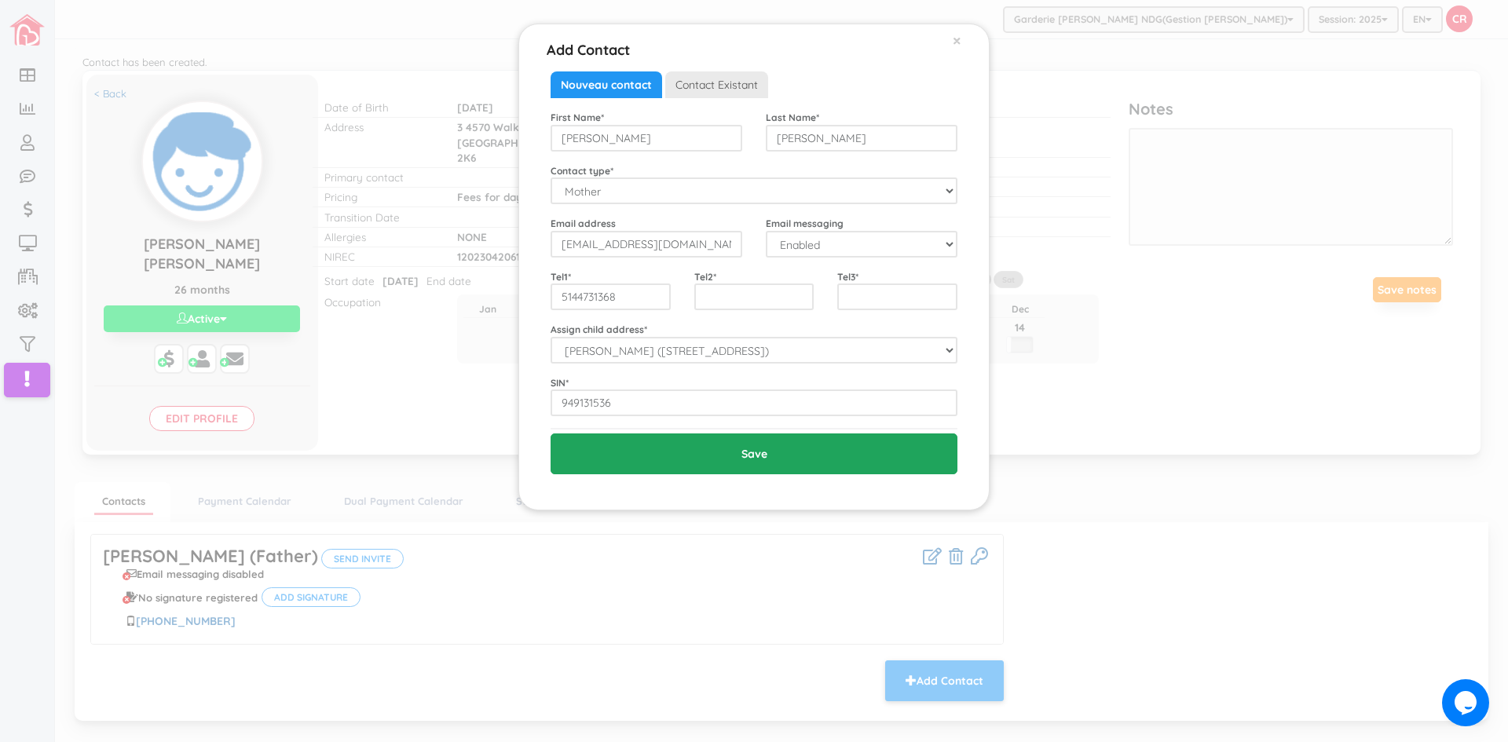
click at [737, 451] on input "Save" at bounding box center [754, 454] width 407 height 41
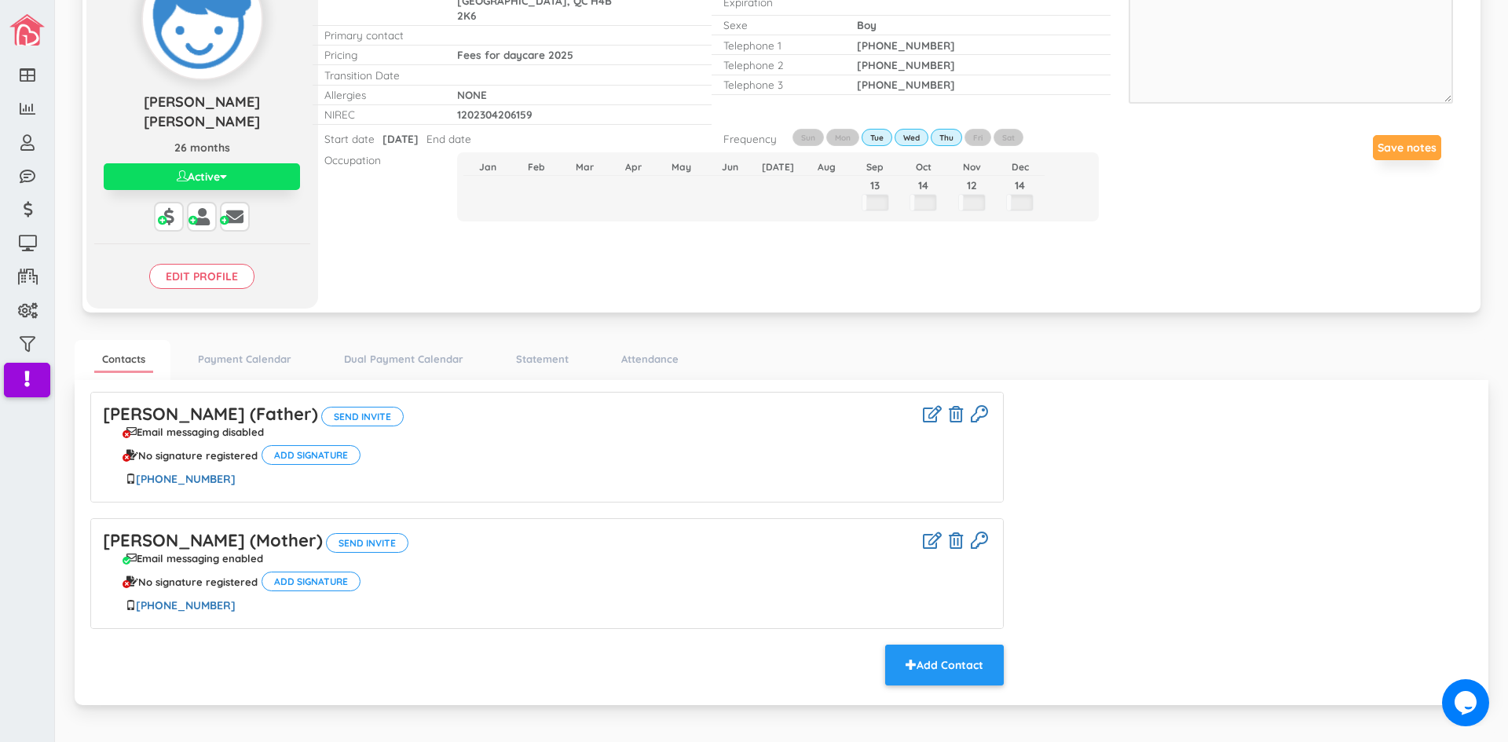
scroll to position [143, 0]
click at [951, 647] on button "Add Contact" at bounding box center [944, 664] width 119 height 41
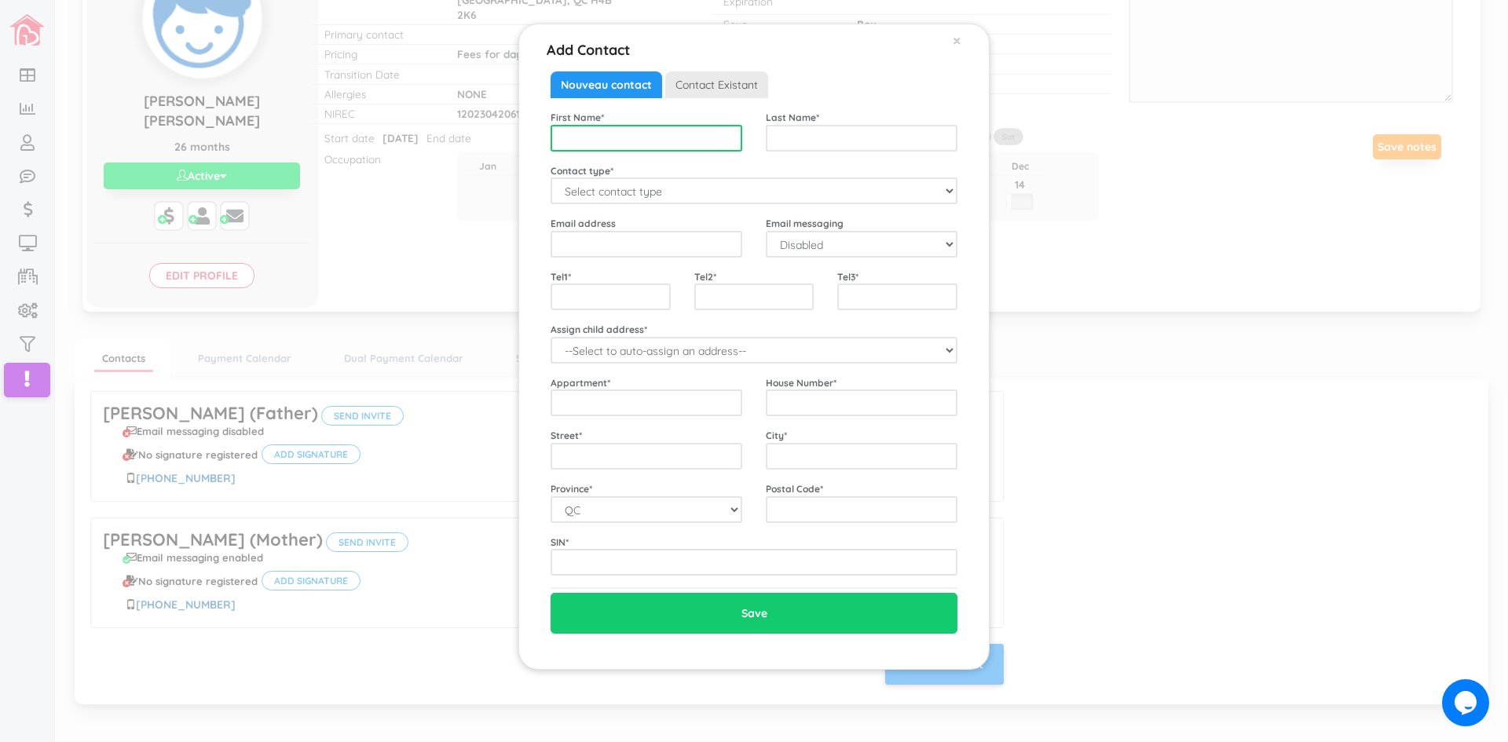
click at [559, 142] on input "text" at bounding box center [647, 138] width 192 height 27
type input "Mercedes"
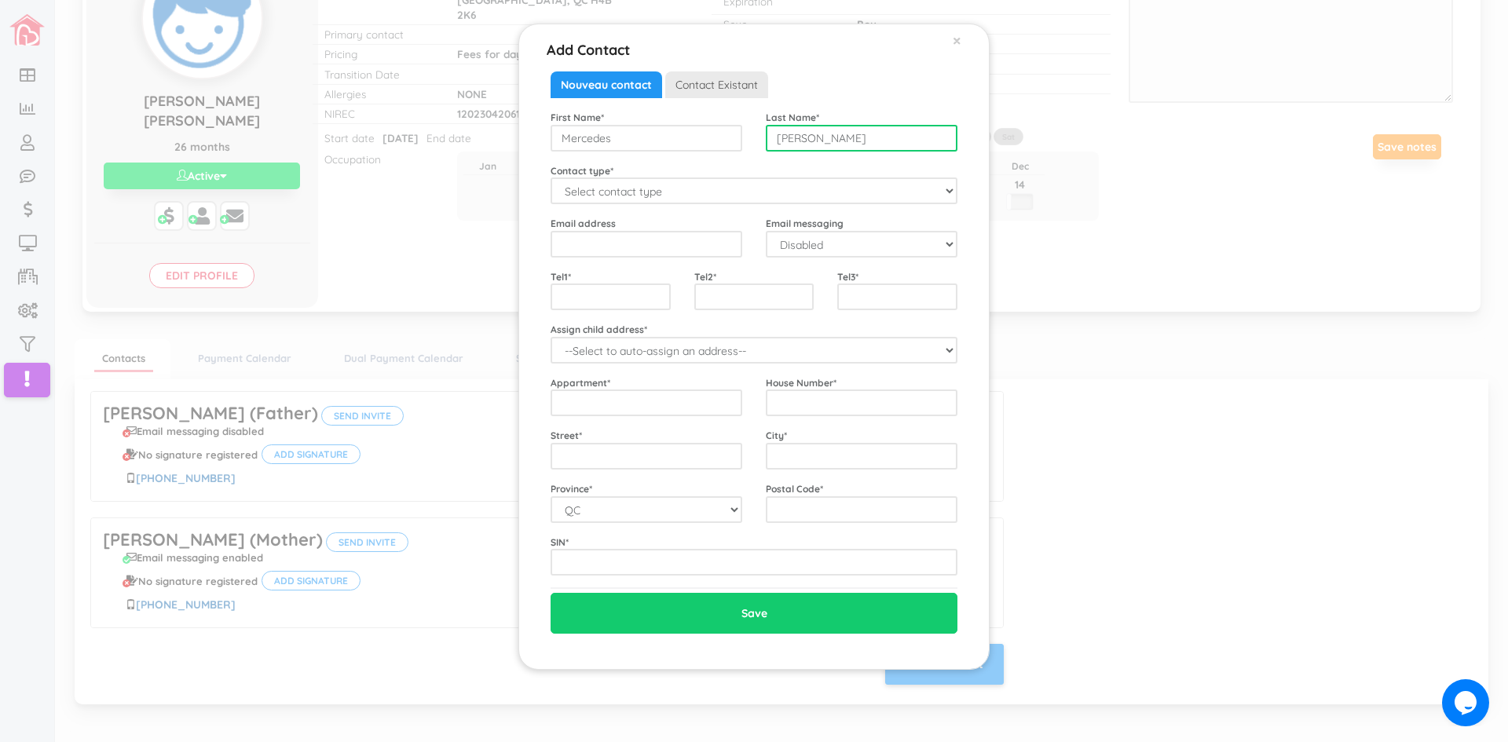
type input "[PERSON_NAME]"
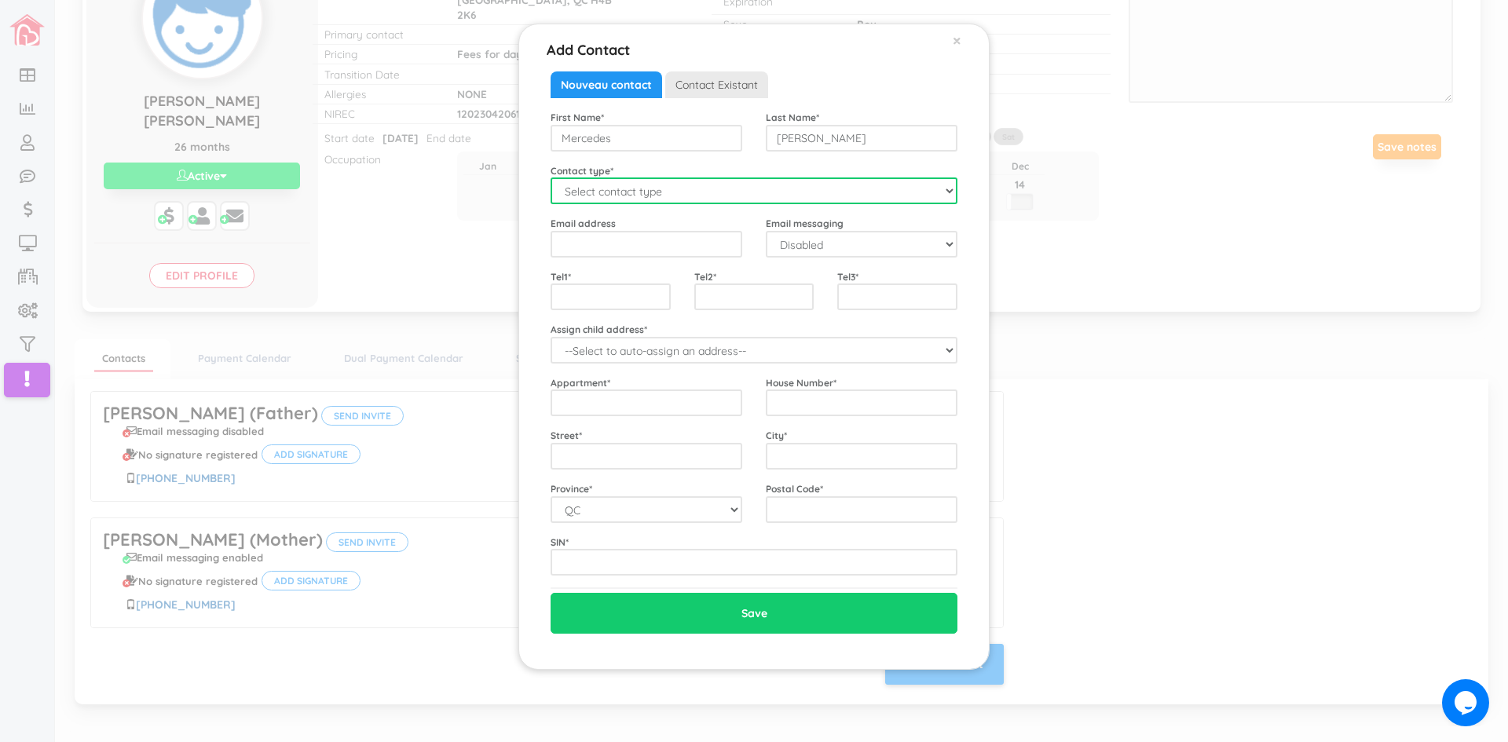
select select "Emergency"
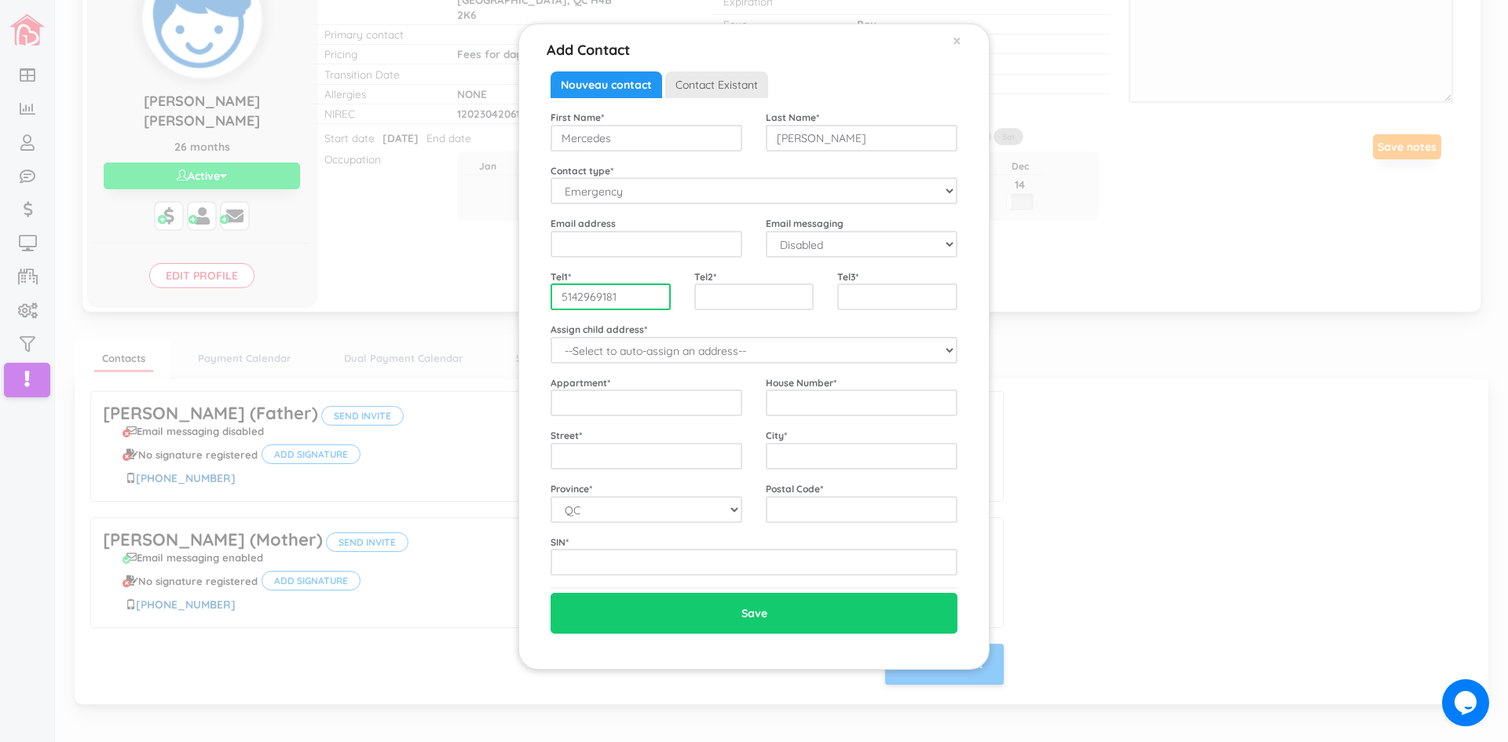
type input "5142969181"
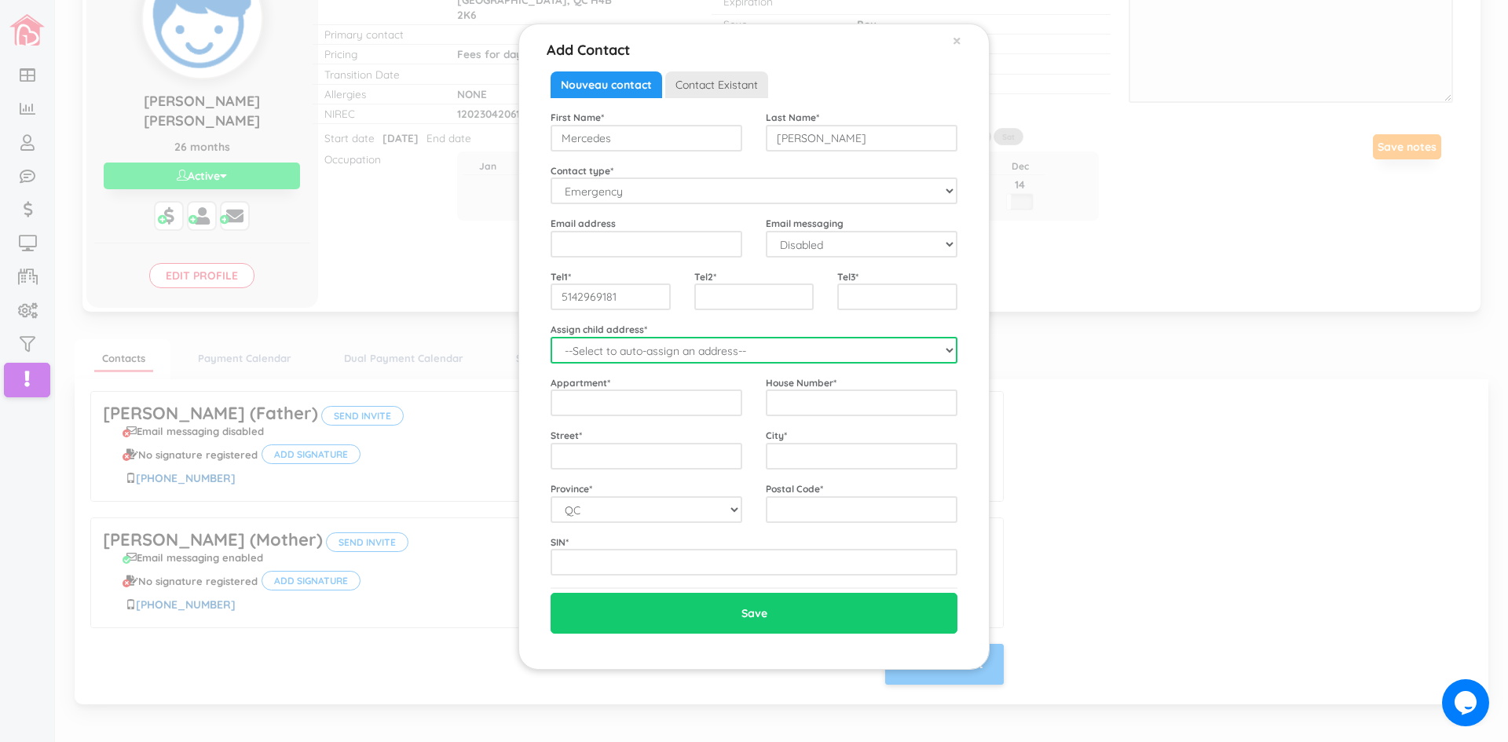
click at [942, 353] on select "--Select to auto-assign an address-- [PERSON_NAME] ([STREET_ADDRESS])" at bounding box center [754, 350] width 407 height 27
select select "2320"
click at [551, 337] on select "--Select to auto-assign an address-- [PERSON_NAME] ([STREET_ADDRESS])" at bounding box center [754, 350] width 407 height 27
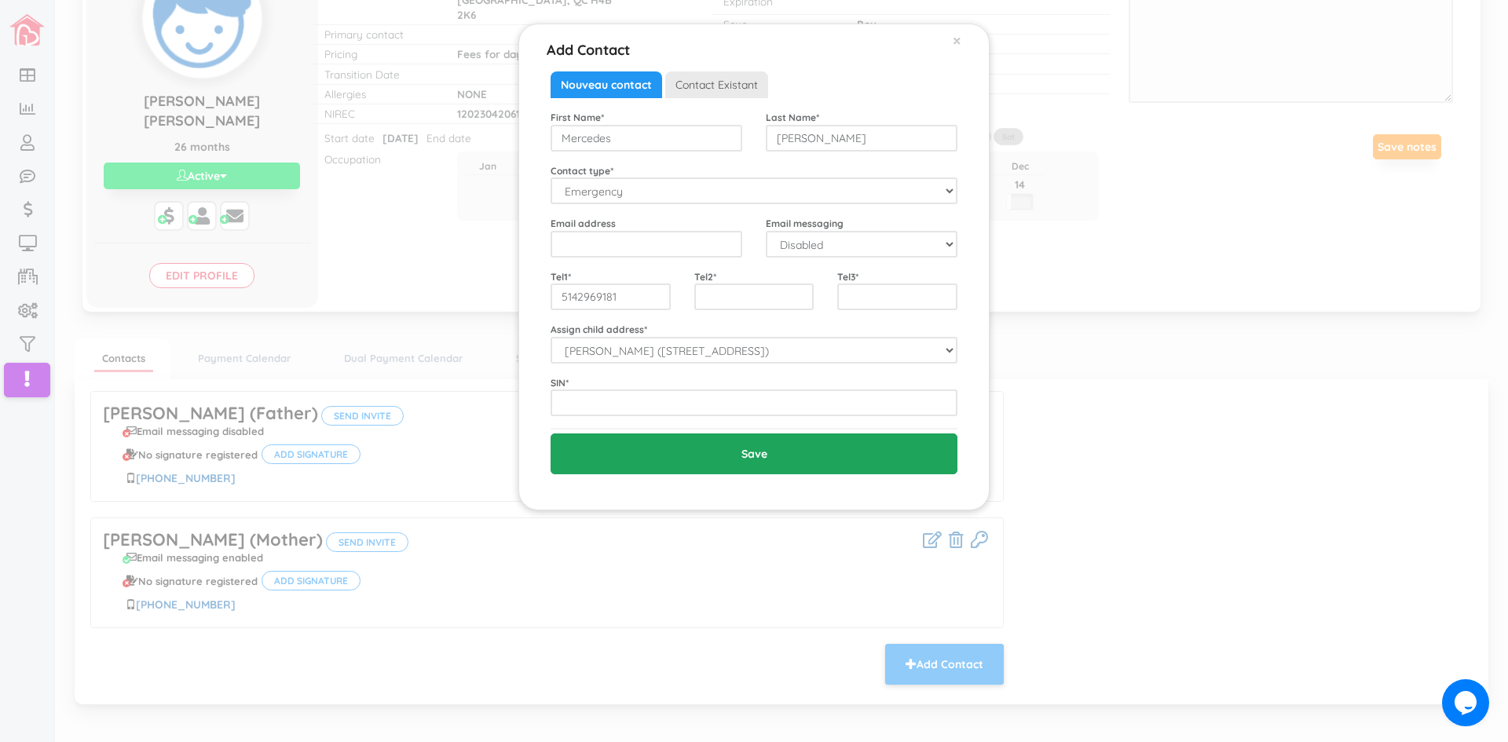
click at [758, 451] on input "Save" at bounding box center [754, 454] width 407 height 41
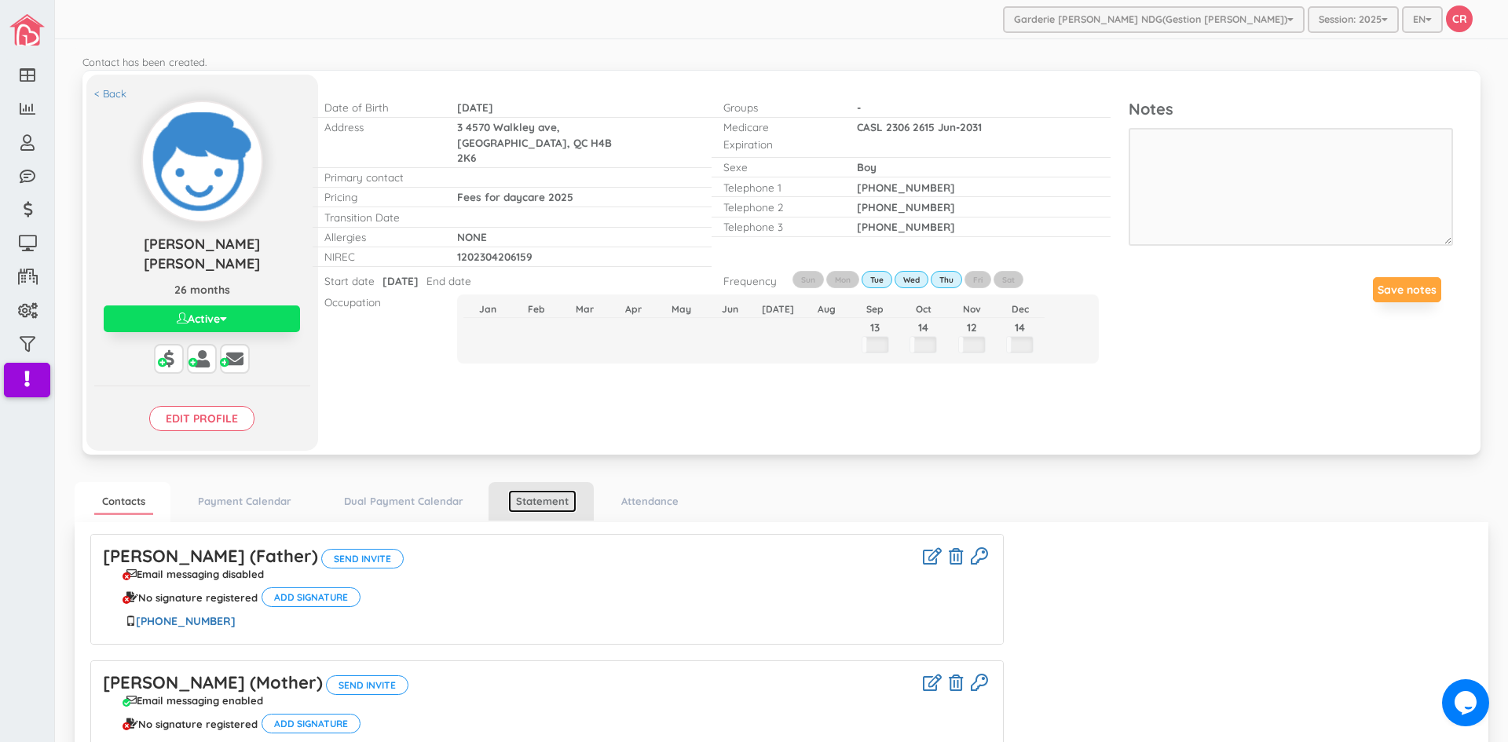
click at [537, 490] on link "Statement" at bounding box center [542, 501] width 68 height 23
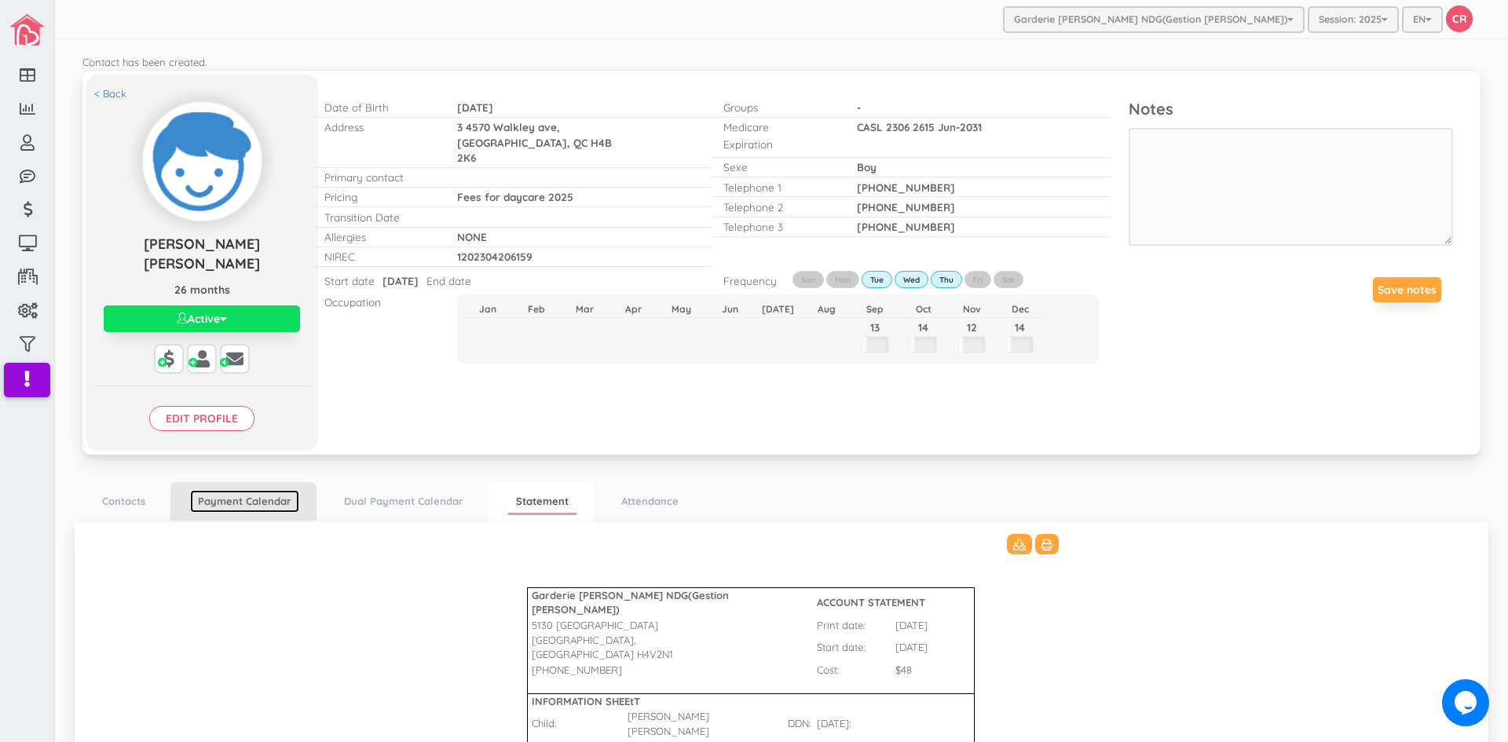
click at [237, 490] on link "Payment Calendar" at bounding box center [244, 501] width 109 height 23
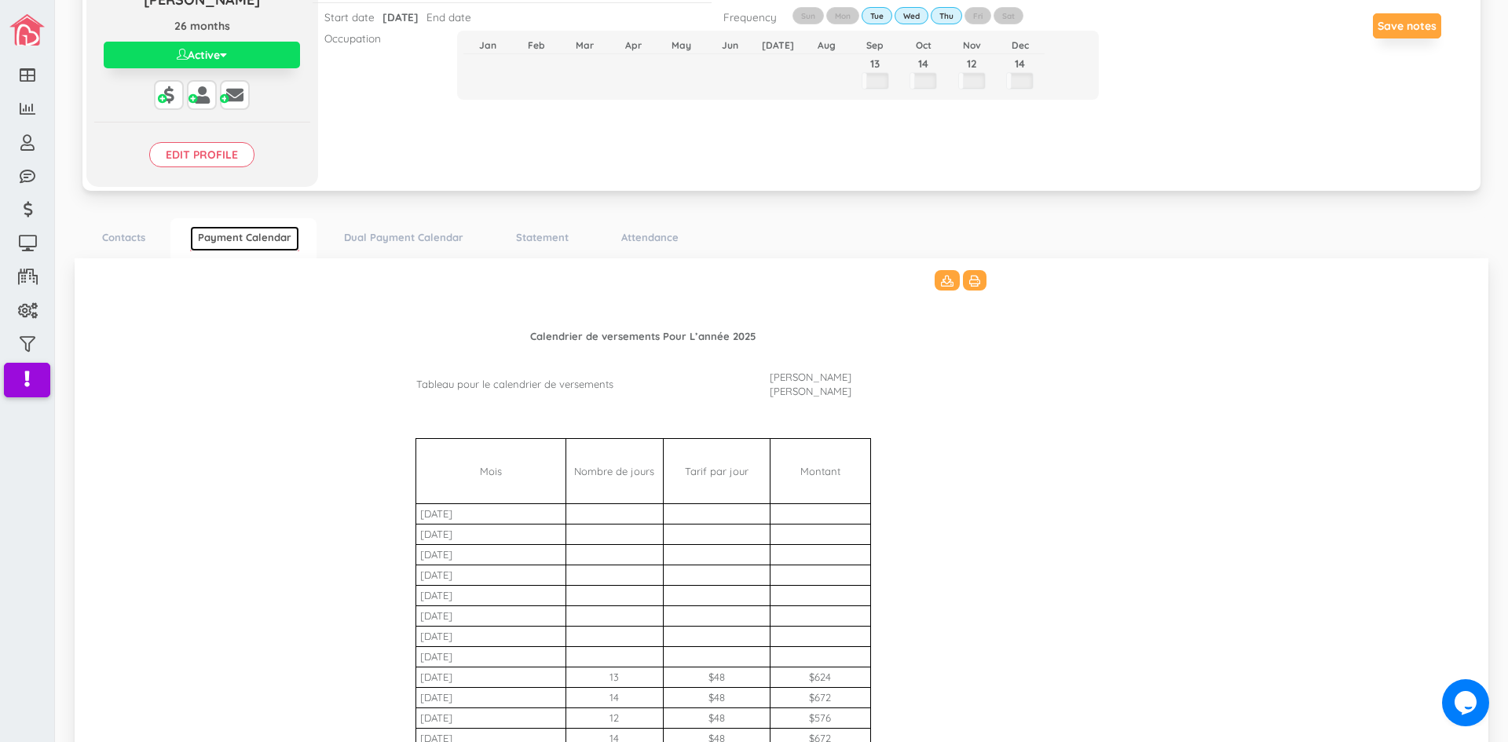
scroll to position [236, 0]
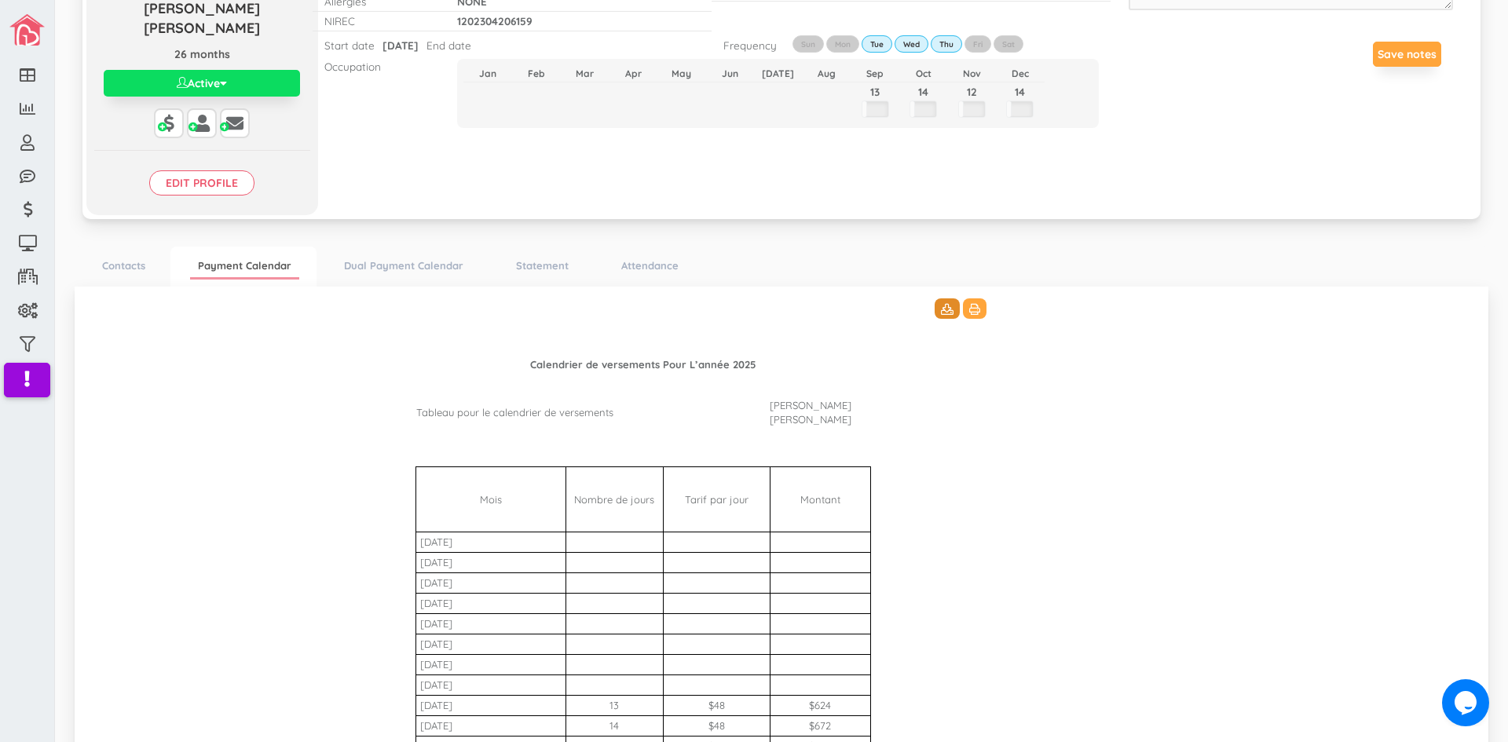
click at [941, 304] on icon at bounding box center [947, 309] width 13 height 11
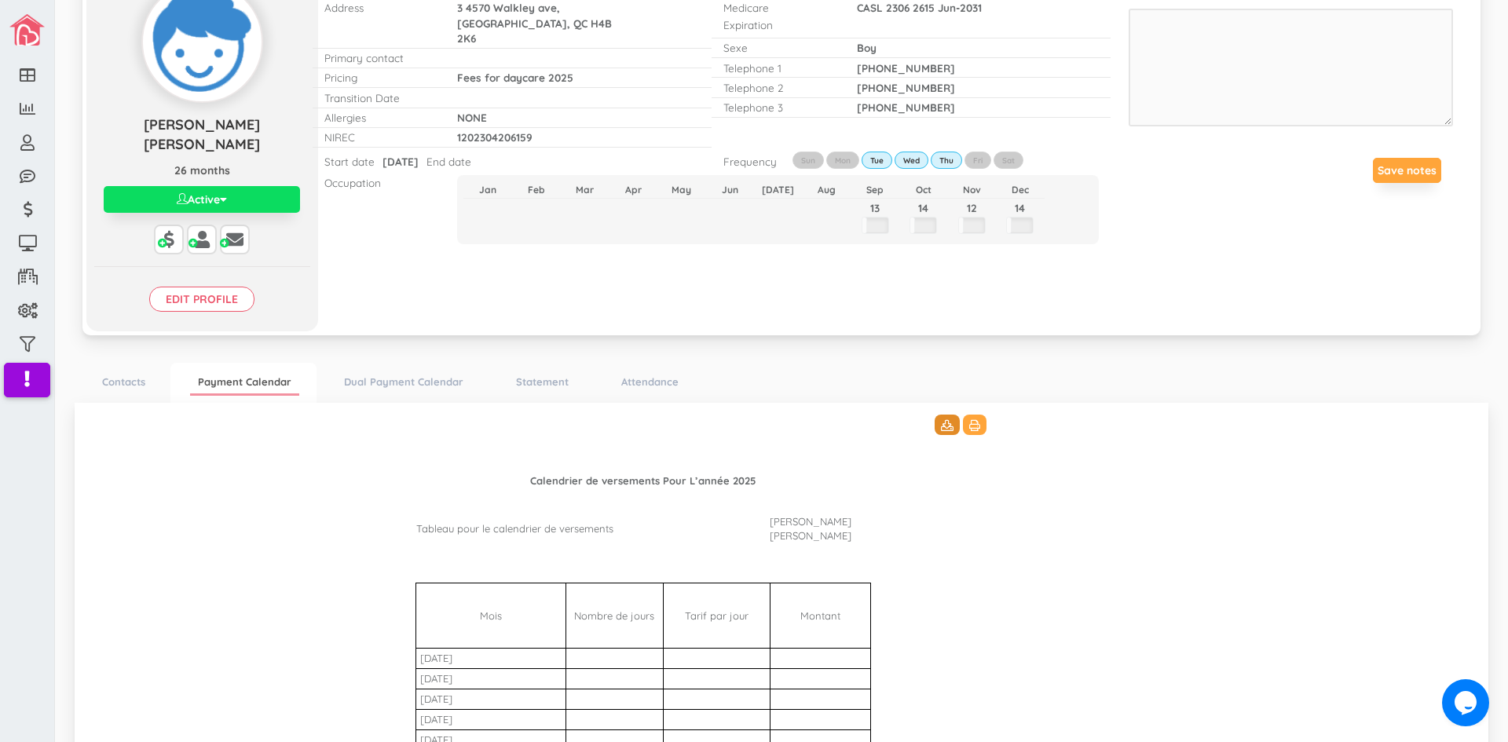
scroll to position [0, 0]
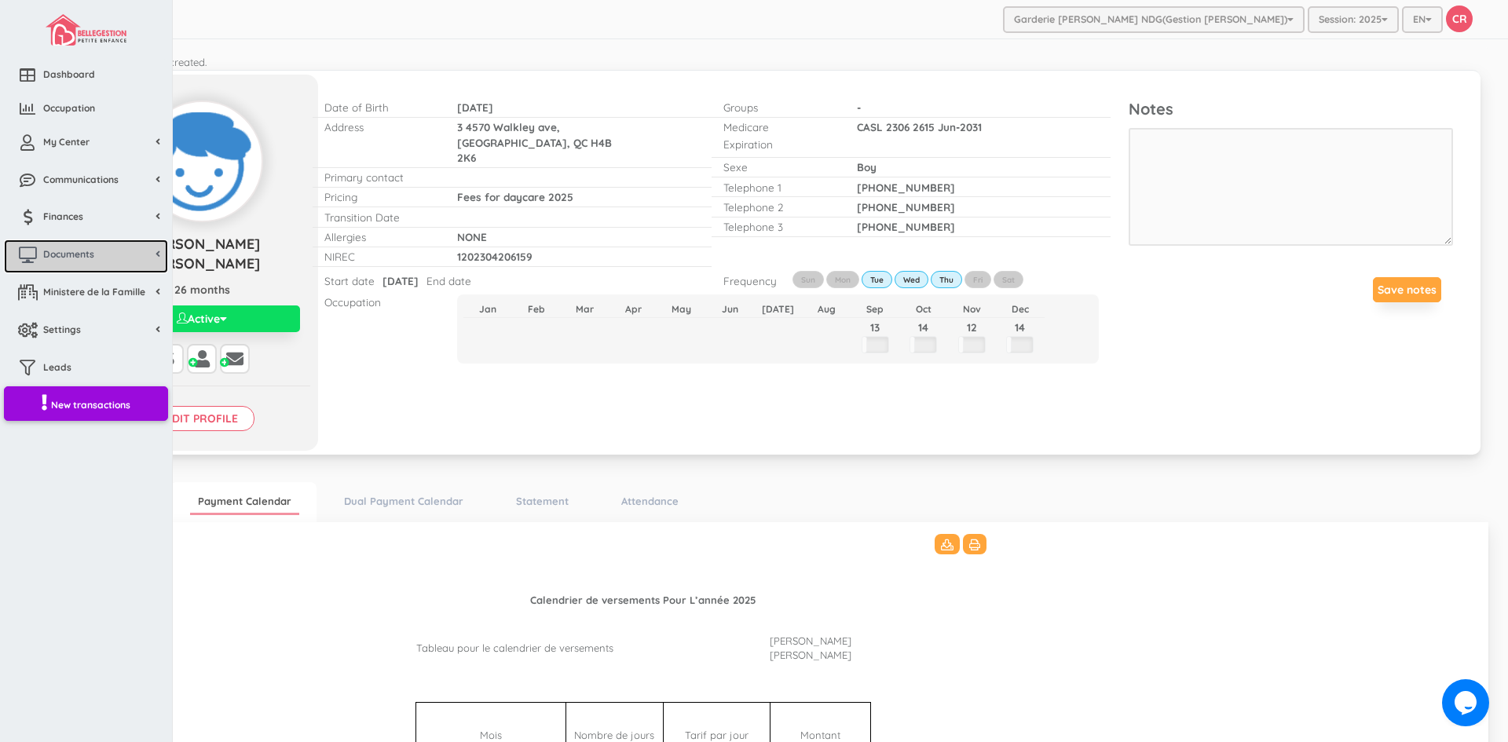
click at [63, 255] on span "Documents" at bounding box center [68, 253] width 51 height 13
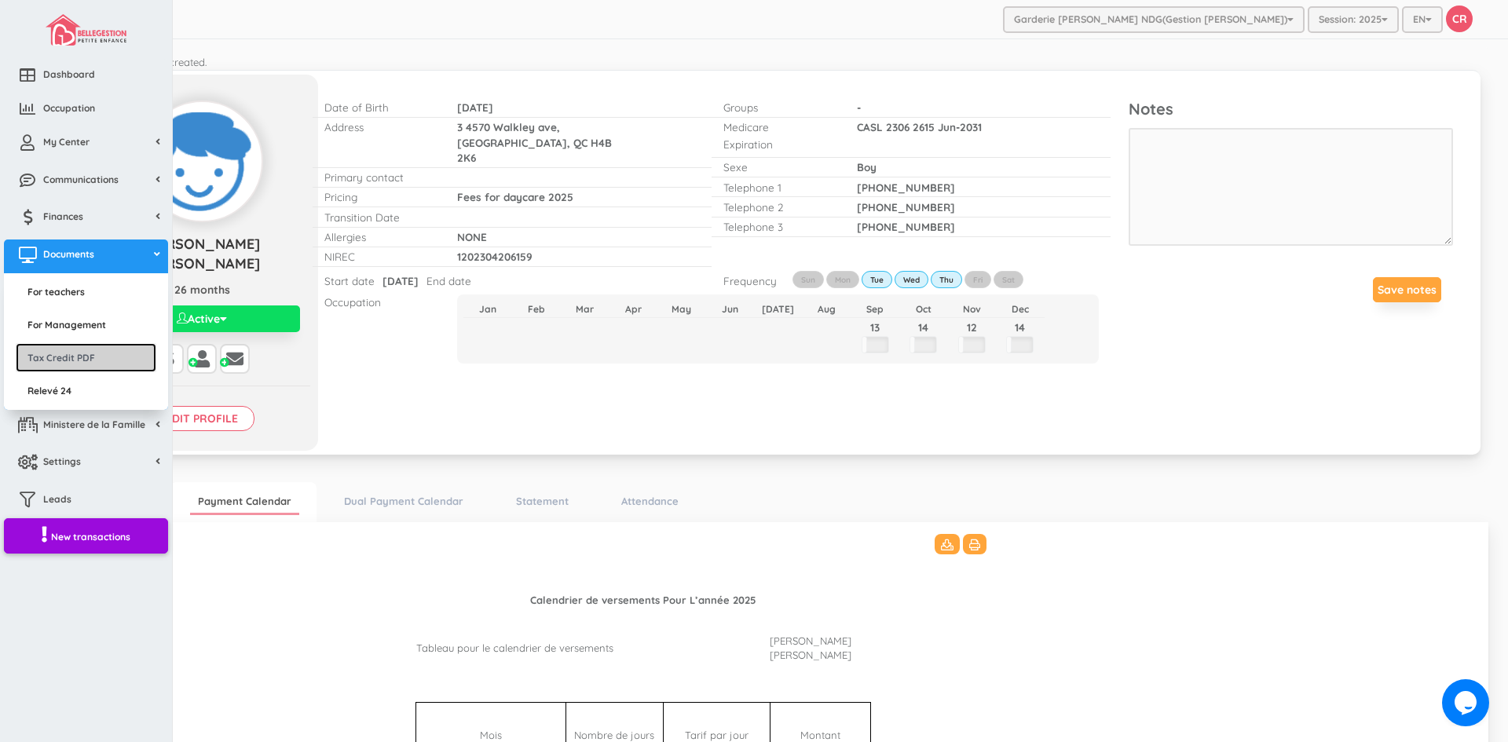
click at [66, 361] on link "Tax Credit PDF" at bounding box center [86, 357] width 141 height 29
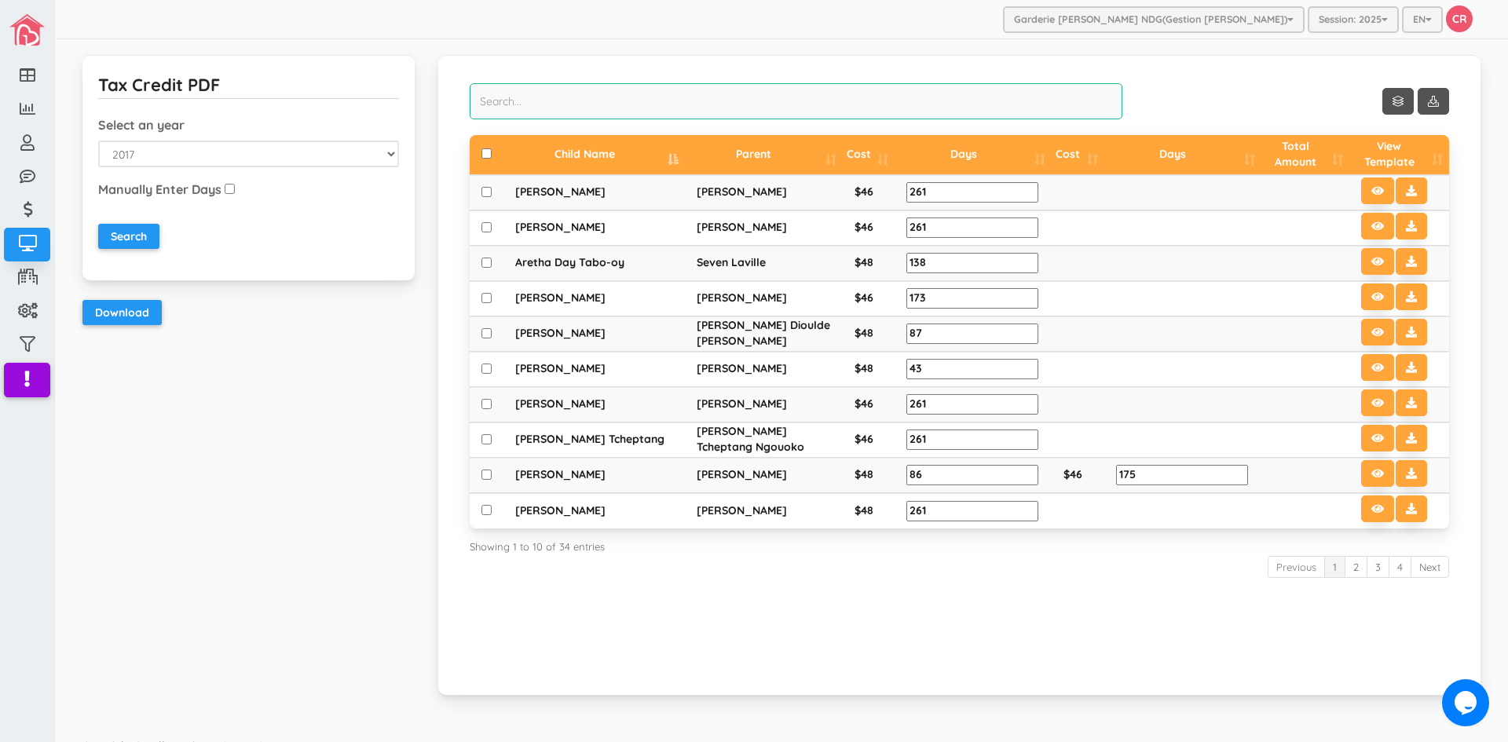
click at [493, 102] on input "search" at bounding box center [797, 101] width 654 height 36
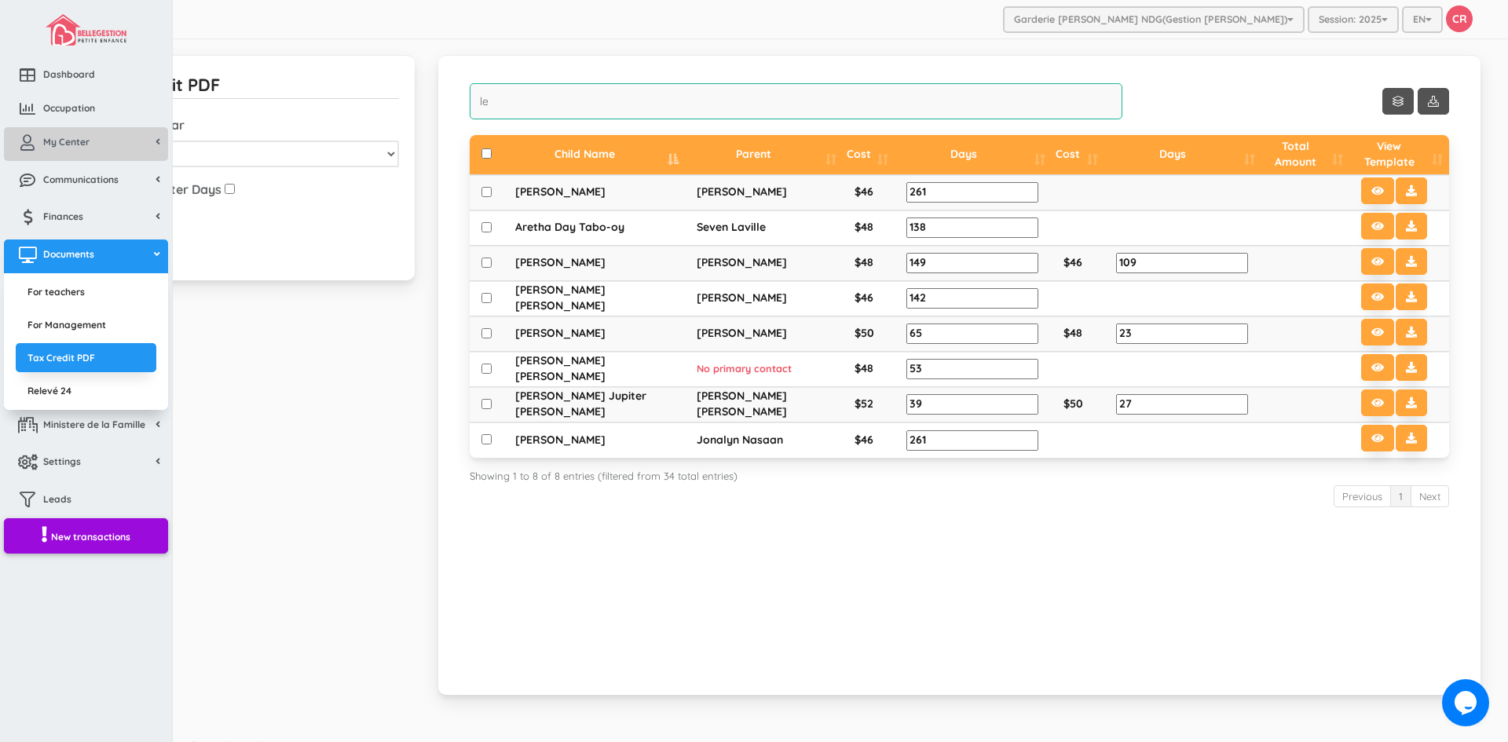
type input "le"
click at [64, 137] on span "My Center" at bounding box center [66, 141] width 46 height 13
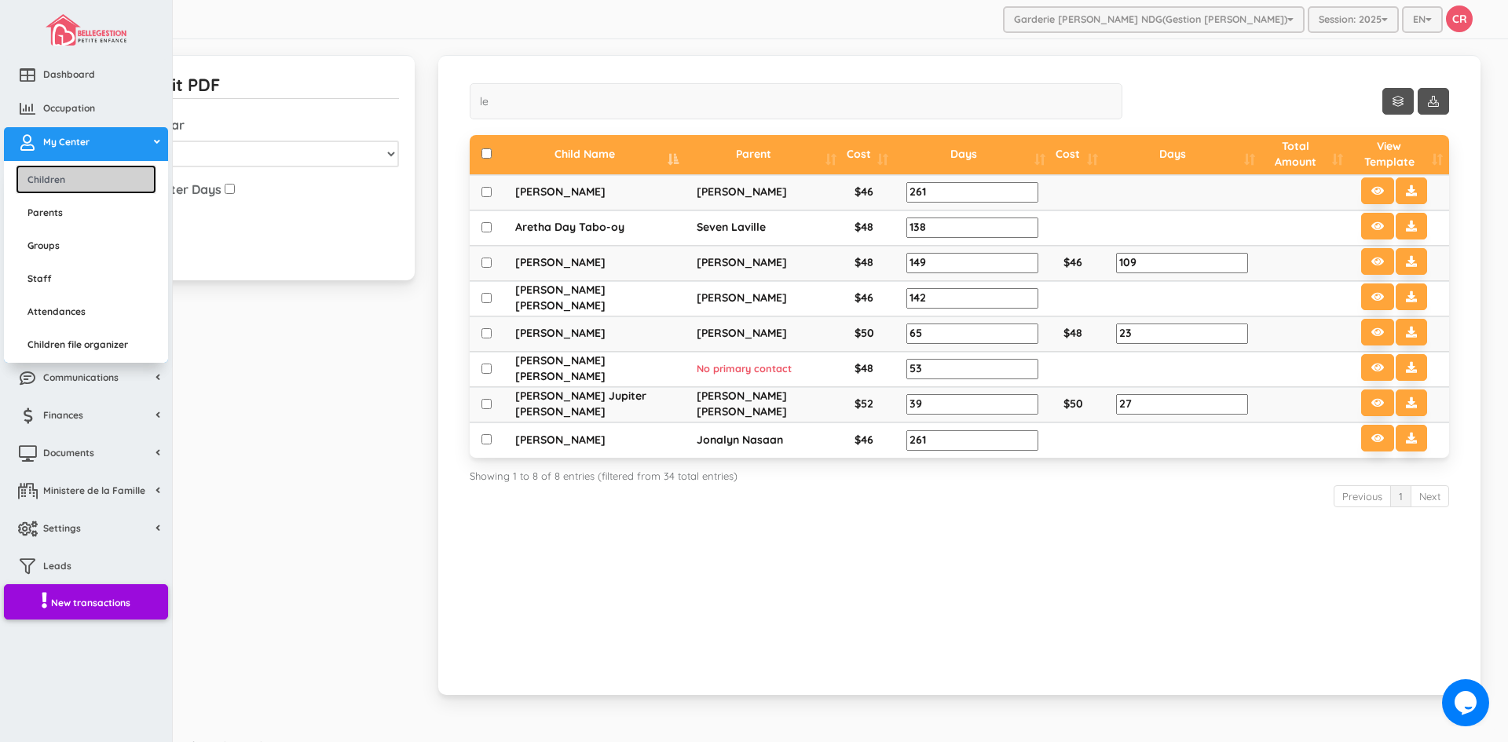
click at [64, 175] on link "Children" at bounding box center [86, 179] width 141 height 29
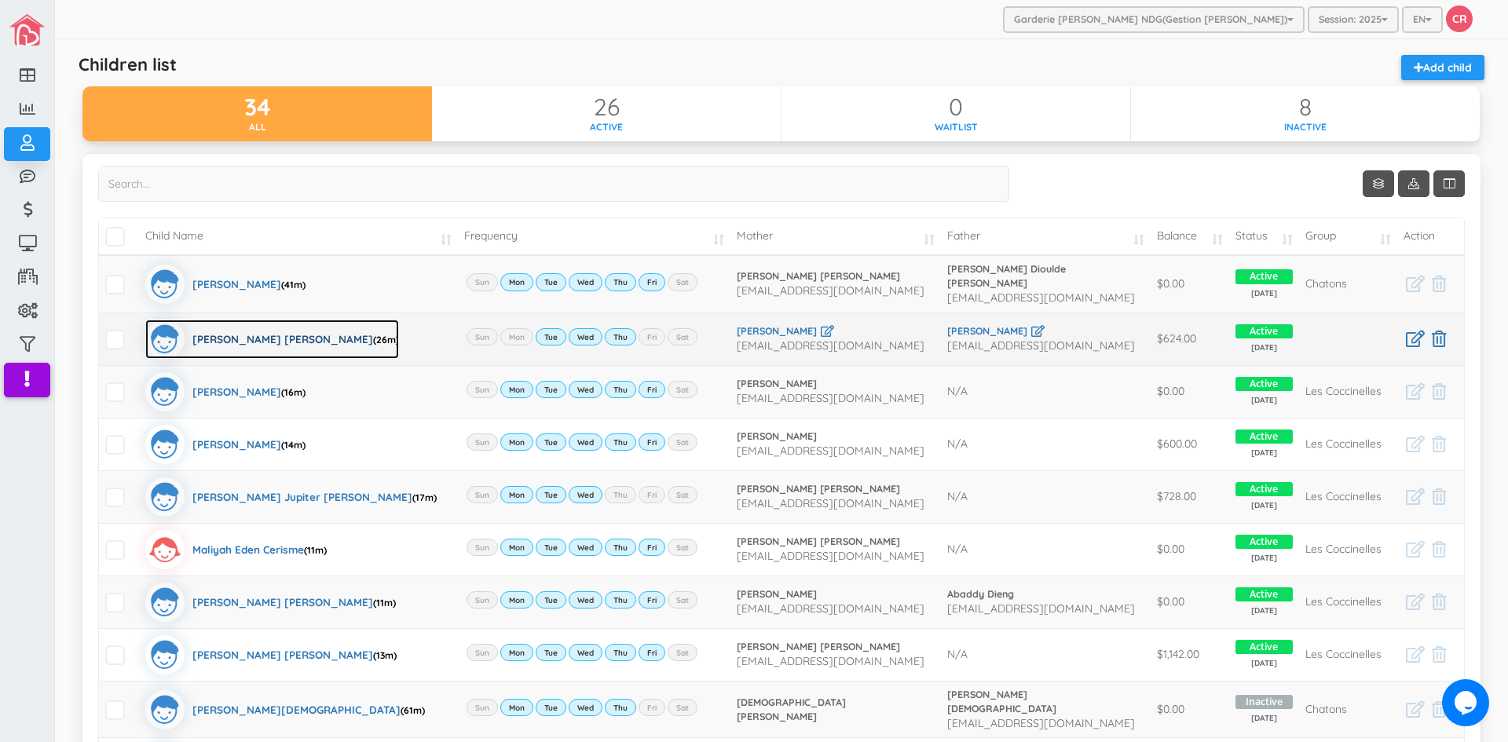
click at [235, 337] on div "Lester Jr Castro Pedro (26m)" at bounding box center [295, 339] width 207 height 39
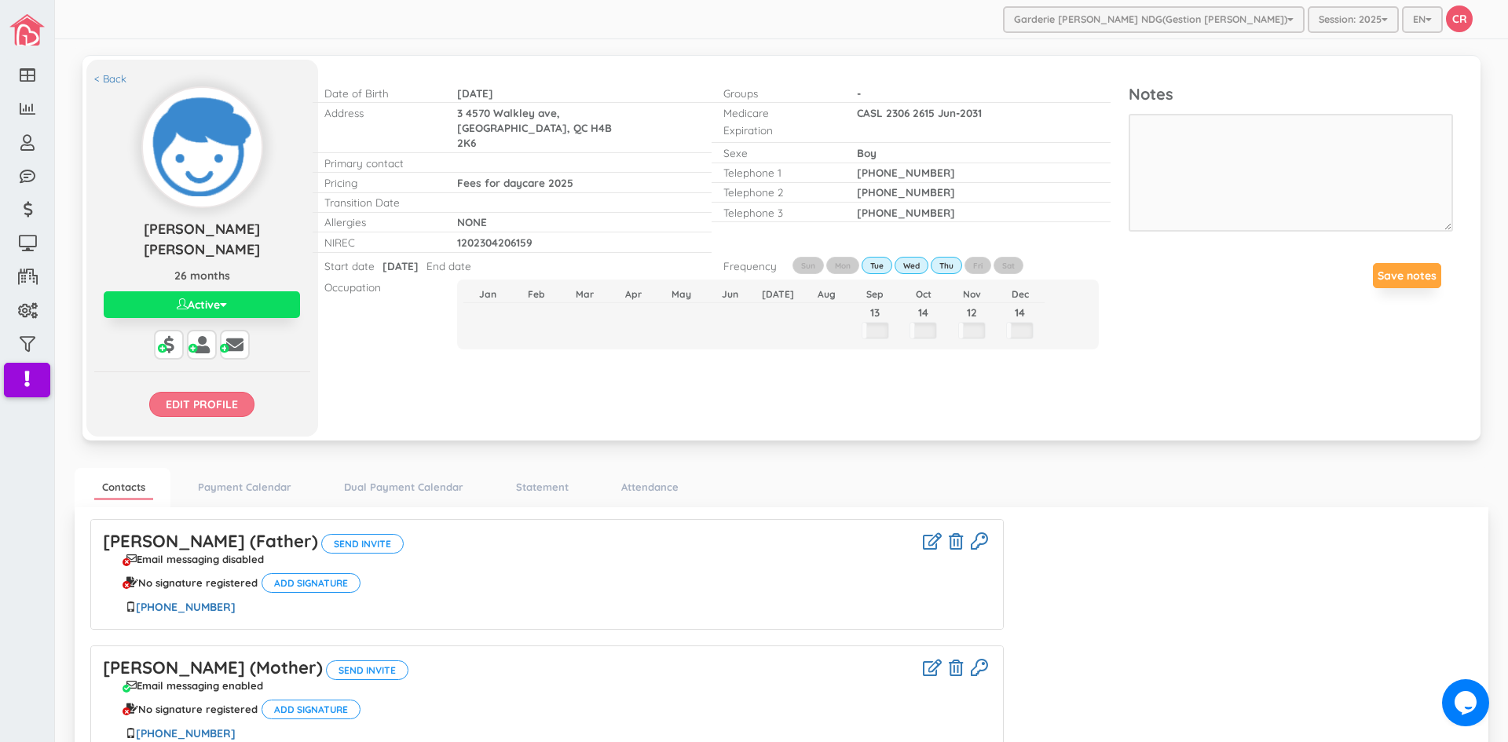
click at [232, 392] on input "Edit profile" at bounding box center [201, 404] width 105 height 25
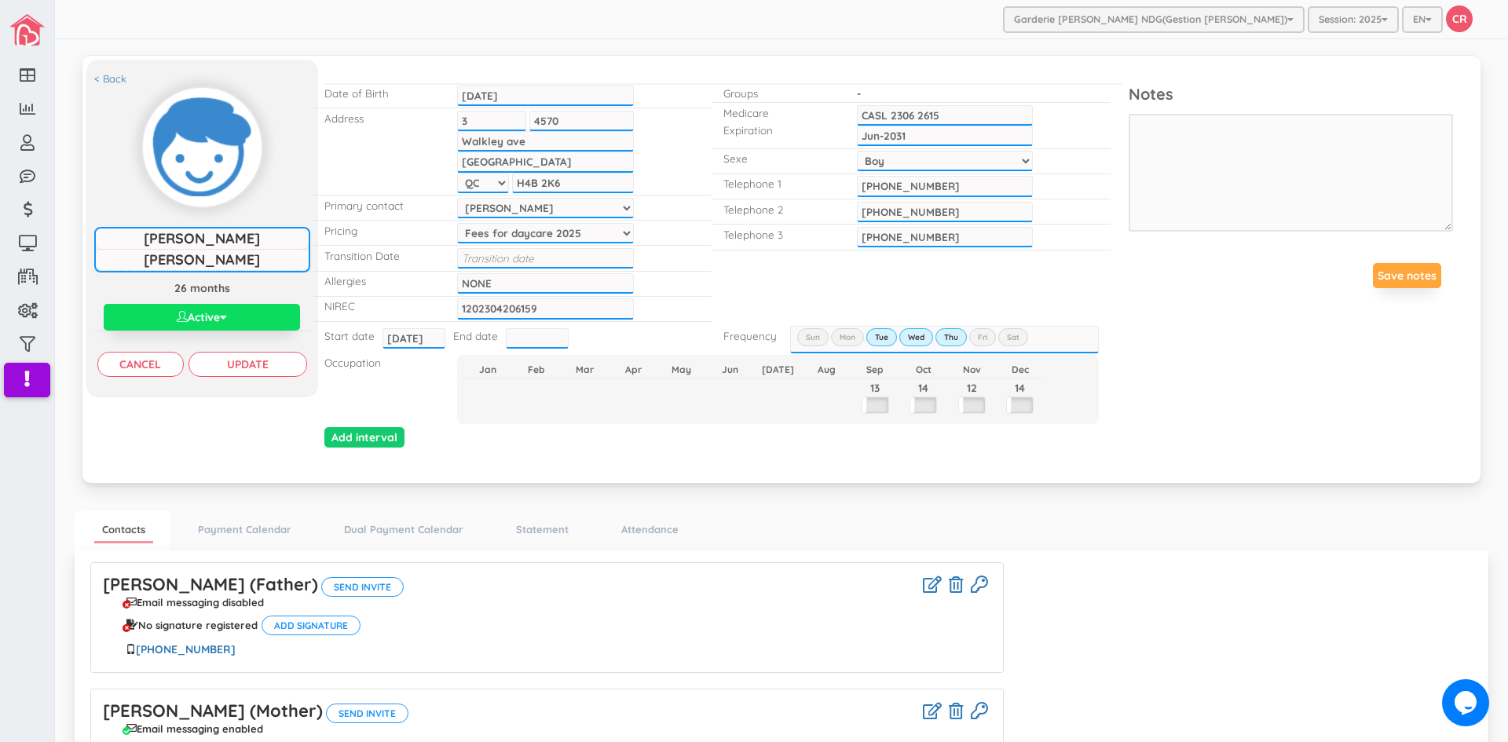
click at [622, 211] on select "[PERSON_NAME] [PERSON_NAME] [PERSON_NAME]" at bounding box center [545, 208] width 176 height 20
click at [457, 198] on select "[PERSON_NAME] [PERSON_NAME] [PERSON_NAME]" at bounding box center [545, 208] width 176 height 20
click at [255, 358] on input "Update" at bounding box center [248, 364] width 119 height 25
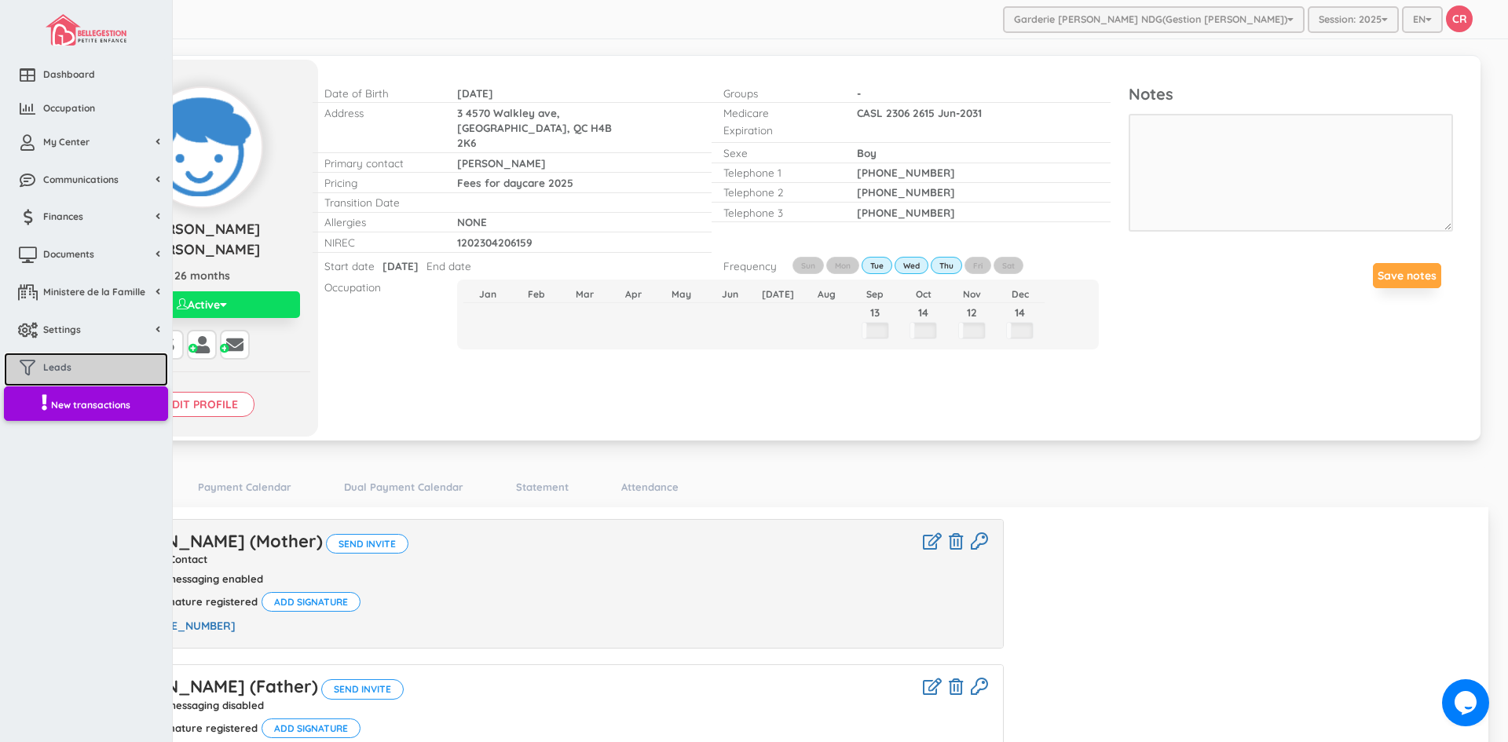
click at [80, 361] on link "Leads" at bounding box center [86, 370] width 164 height 34
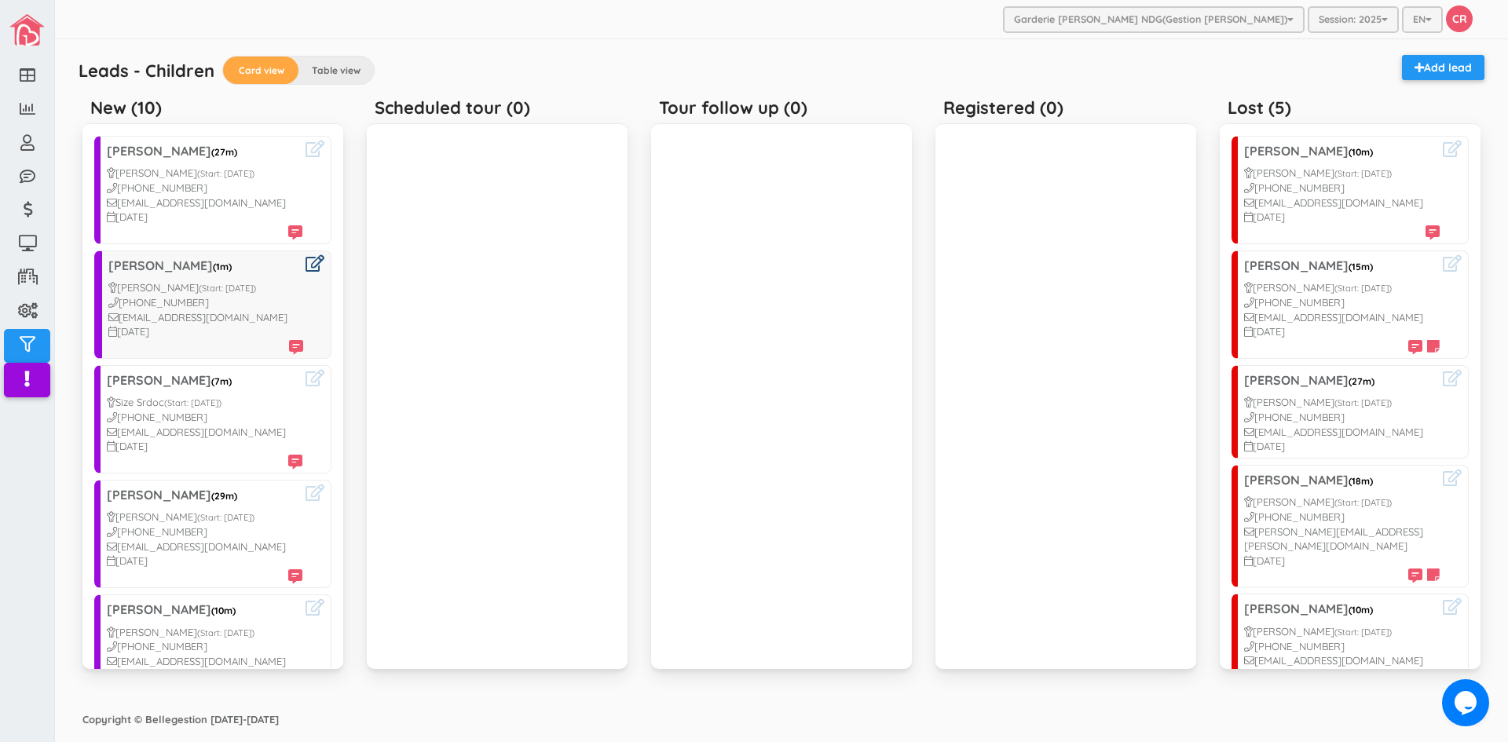
click at [306, 266] on icon at bounding box center [315, 263] width 19 height 16
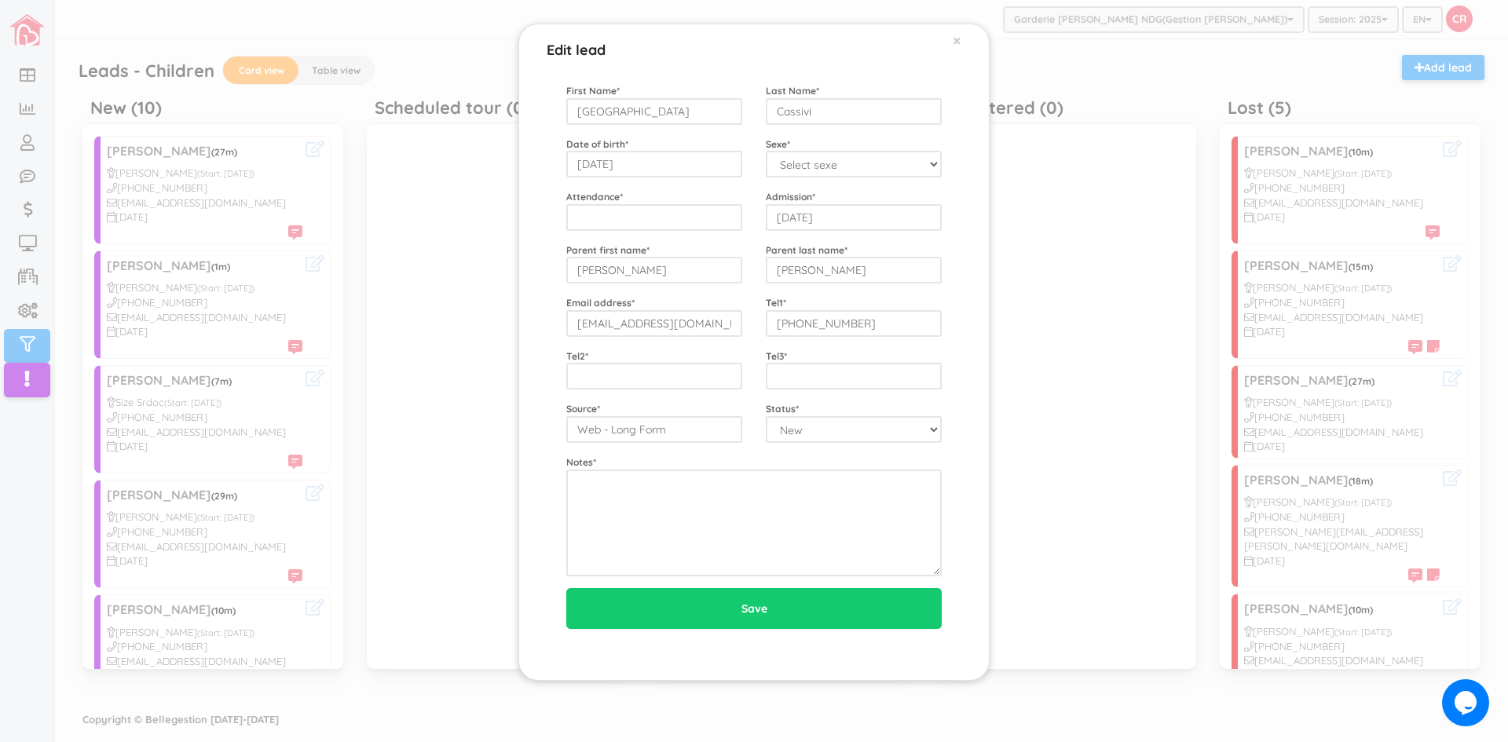
click at [288, 459] on div "Edit lead × First Name * [GEOGRAPHIC_DATA] Last Name * [GEOGRAPHIC_DATA] Date o…" at bounding box center [754, 371] width 1508 height 742
